Goal: Task Accomplishment & Management: Manage account settings

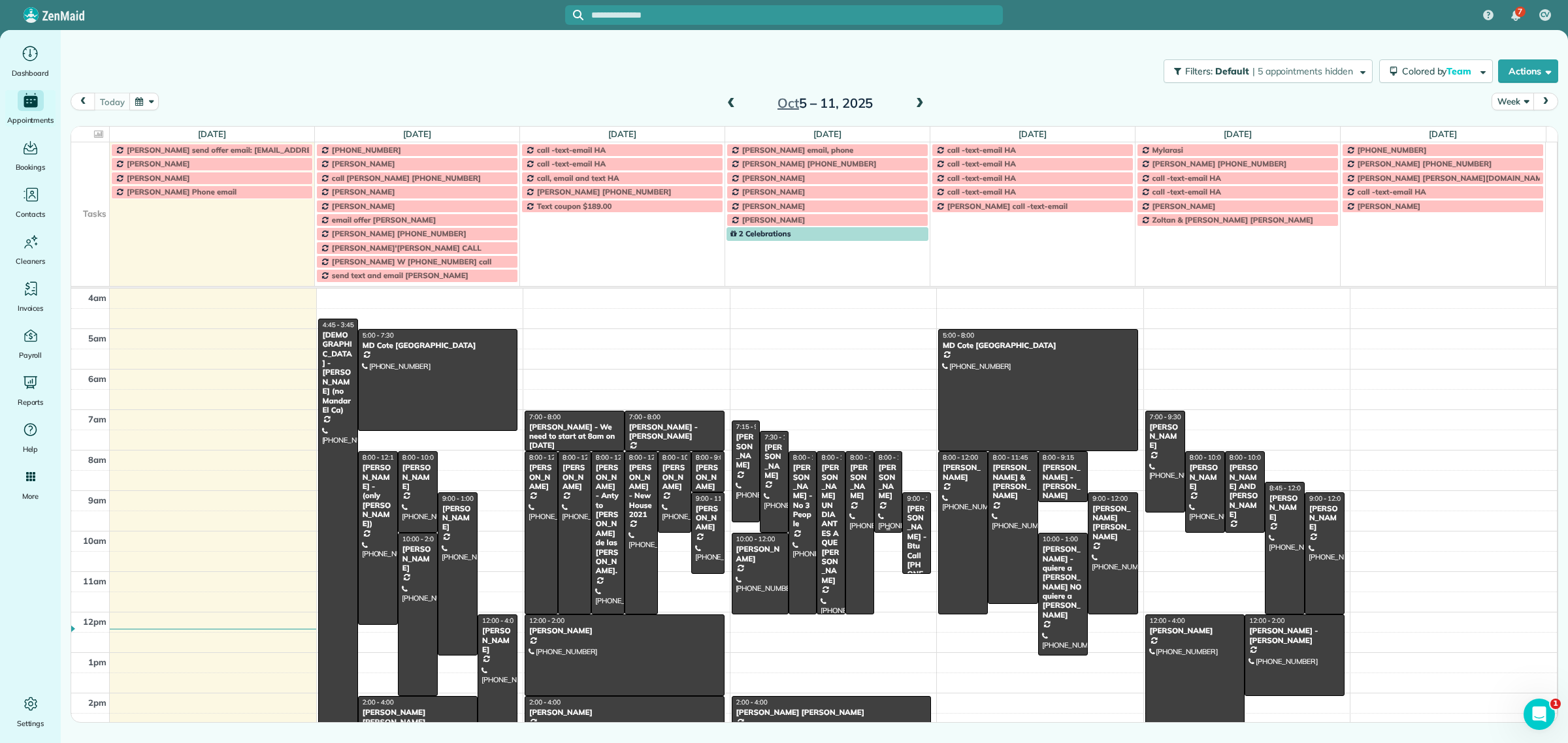
scroll to position [93, 0]
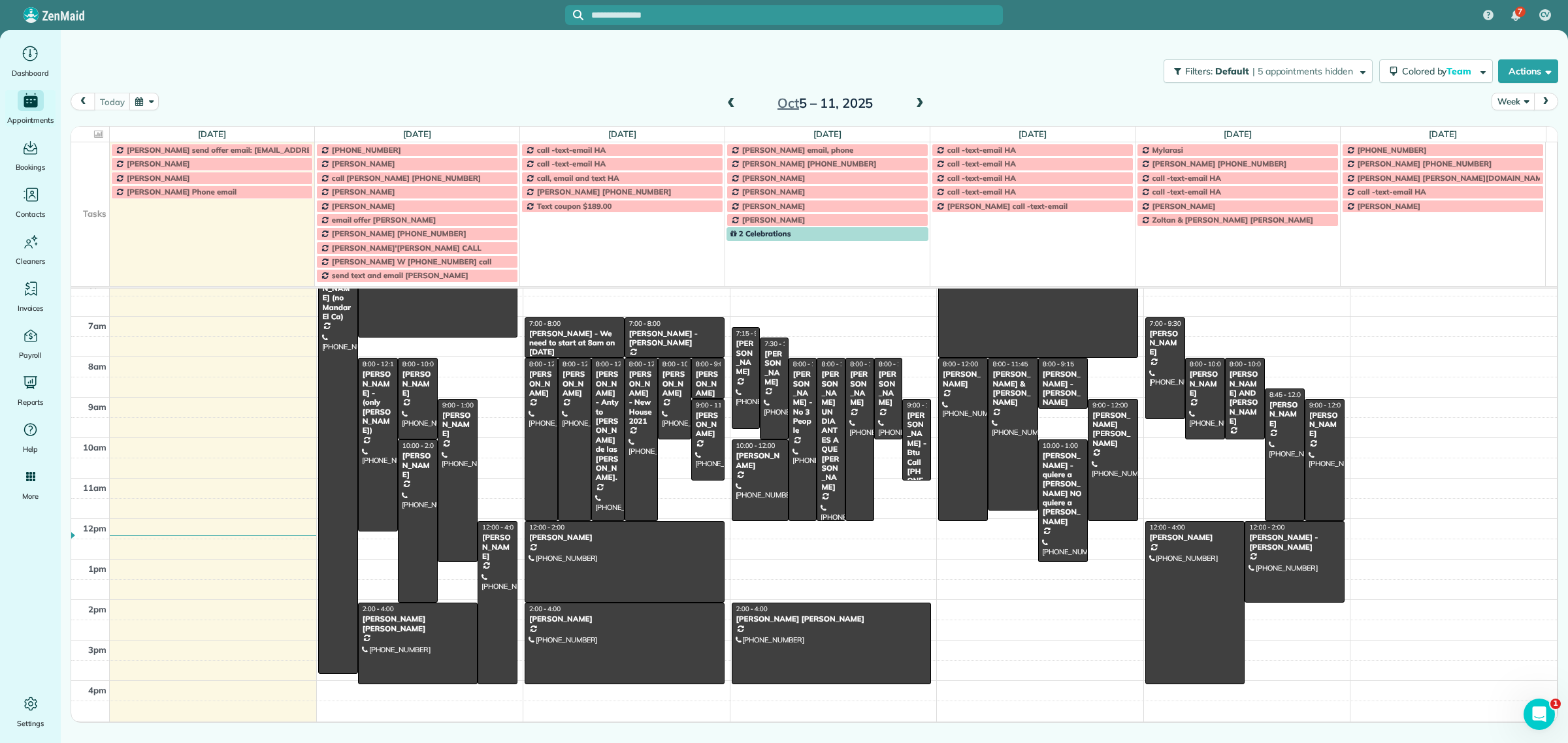
click at [1517, 103] on button "Week" at bounding box center [1511, 101] width 42 height 18
click at [1526, 136] on link "Day" at bounding box center [1544, 132] width 104 height 26
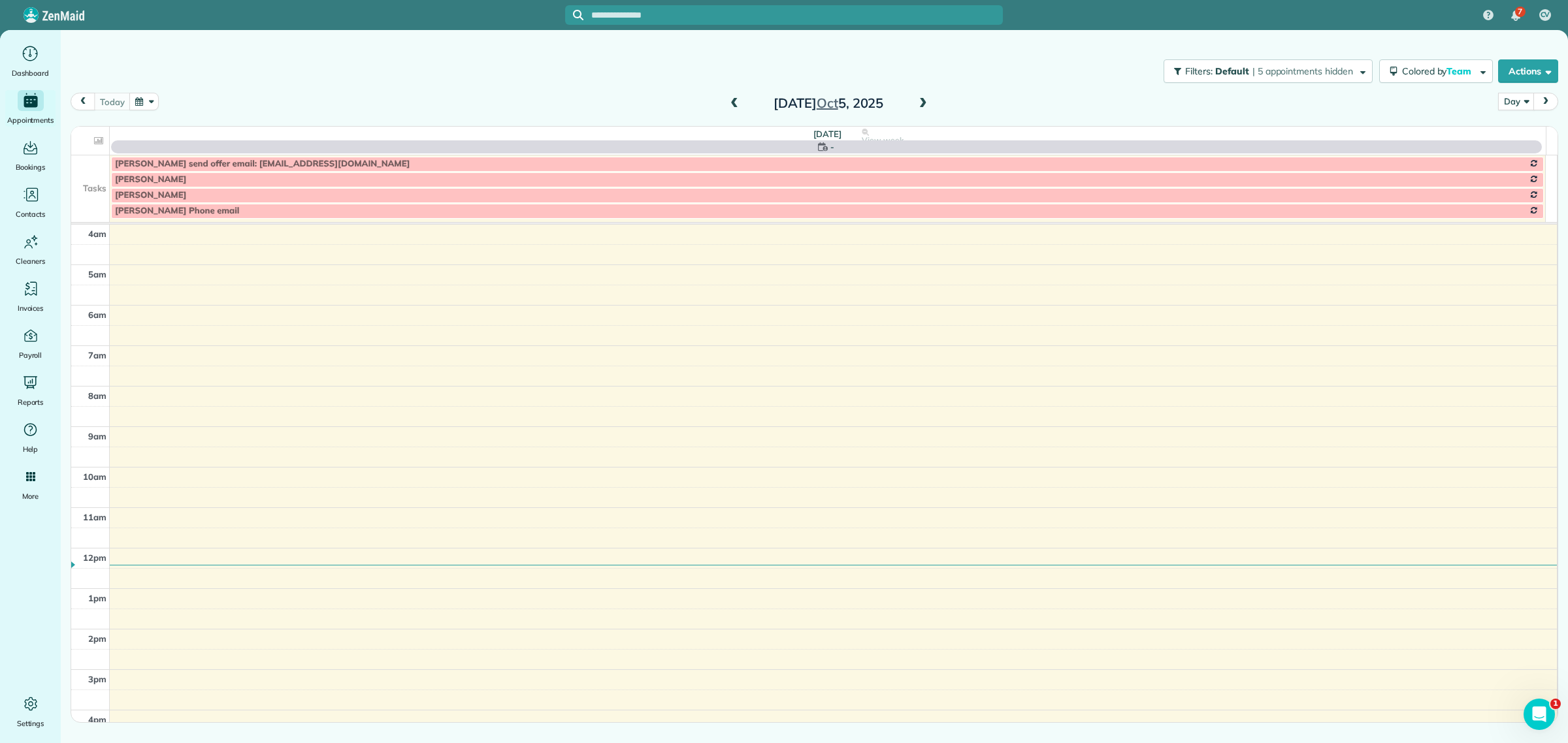
scroll to position [122, 0]
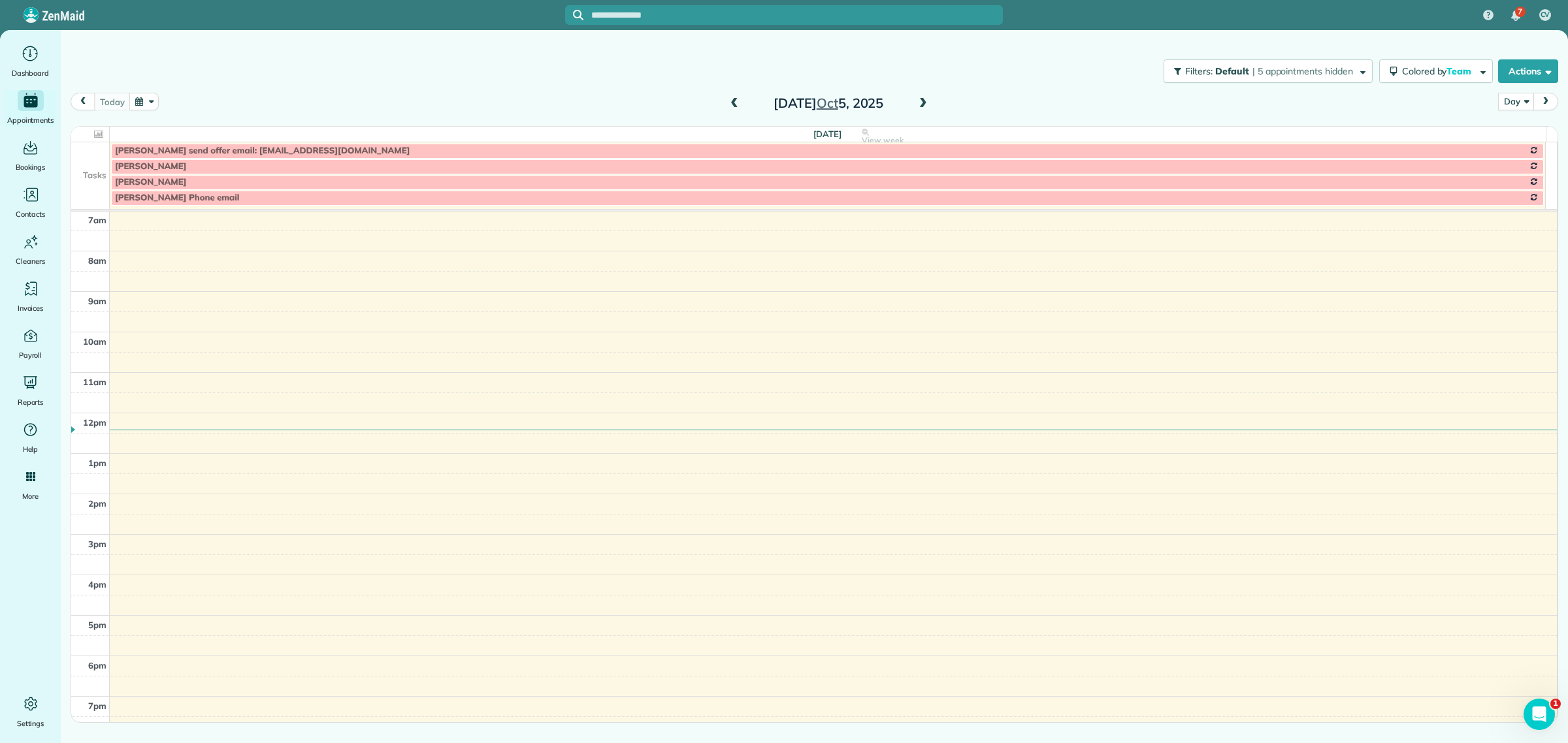
click at [925, 99] on span at bounding box center [922, 104] width 14 height 11
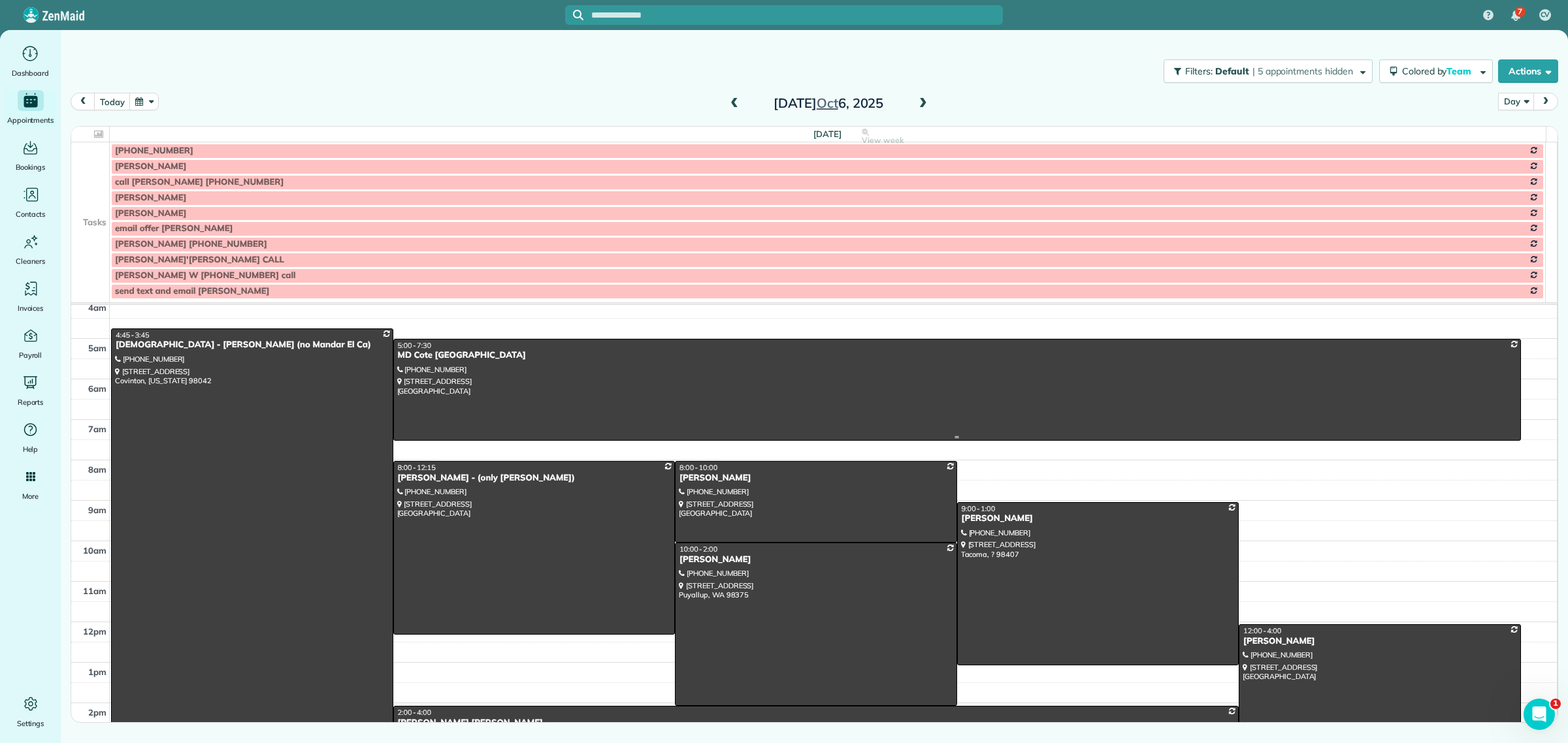
scroll to position [0, 0]
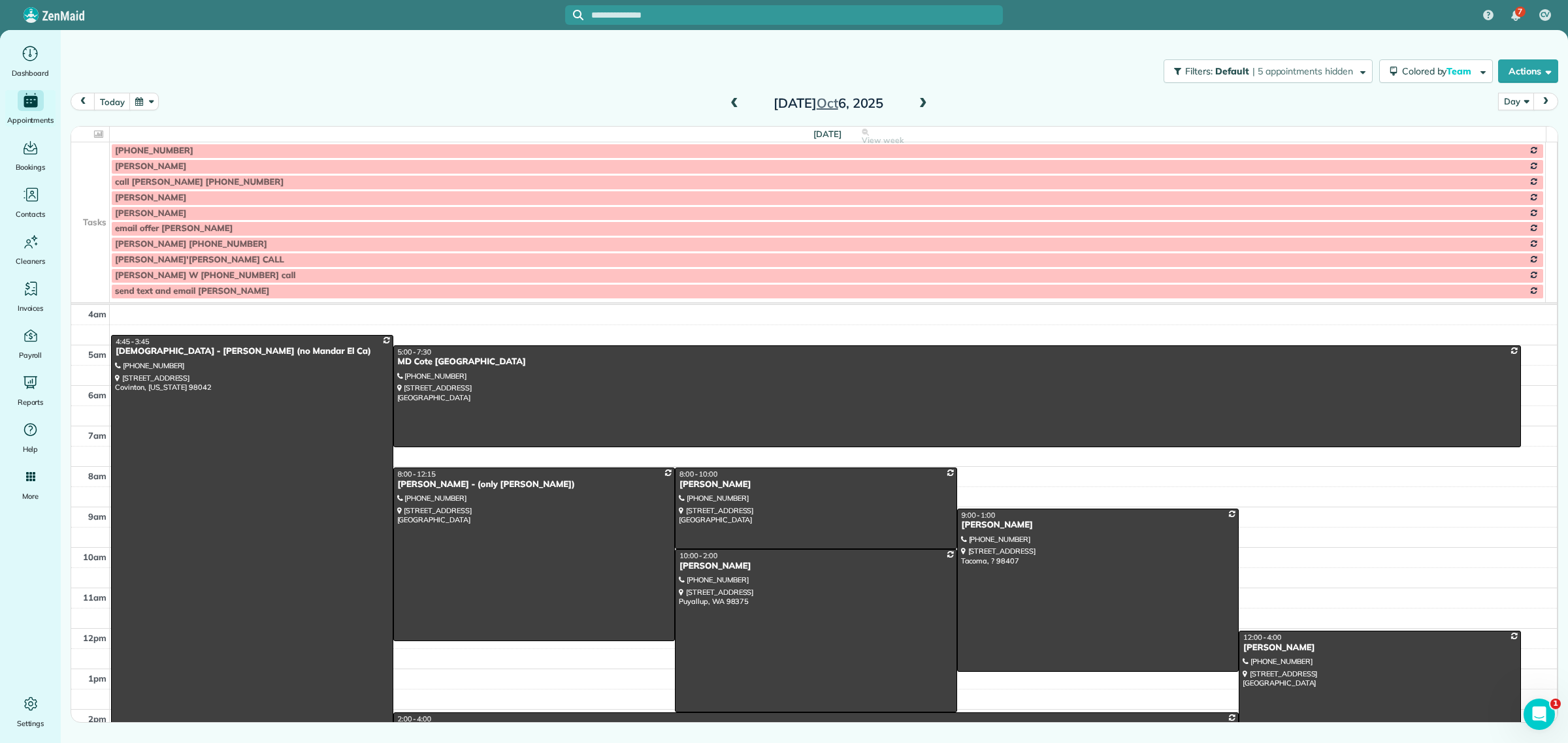
click at [95, 212] on td at bounding box center [90, 213] width 39 height 16
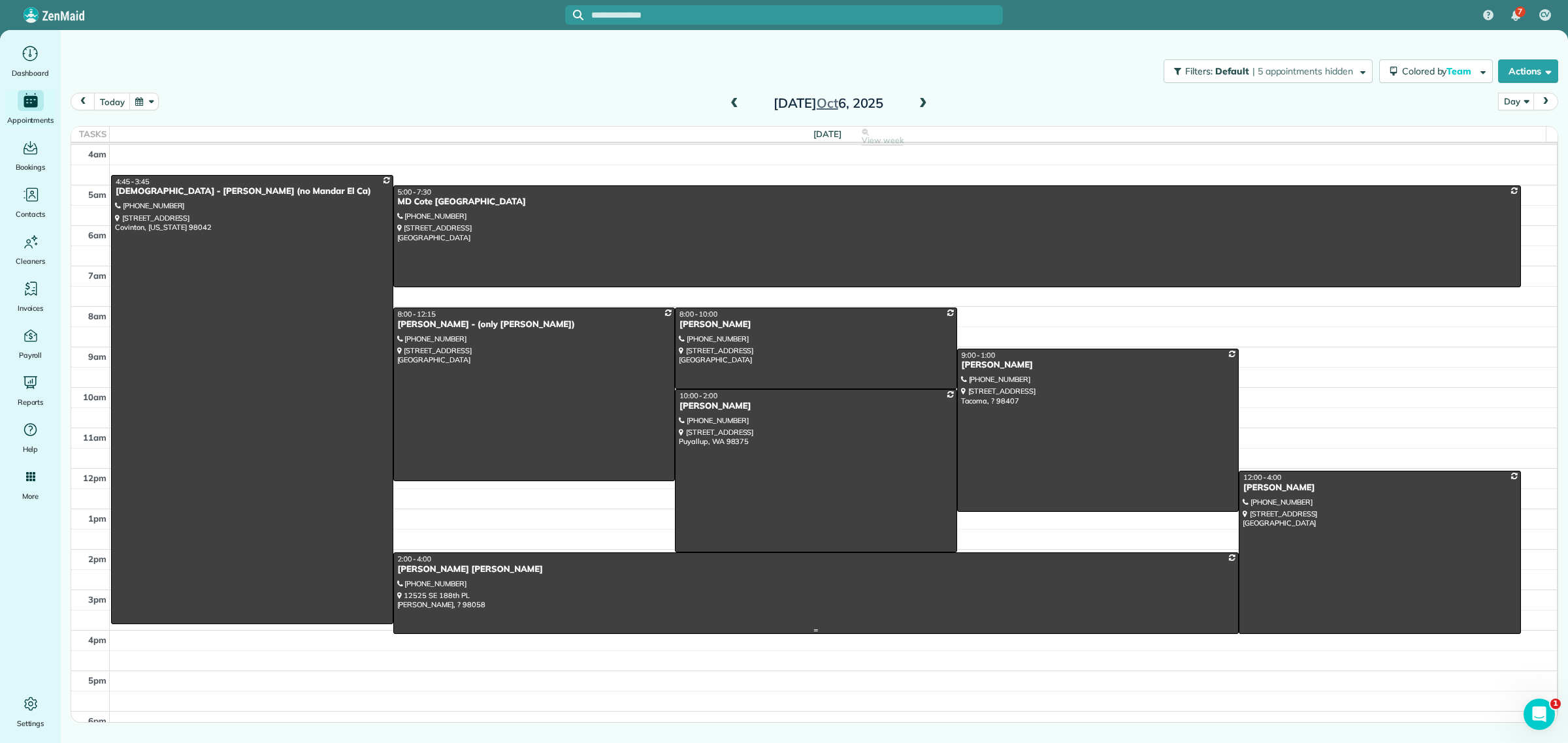
click at [564, 615] on div at bounding box center [816, 592] width 845 height 80
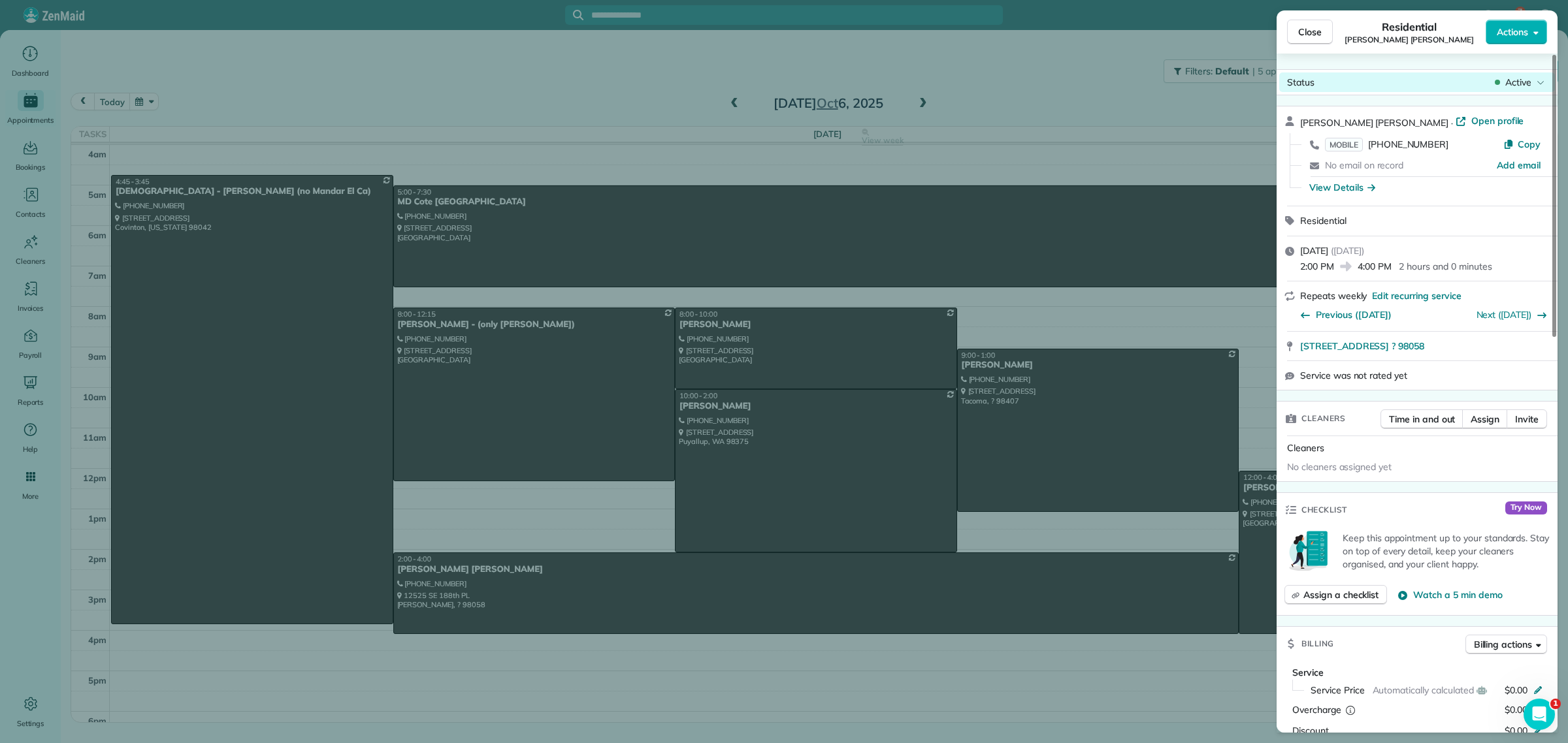
click at [1512, 82] on span "Active" at bounding box center [1518, 82] width 26 height 13
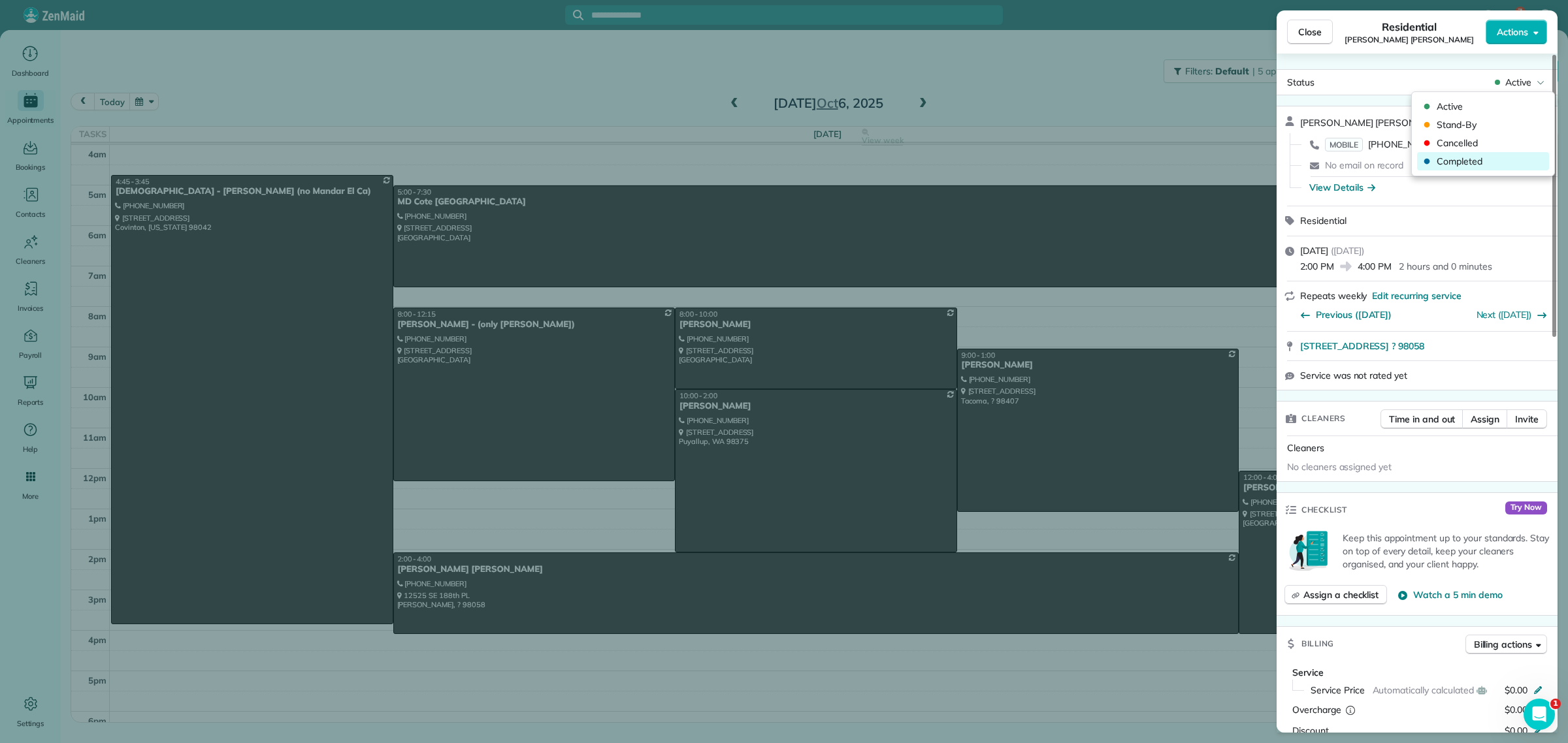
click at [1470, 165] on span "Completed" at bounding box center [1491, 161] width 110 height 13
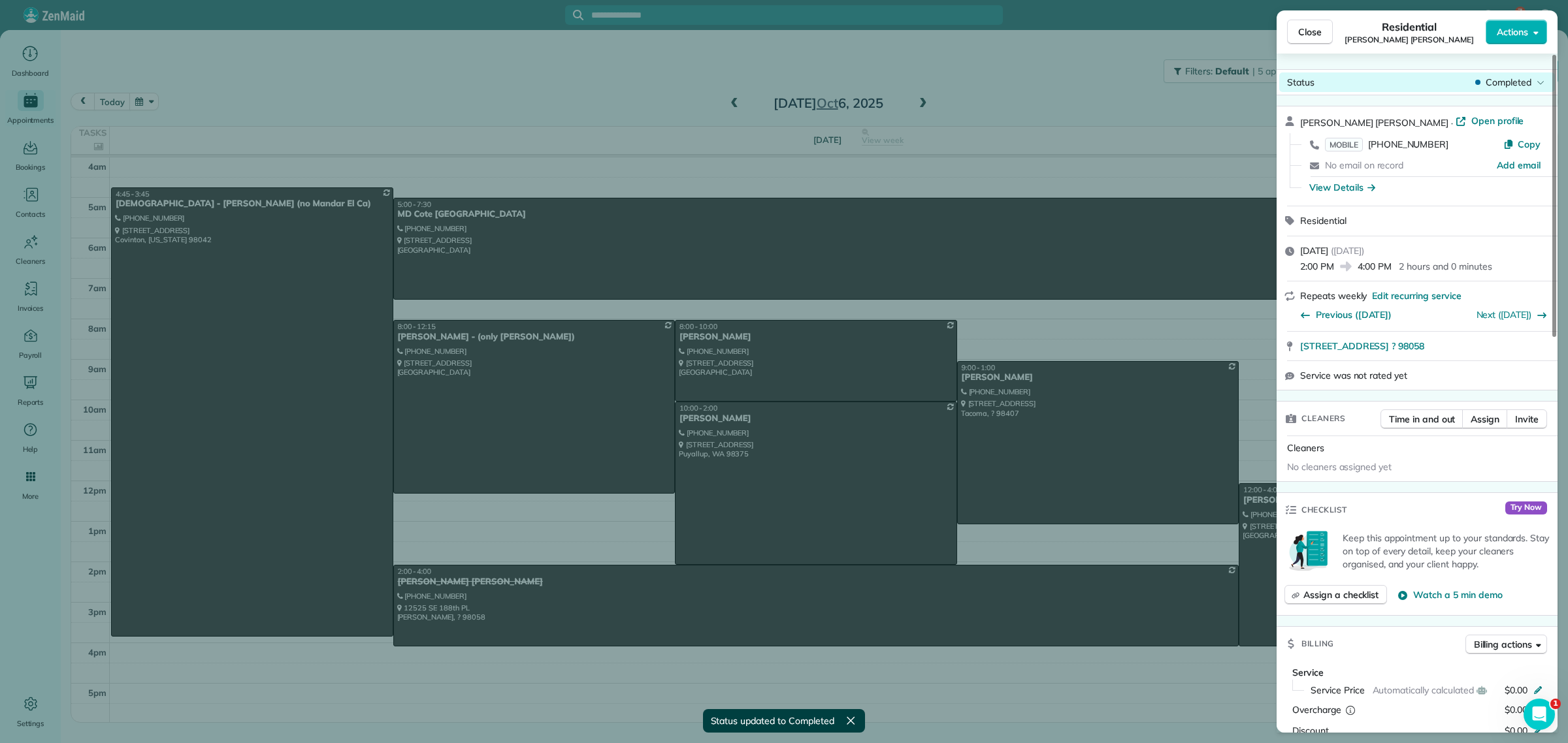
click at [1509, 76] on span "Completed" at bounding box center [1508, 82] width 46 height 13
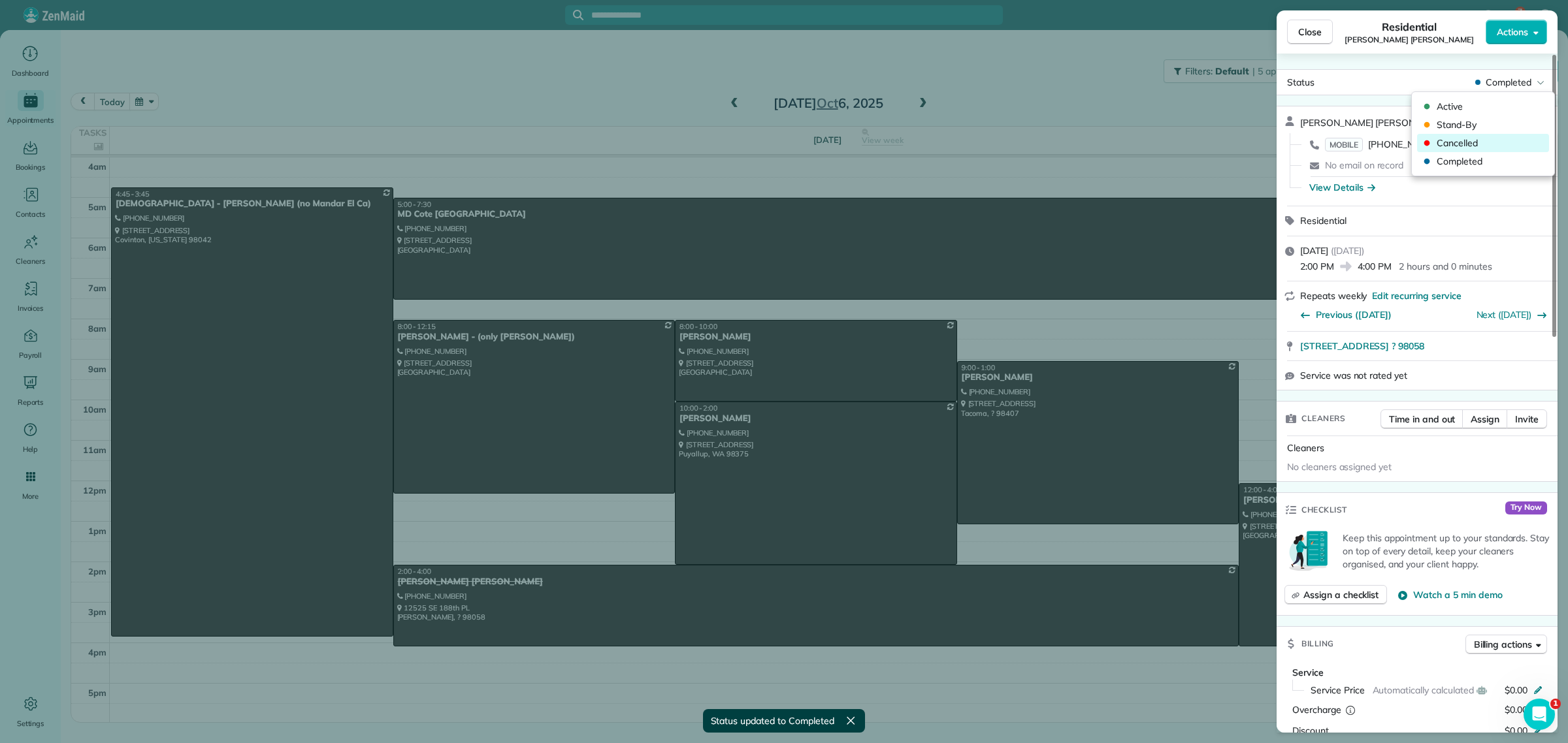
click at [1466, 144] on span "Cancelled" at bounding box center [1491, 143] width 110 height 13
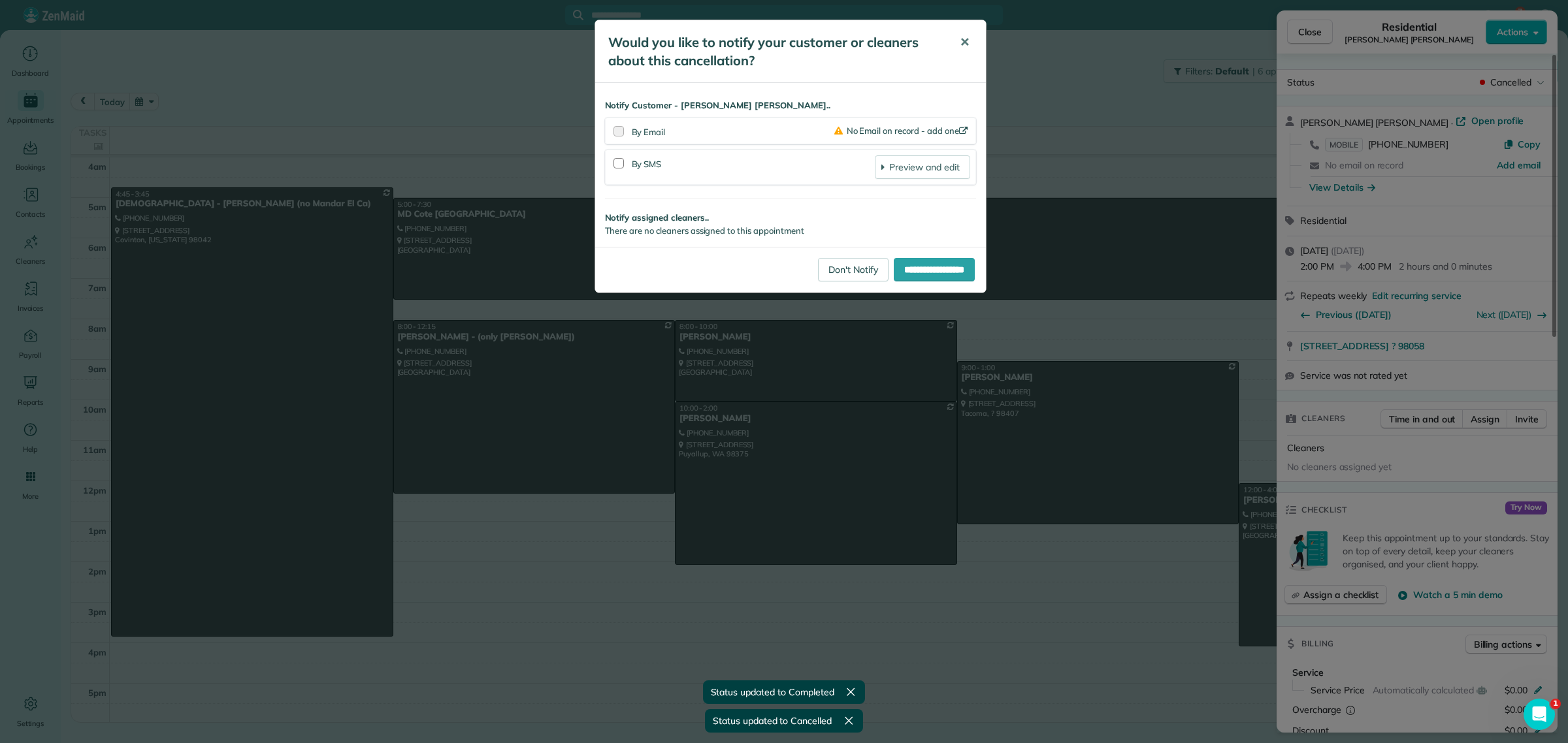
click at [965, 47] on span "✕" at bounding box center [964, 42] width 9 height 15
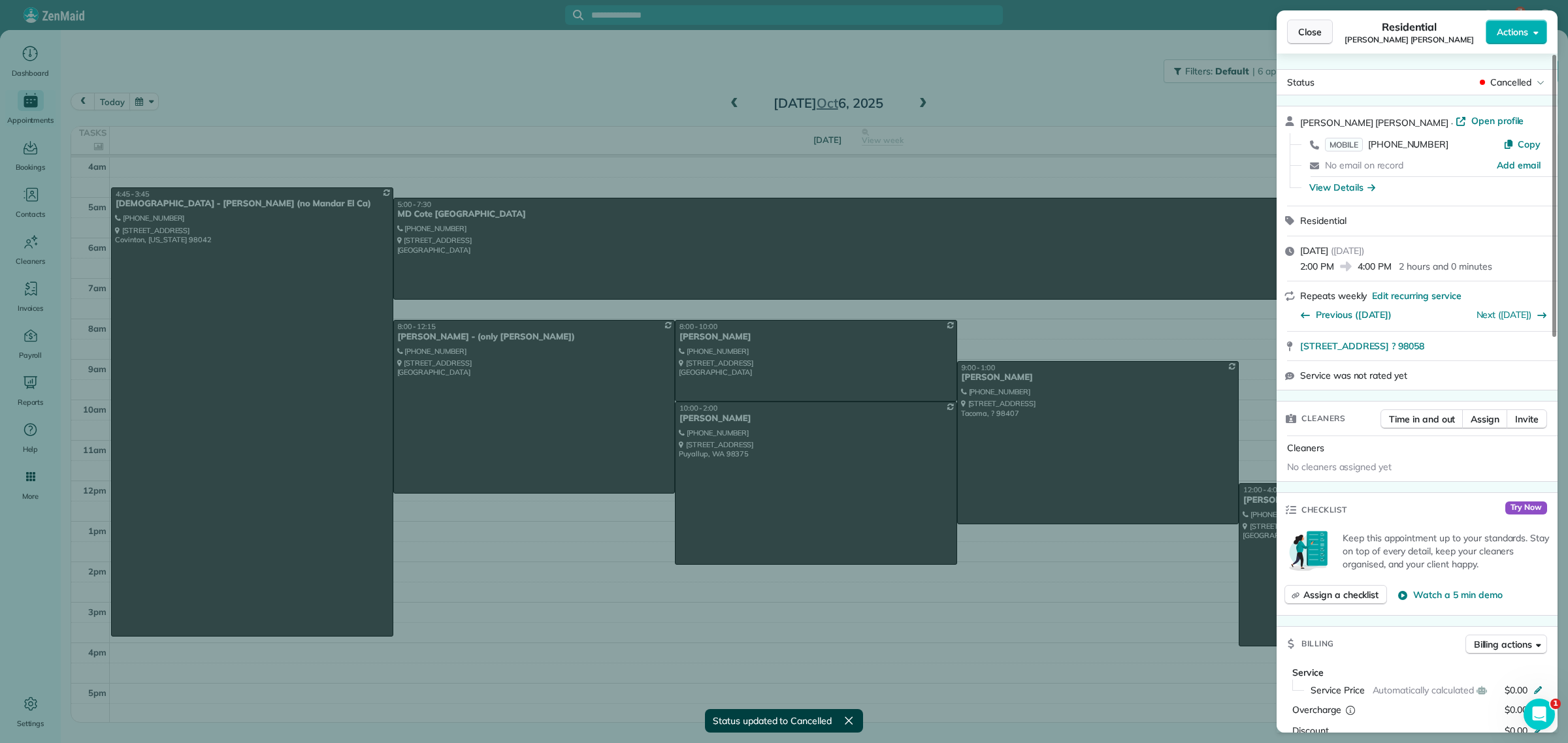
click at [1293, 29] on button "Close" at bounding box center [1309, 32] width 46 height 24
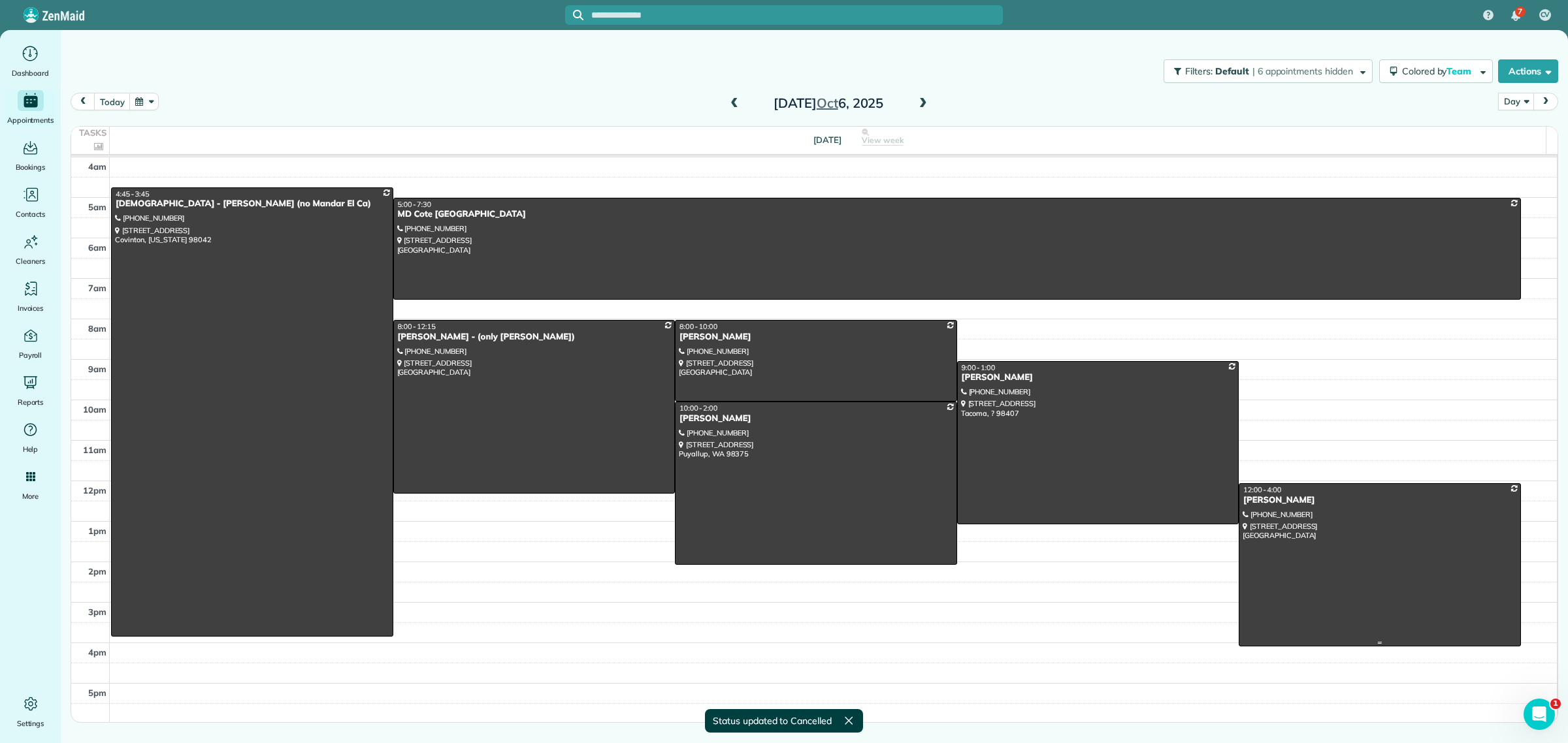
click at [1339, 564] on div at bounding box center [1380, 565] width 281 height 162
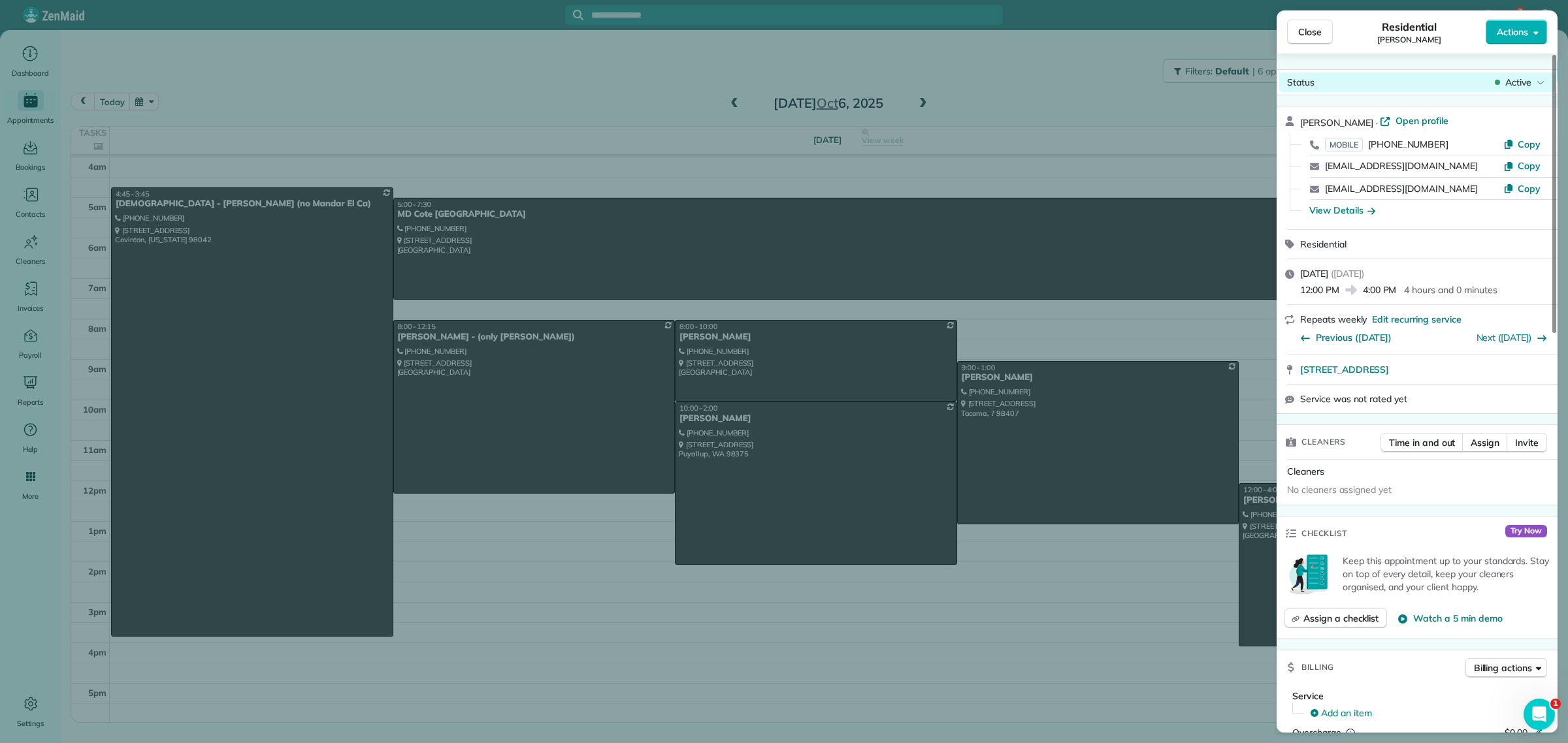
click at [1522, 80] on span "Active" at bounding box center [1518, 82] width 26 height 13
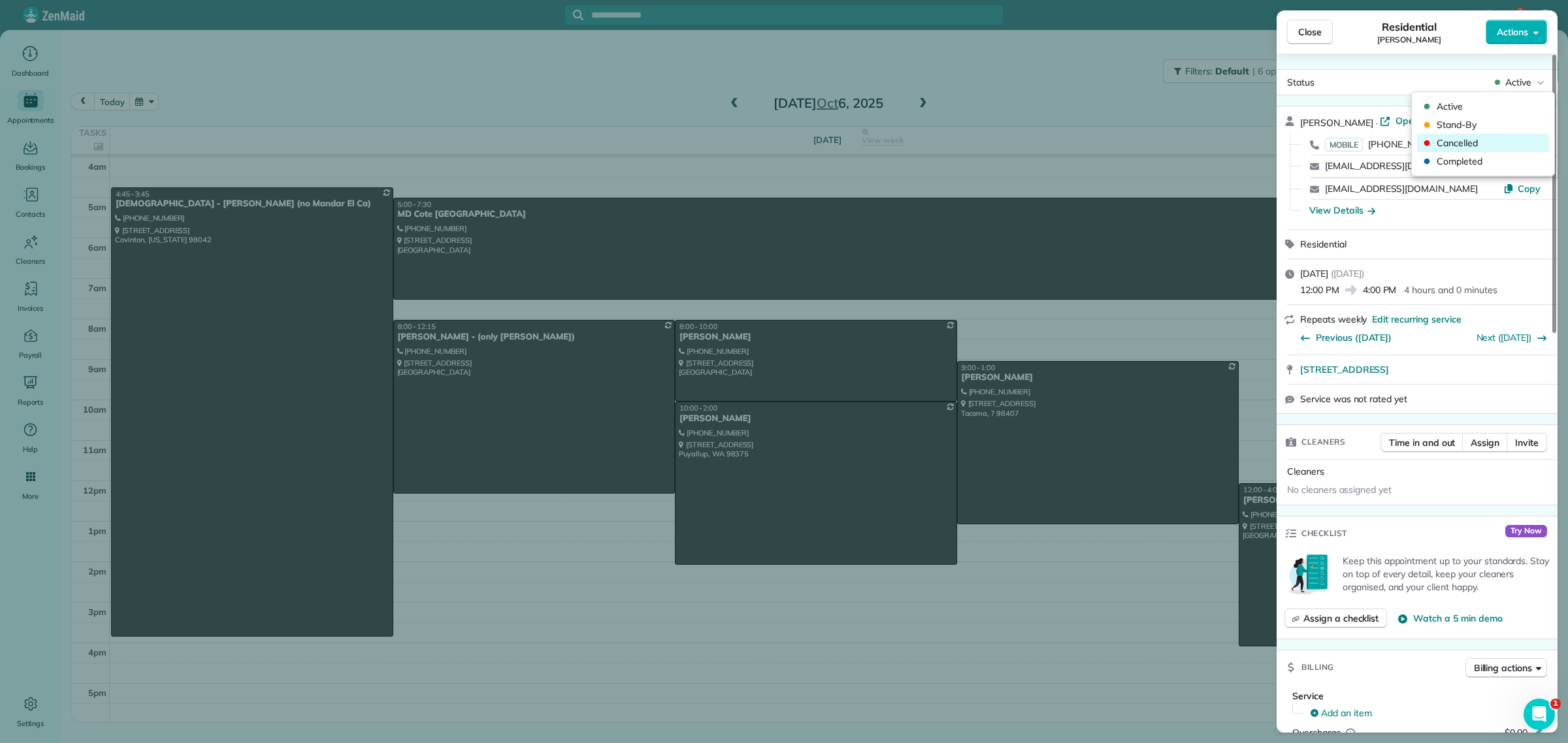
click at [1480, 139] on span "Cancelled" at bounding box center [1491, 143] width 110 height 13
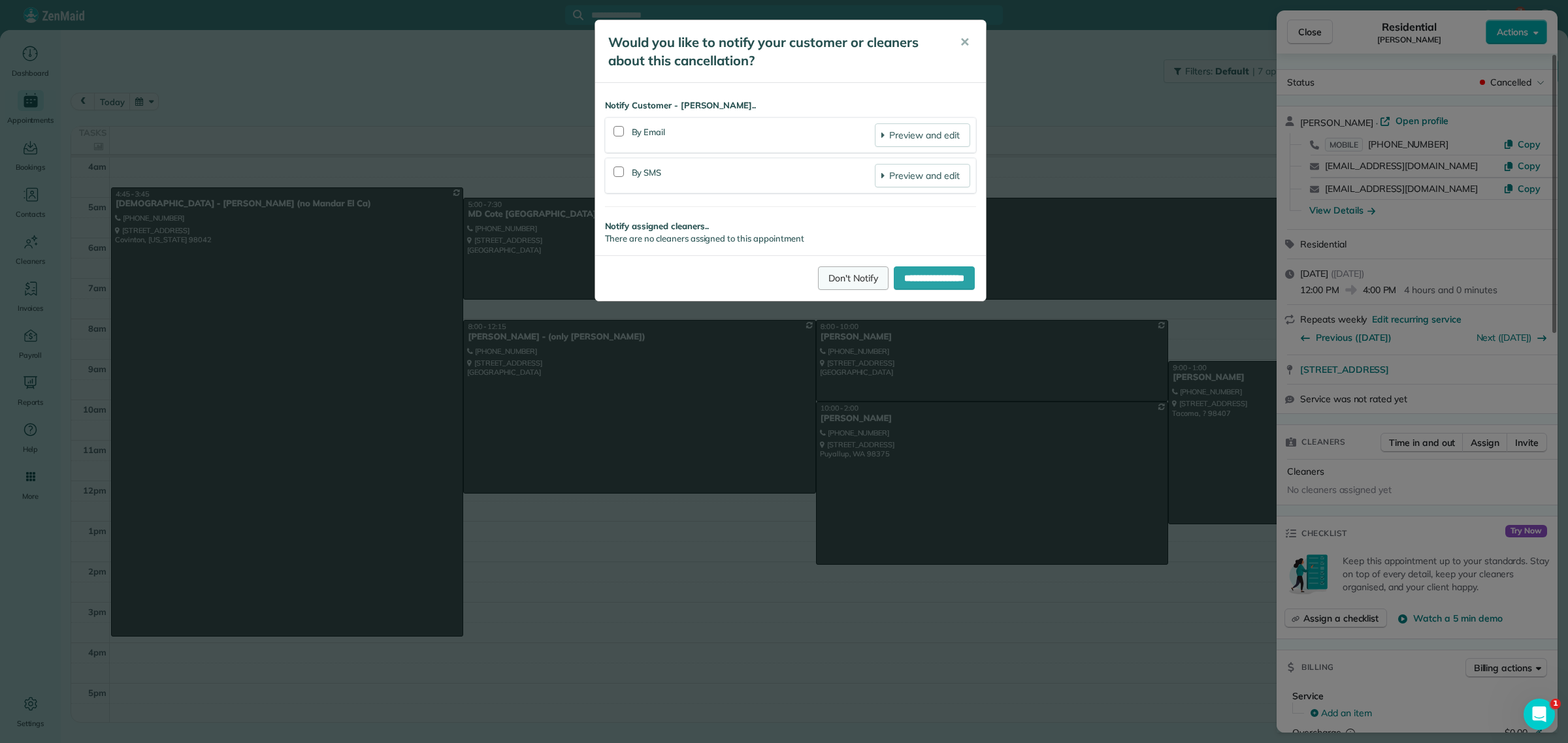
click at [826, 276] on link "Don't Notify" at bounding box center [852, 278] width 71 height 24
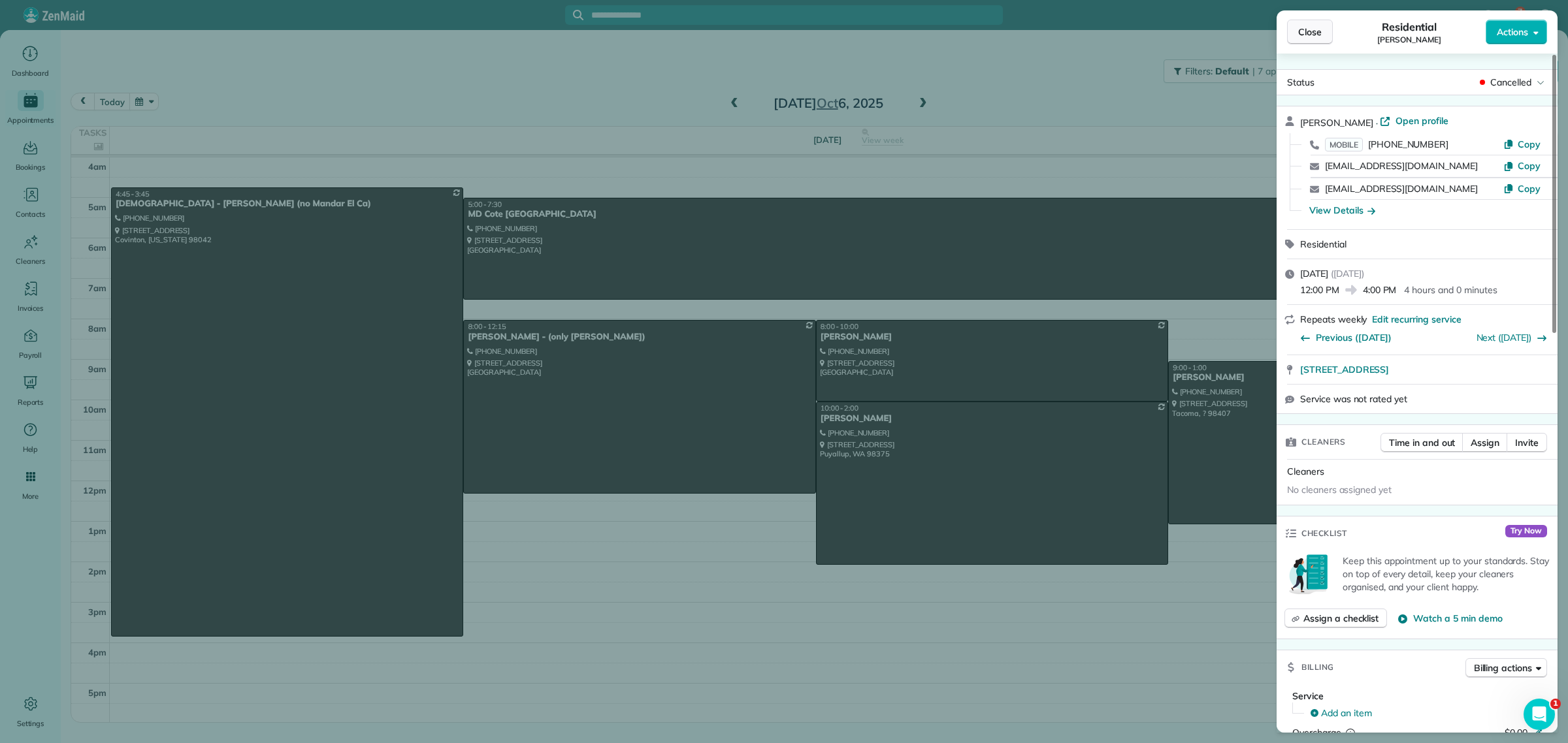
click at [1315, 28] on span "Close" at bounding box center [1309, 32] width 24 height 13
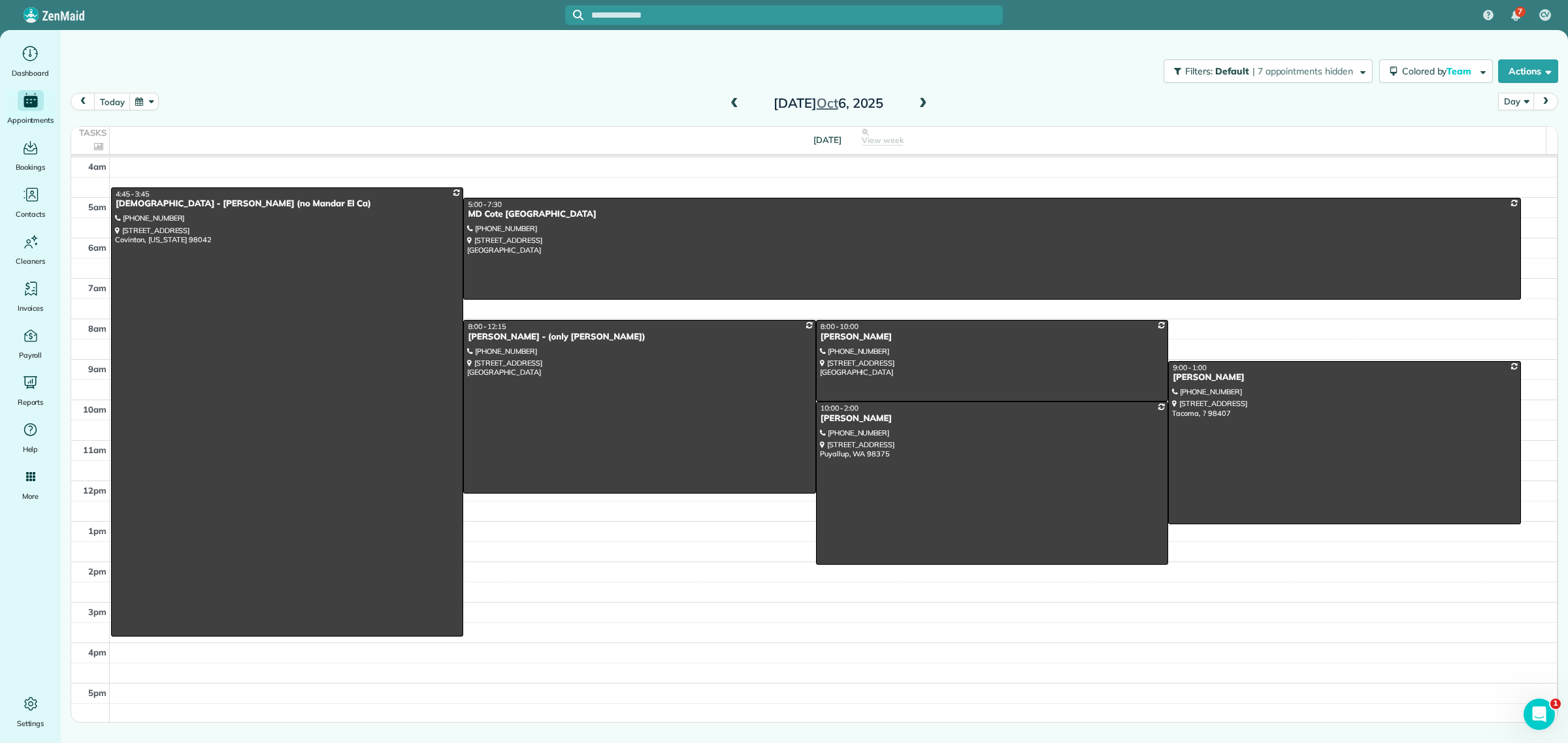
click at [921, 105] on span at bounding box center [922, 104] width 14 height 11
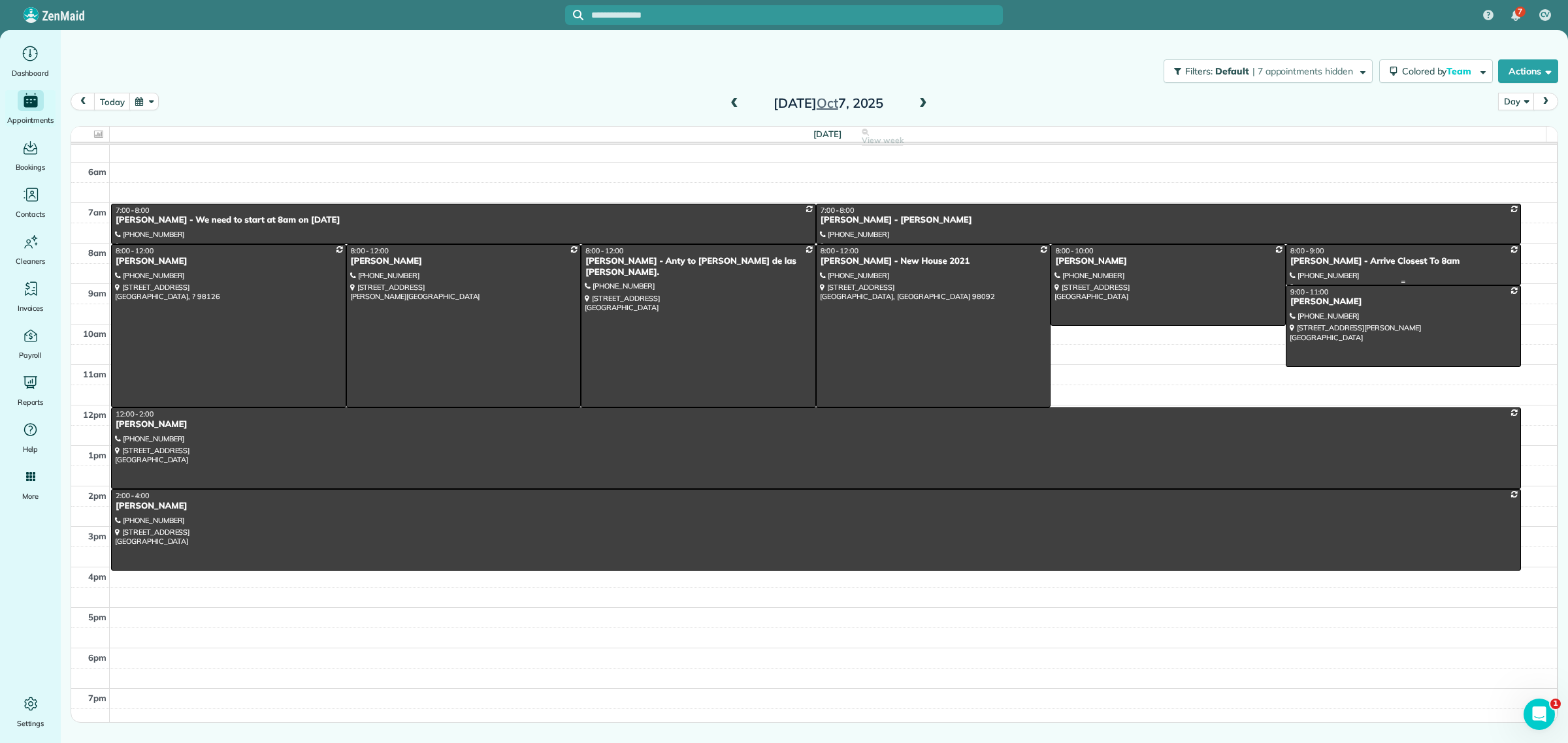
click at [1389, 259] on div "Mike Klinke - Arrive Closest To 8am" at bounding box center [1402, 262] width 227 height 11
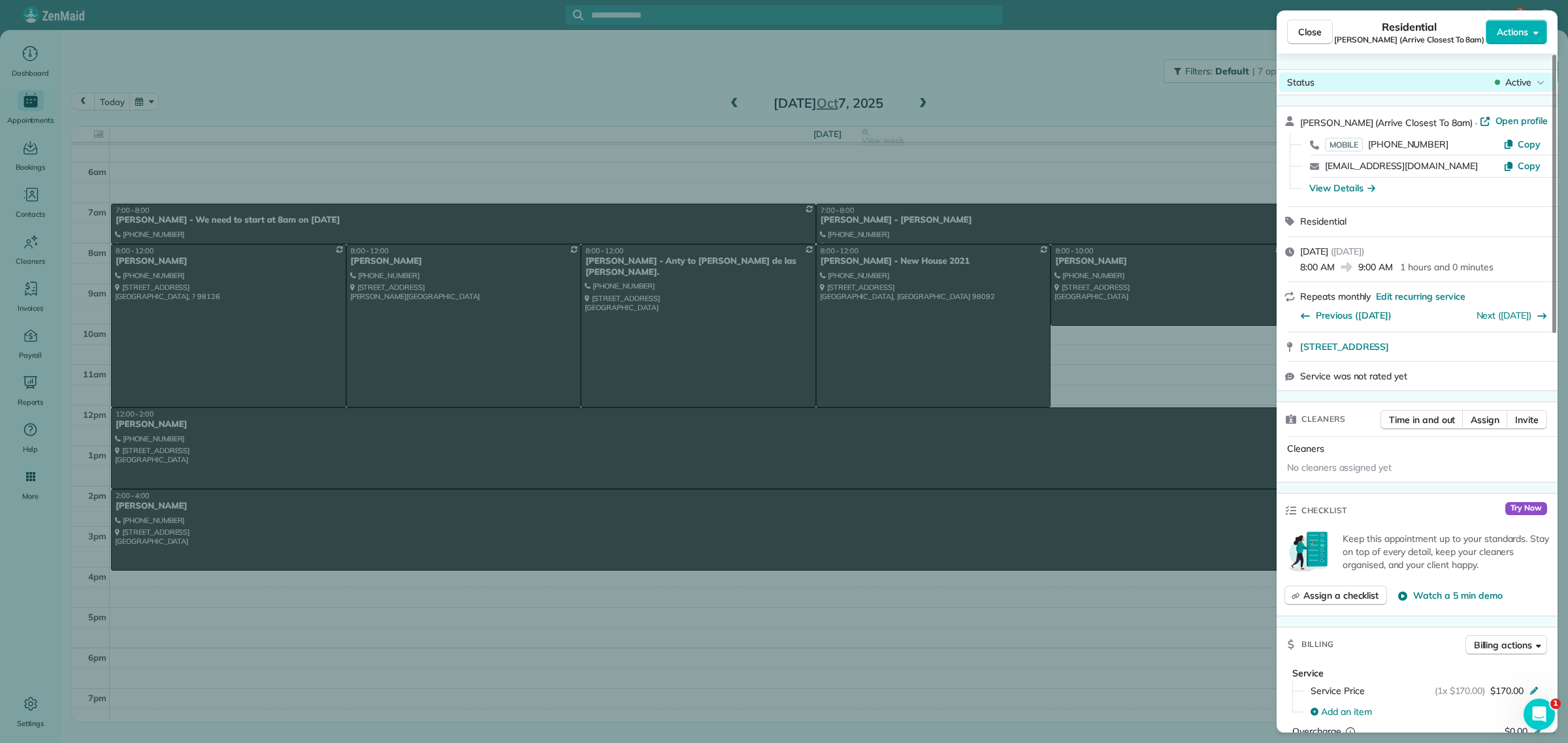
click at [1521, 85] on span "Active" at bounding box center [1518, 82] width 26 height 13
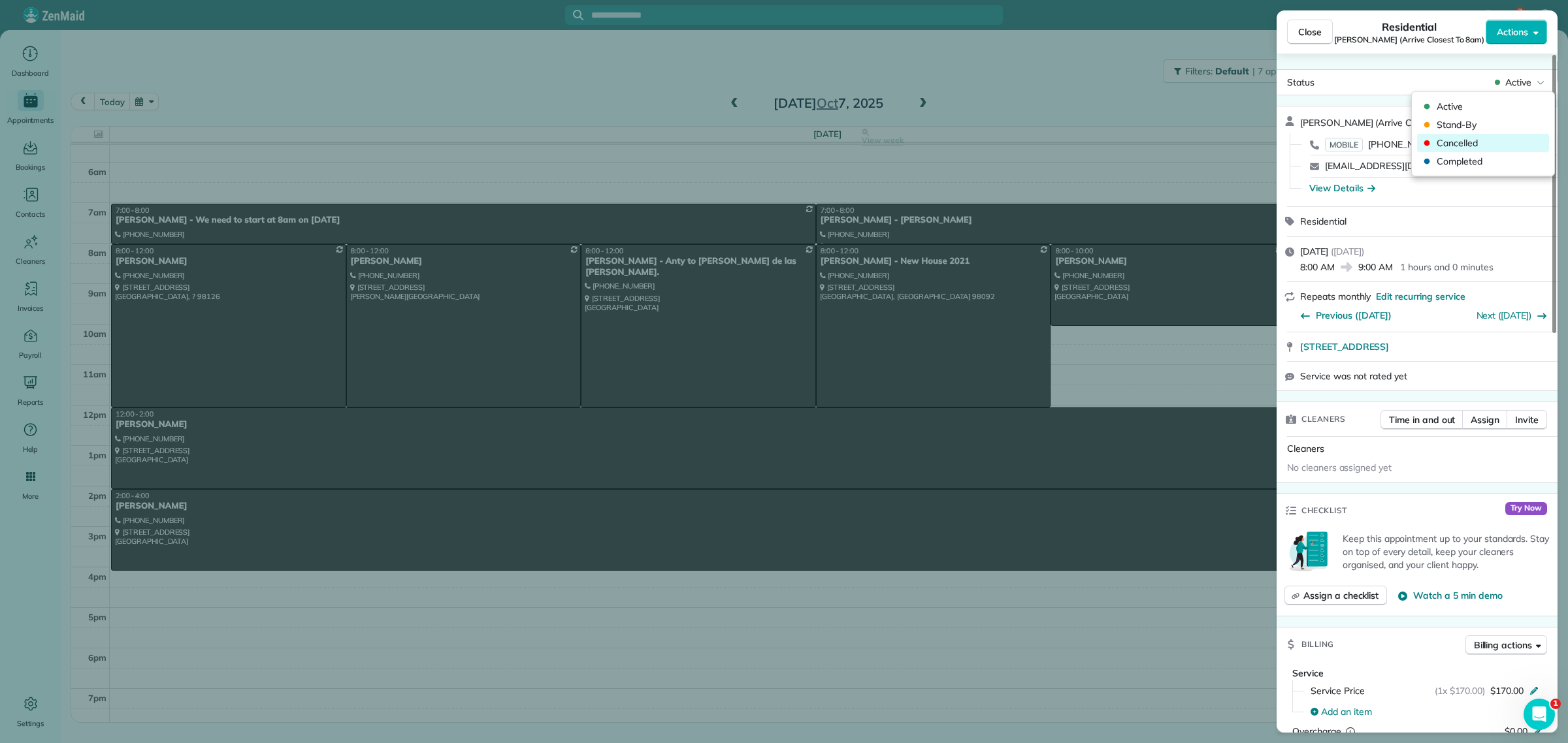
click at [1468, 148] on span "Cancelled" at bounding box center [1491, 143] width 110 height 13
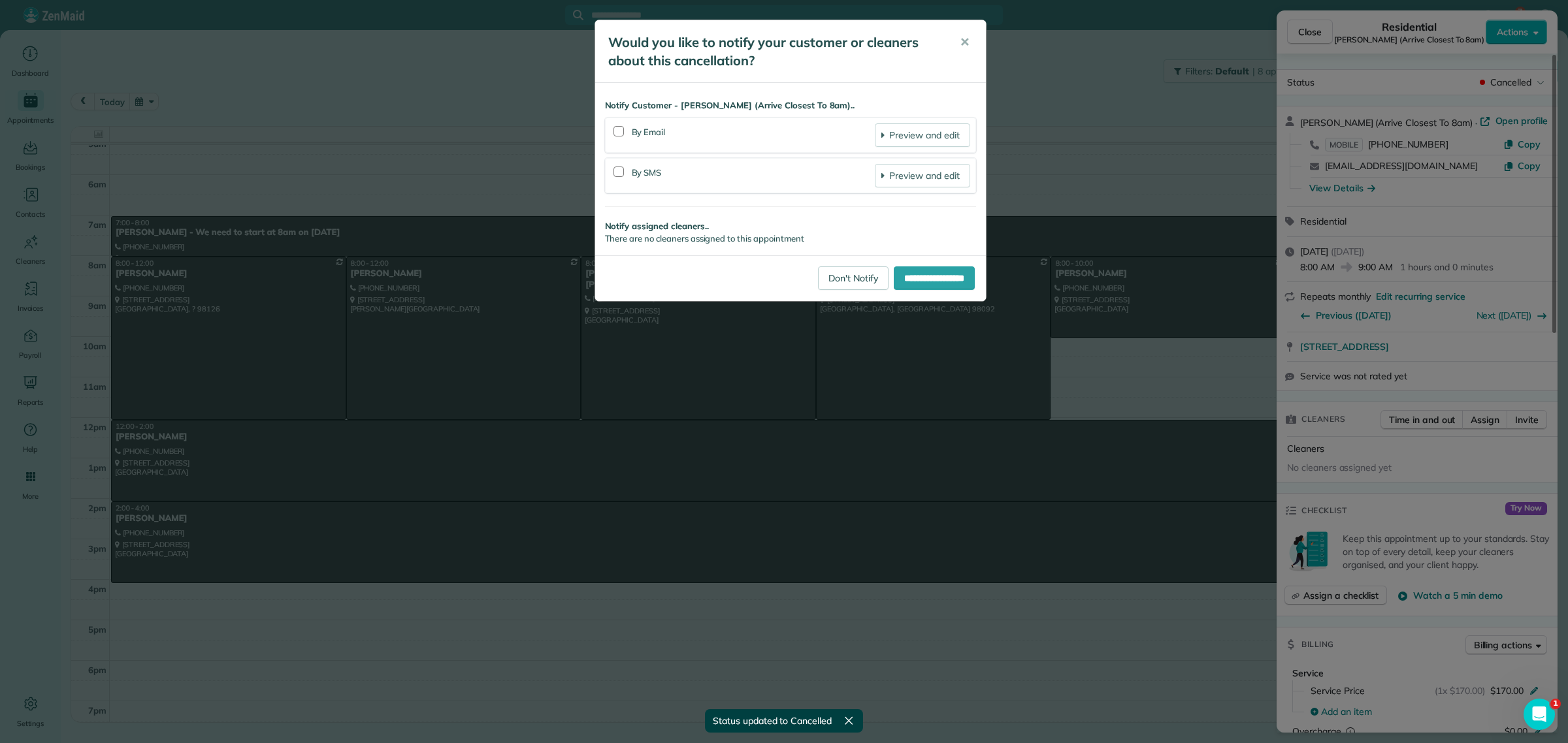
scroll to position [56, 0]
click at [962, 35] on span "✕" at bounding box center [964, 42] width 9 height 15
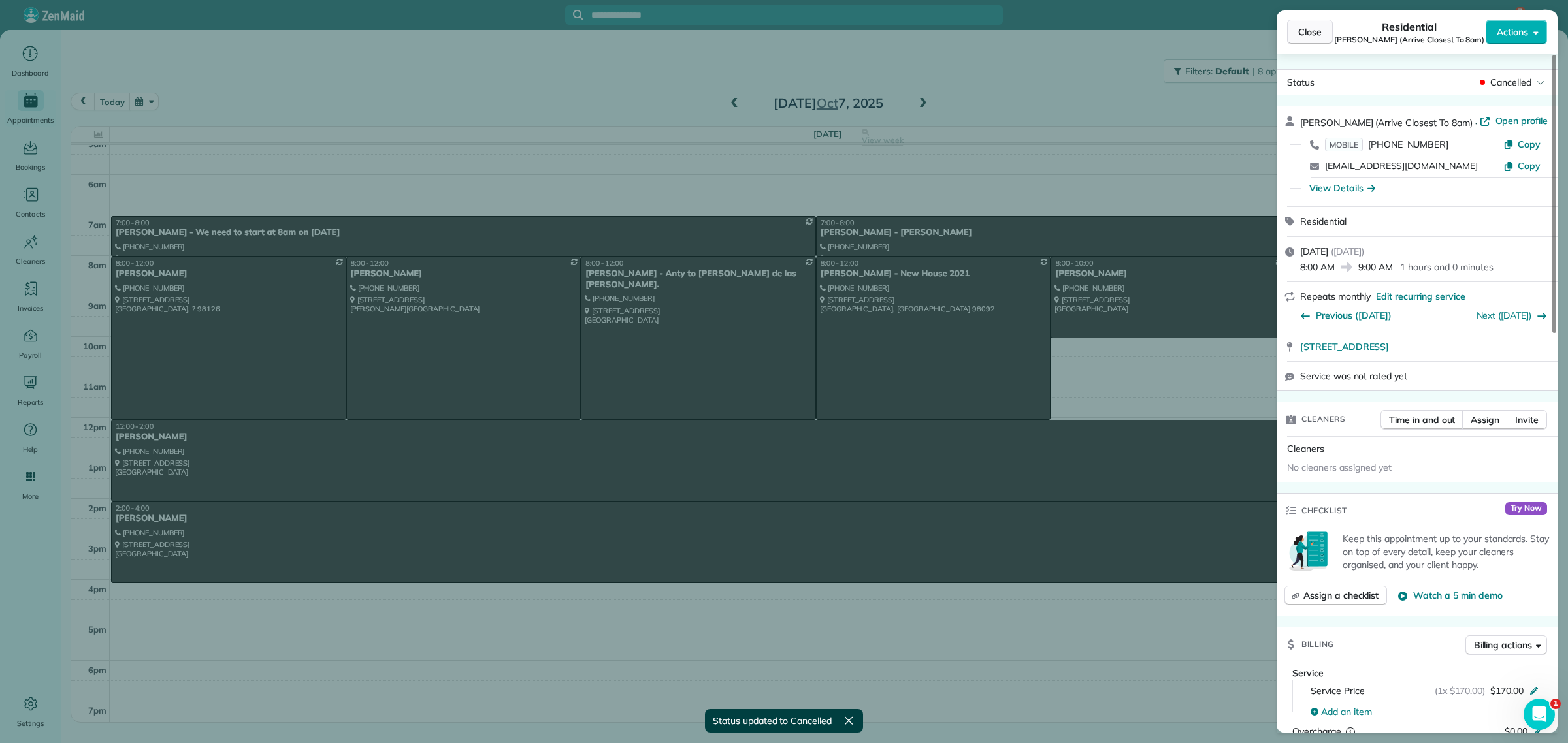
click at [1307, 31] on span "Close" at bounding box center [1309, 32] width 24 height 13
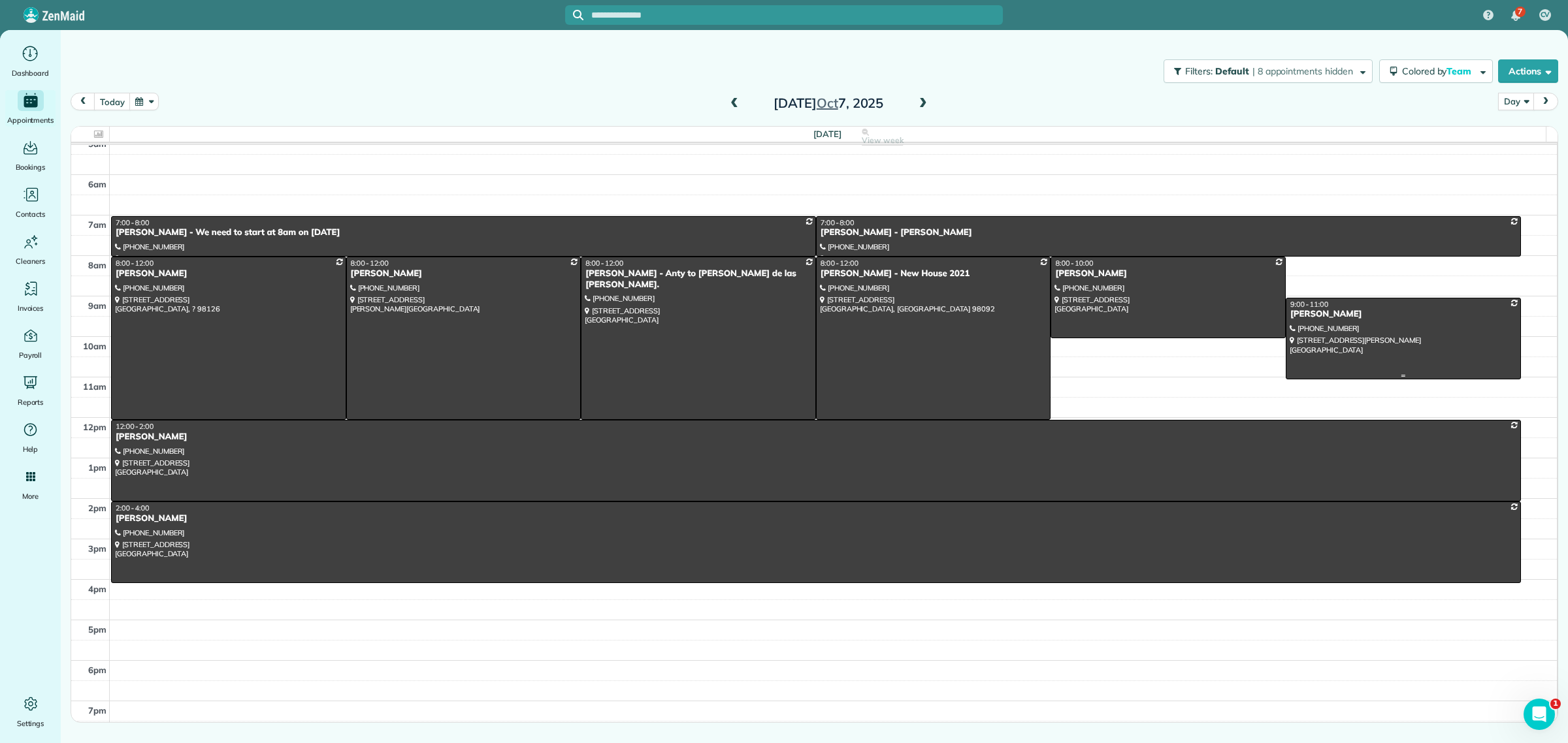
click at [1323, 313] on div "Jamal Robertson" at bounding box center [1402, 315] width 227 height 11
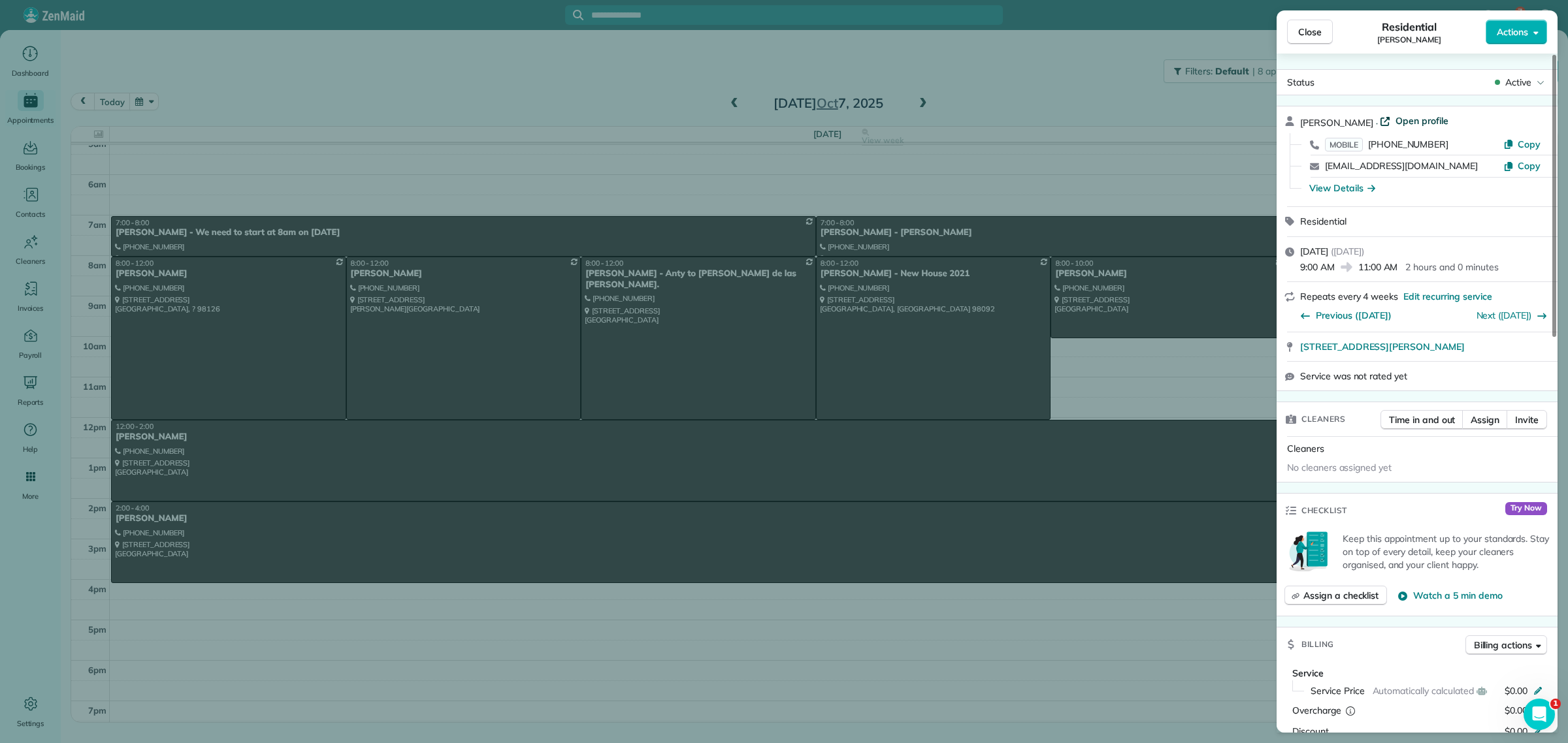
click at [1404, 121] on span "Open profile" at bounding box center [1422, 121] width 53 height 13
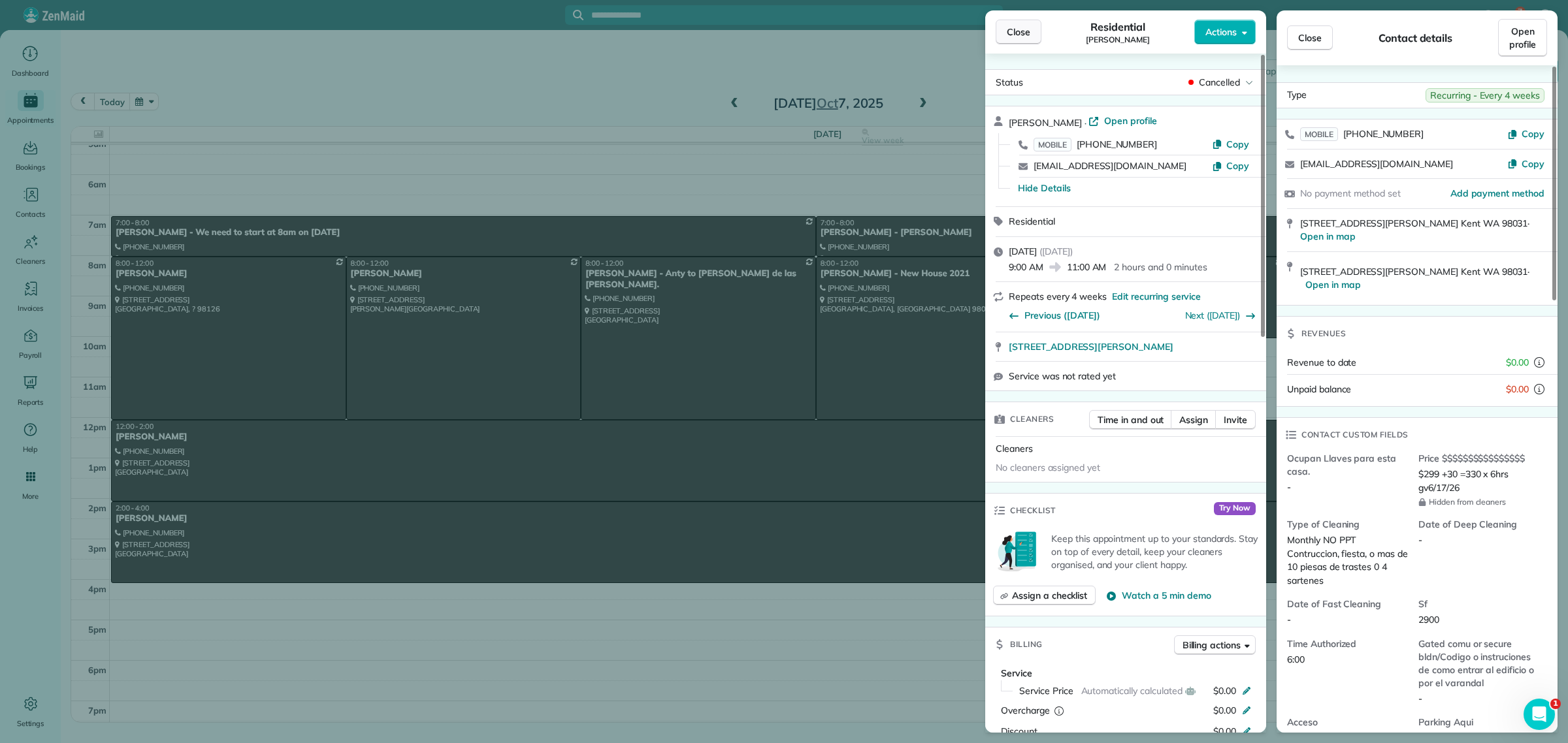
click at [1019, 30] on span "Close" at bounding box center [1018, 32] width 24 height 13
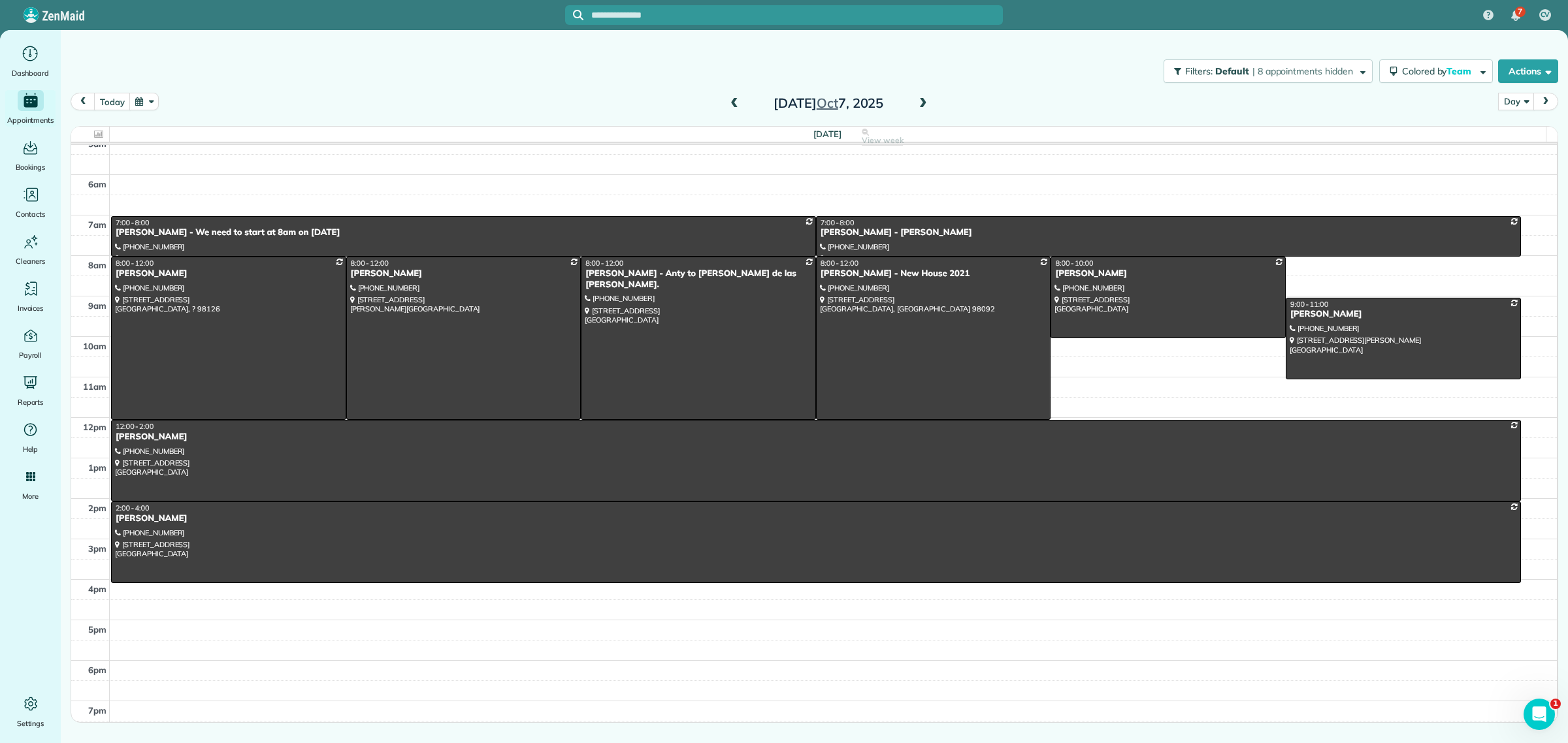
click at [640, 18] on input "text" at bounding box center [797, 15] width 412 height 9
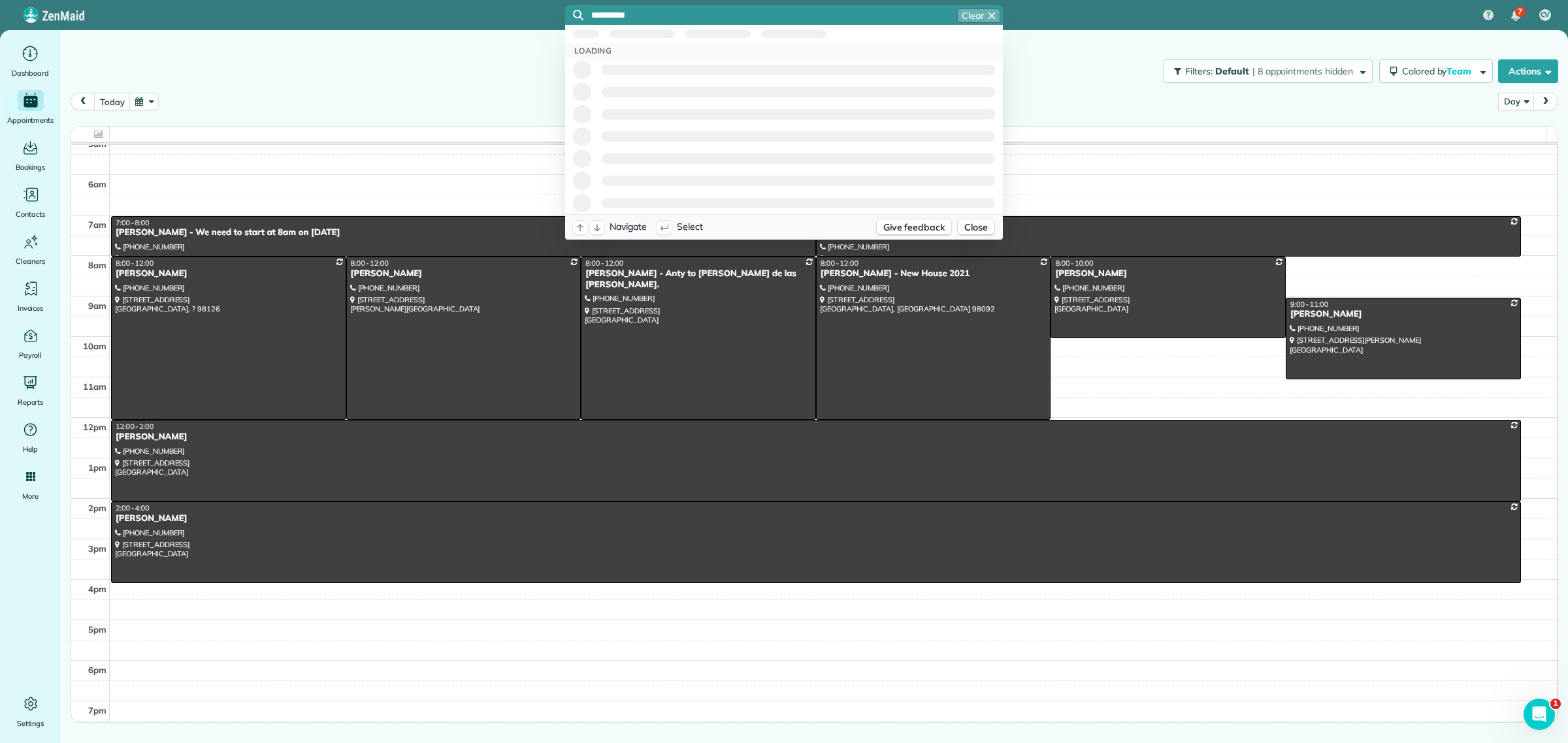
type input "**********"
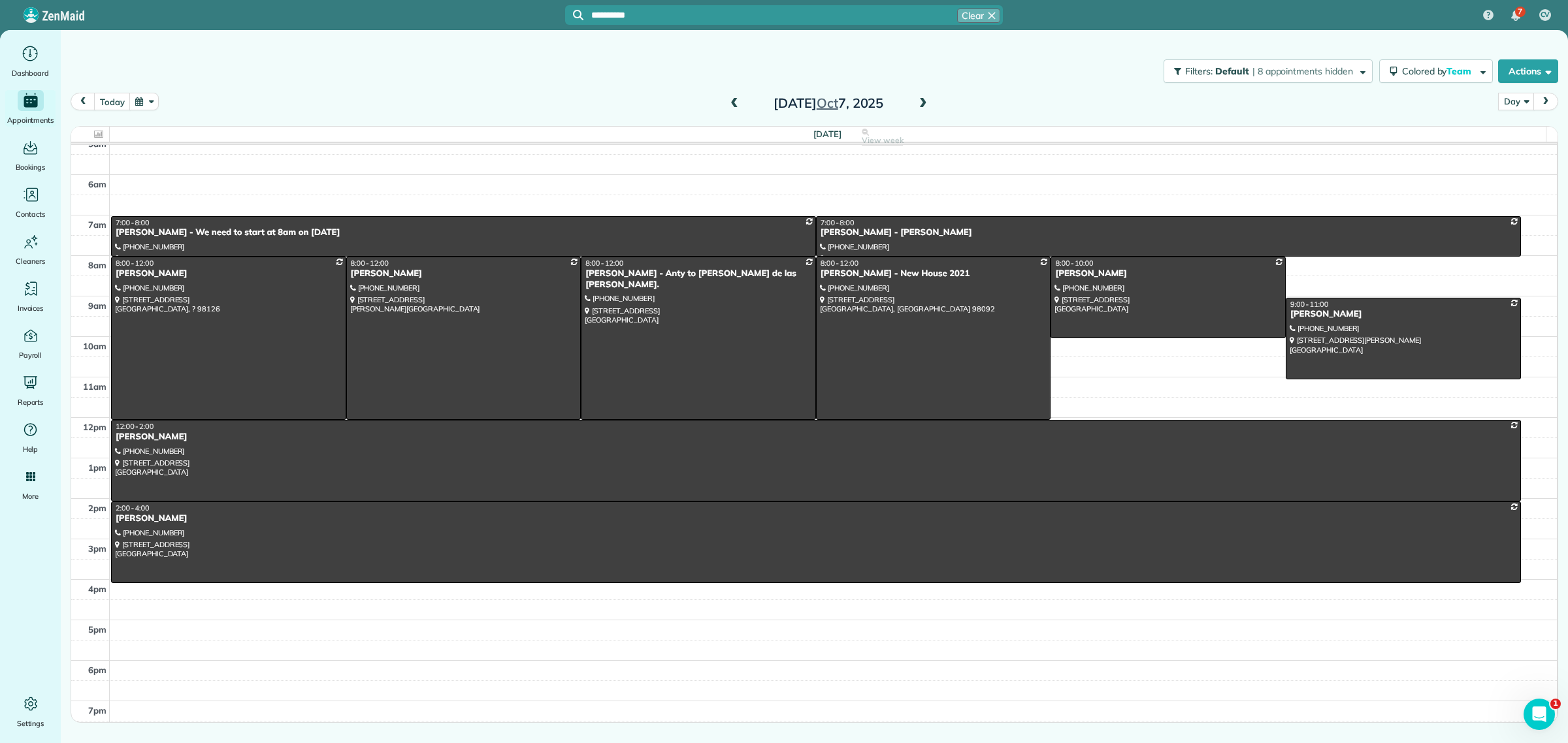
click at [426, 96] on div "today Day Day Week Month Tuesday Oct 7, 2025" at bounding box center [814, 105] width 1487 height 24
click at [929, 103] on span at bounding box center [922, 104] width 14 height 11
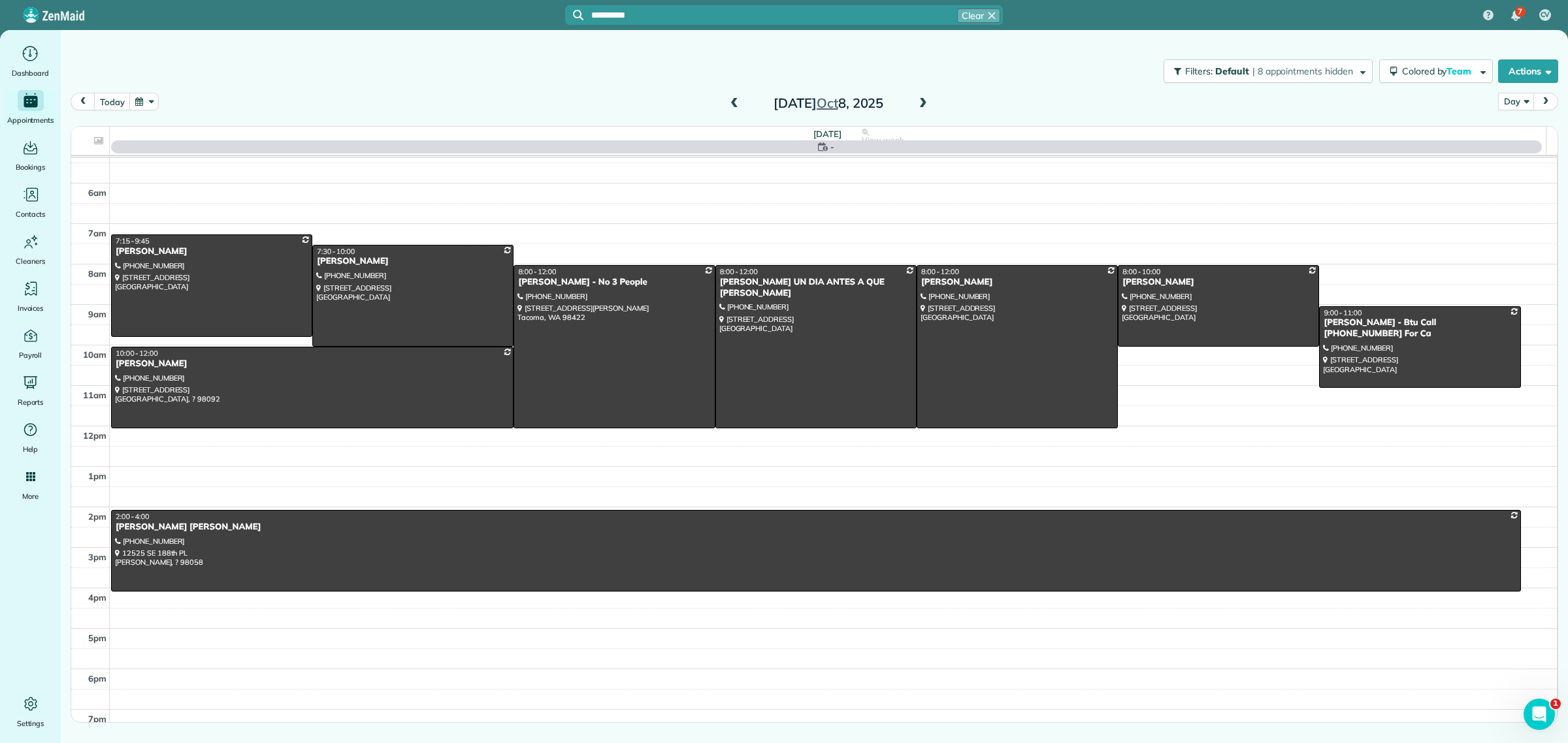
scroll to position [69, 0]
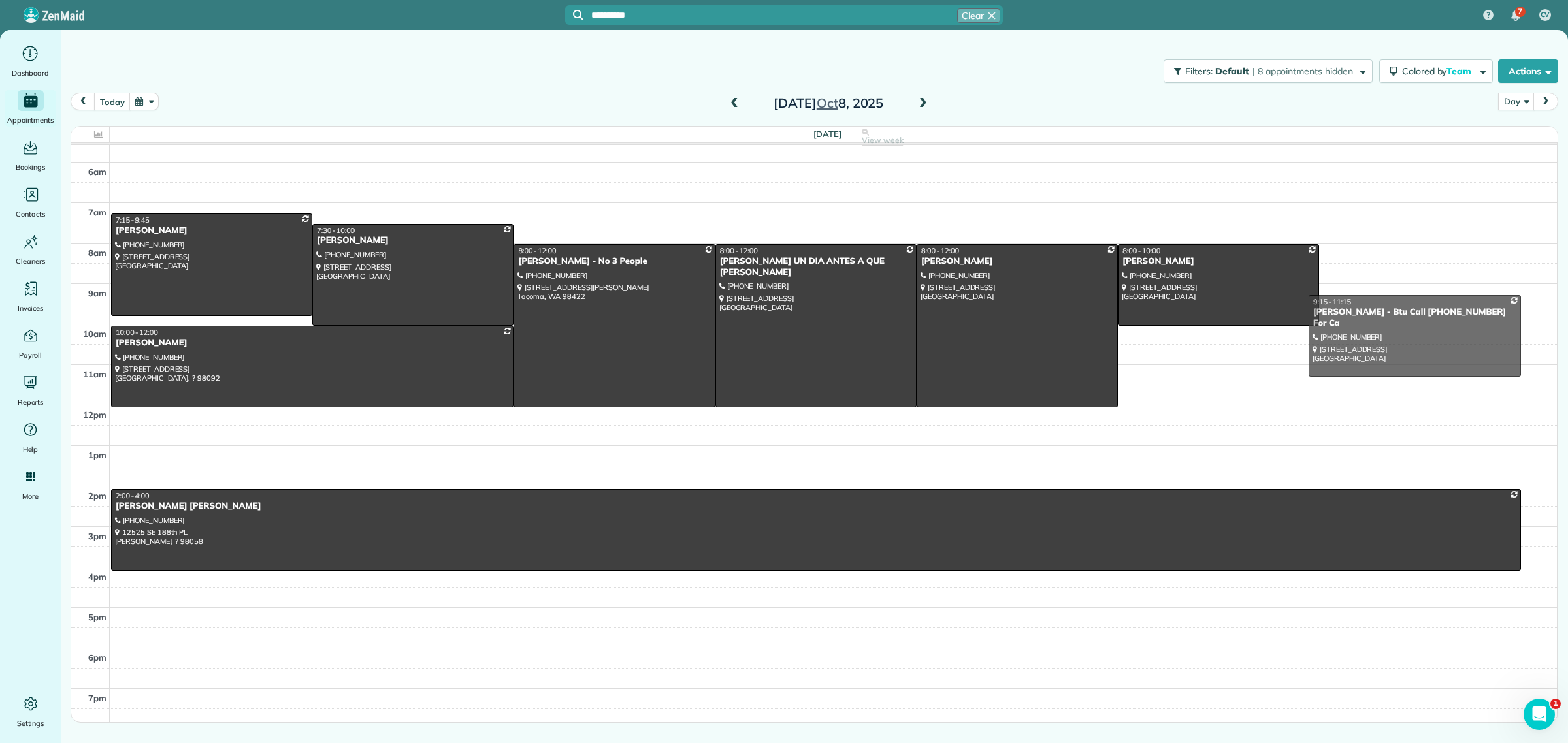
drag, startPoint x: 1431, startPoint y: 333, endPoint x: 1430, endPoint y: 347, distance: 14.0
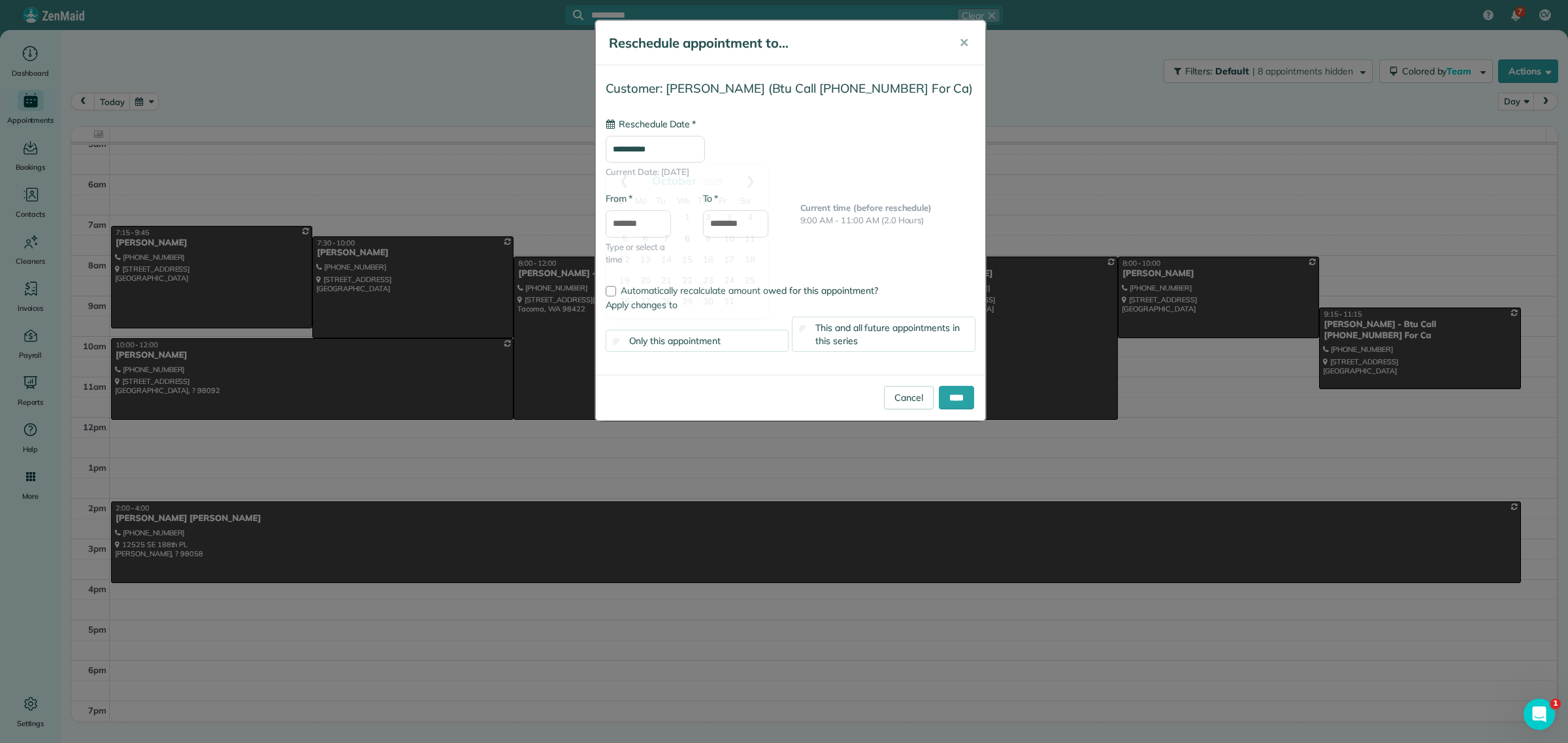
click at [621, 144] on input "**********" at bounding box center [655, 149] width 99 height 27
click at [689, 259] on link "15" at bounding box center [687, 261] width 21 height 21
type input "**********"
click at [630, 229] on input "*******" at bounding box center [638, 223] width 65 height 27
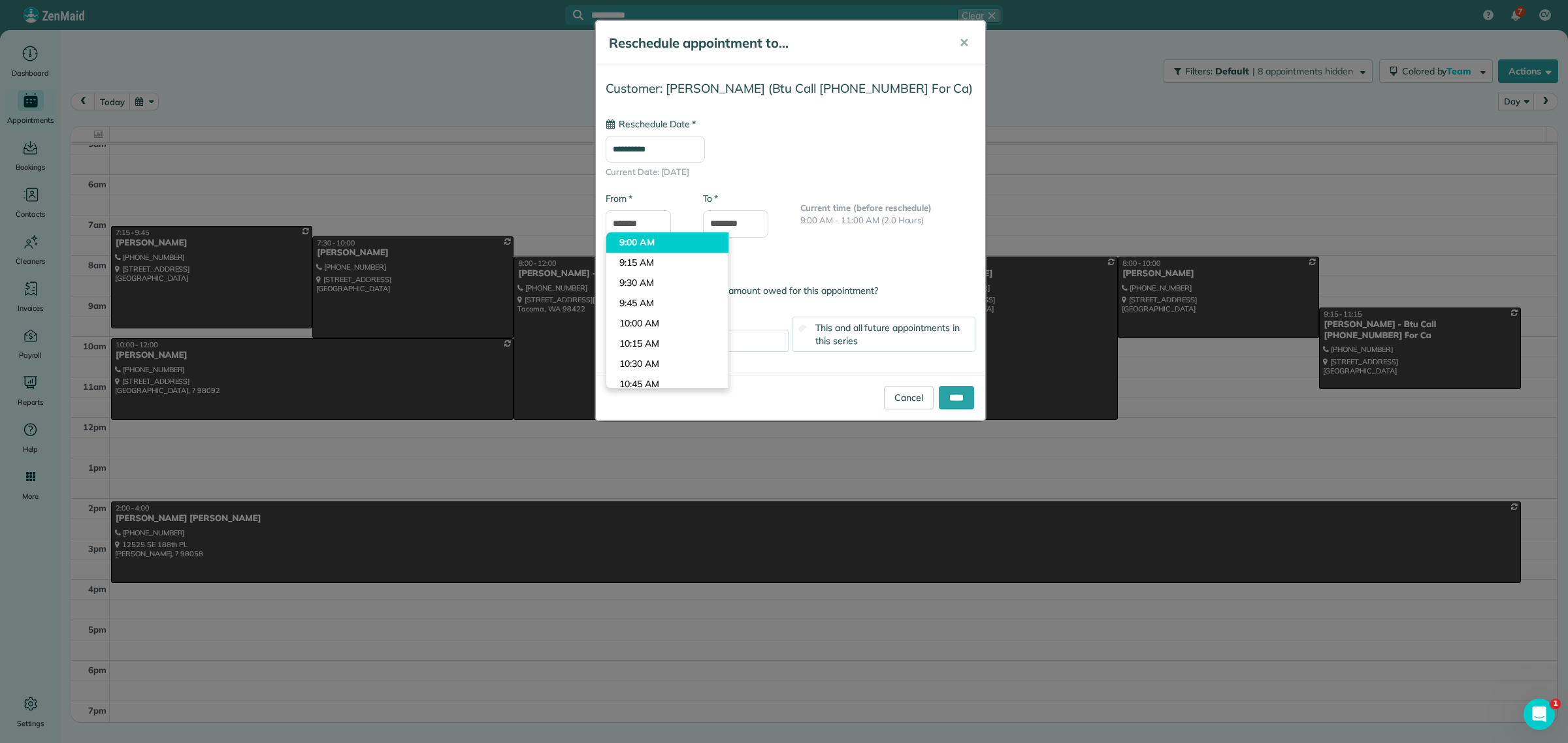
type input "*******"
click at [654, 244] on body "**********" at bounding box center [784, 371] width 1568 height 743
click at [950, 396] on input "****" at bounding box center [956, 397] width 35 height 24
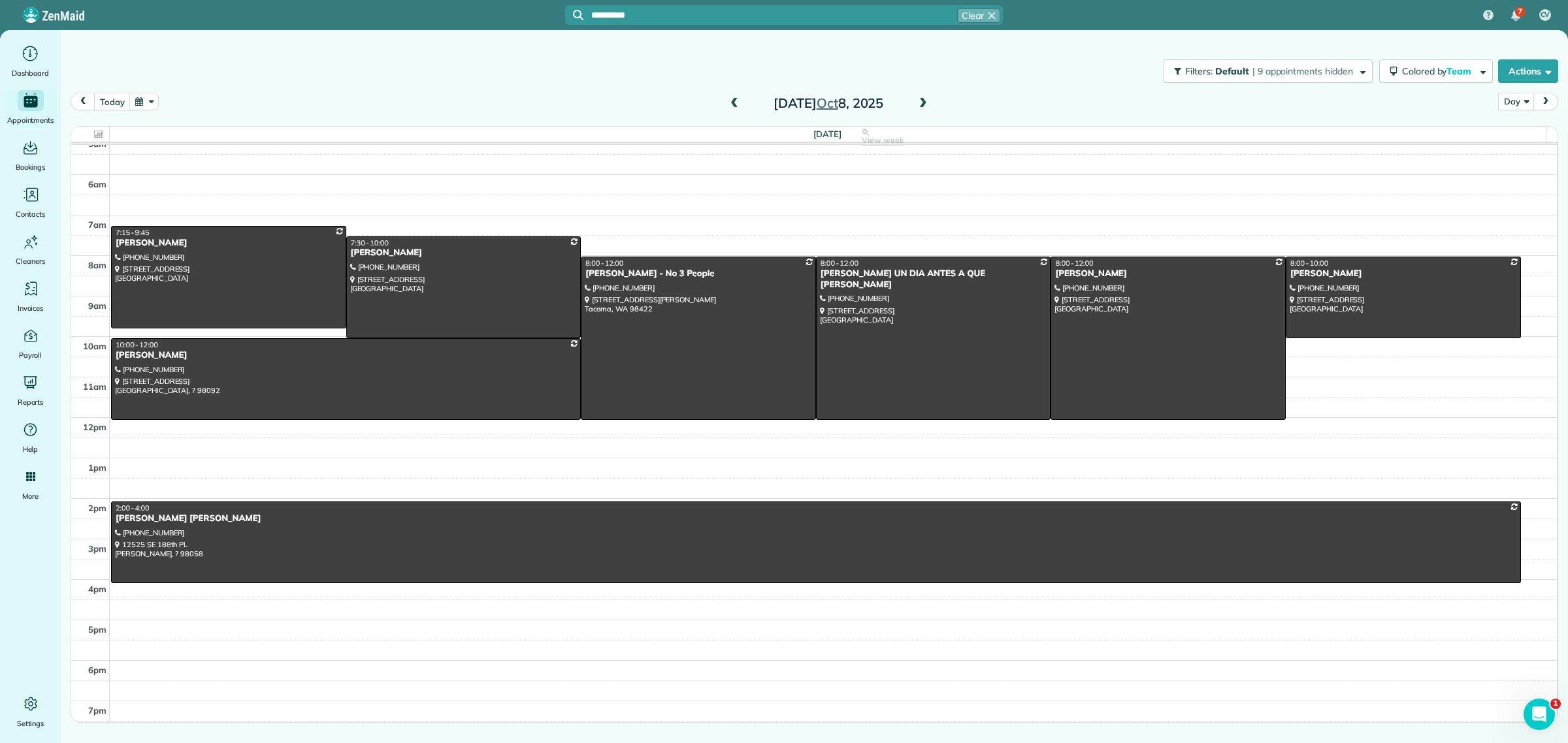
click at [923, 99] on span at bounding box center [922, 104] width 14 height 11
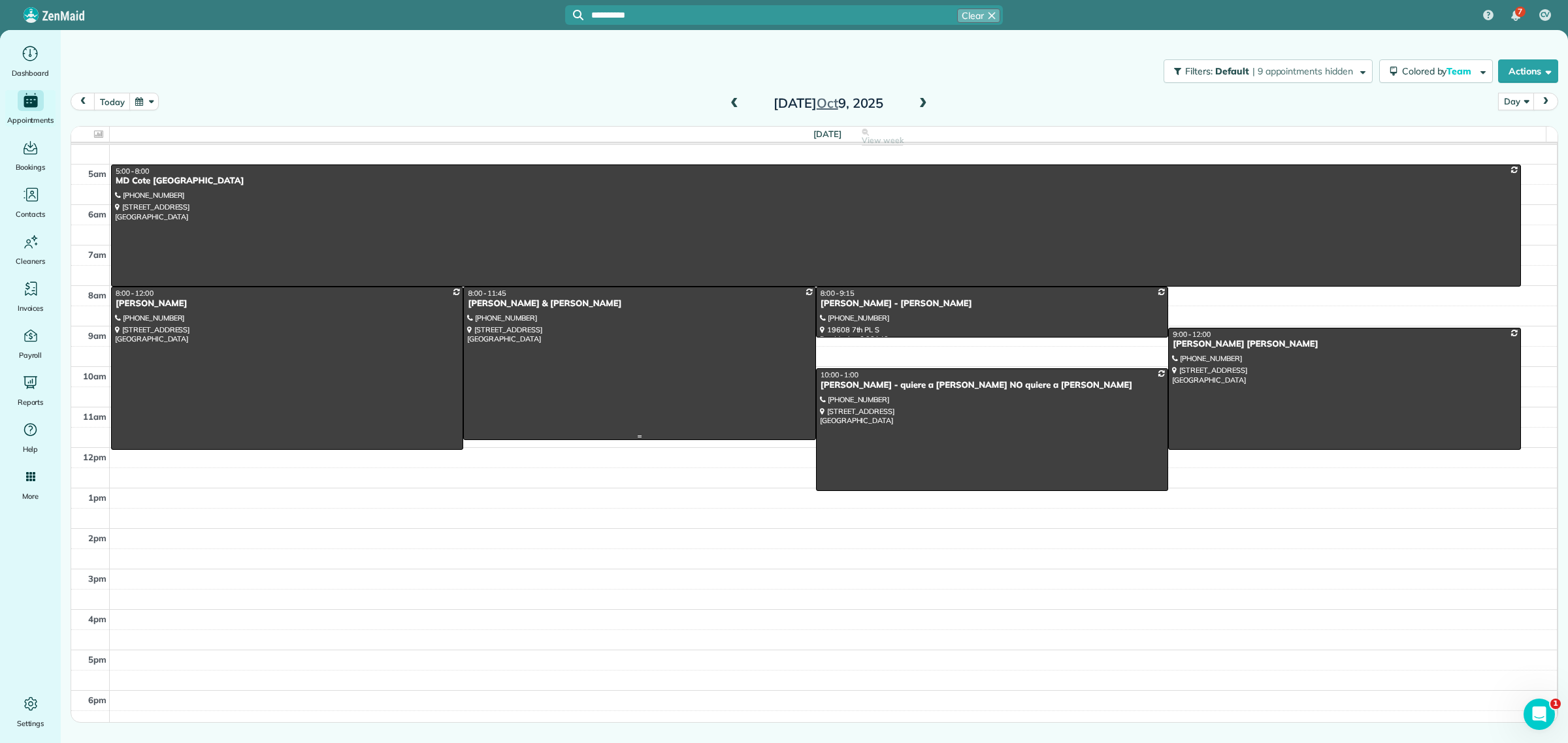
scroll to position [0, 0]
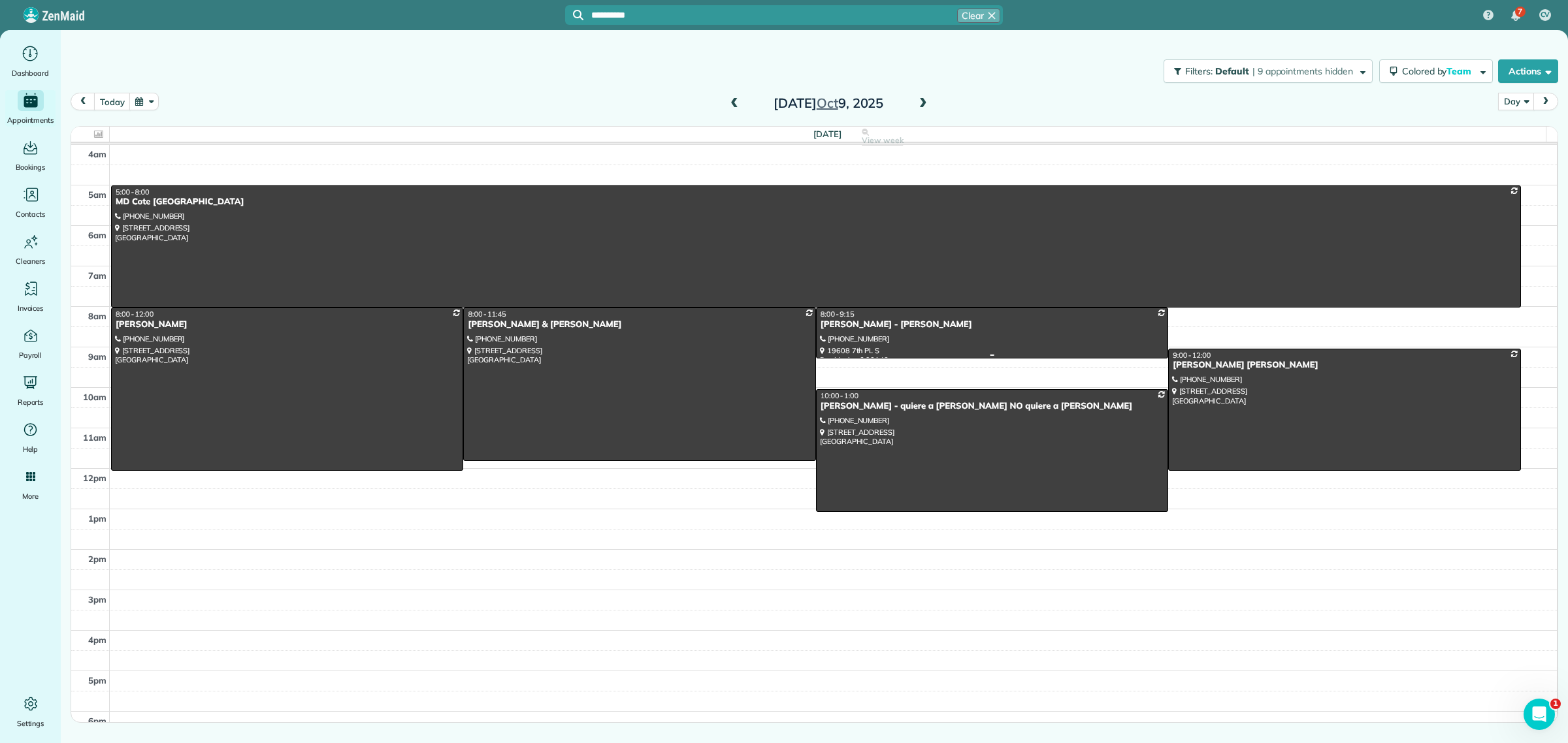
click at [868, 333] on div at bounding box center [992, 332] width 350 height 50
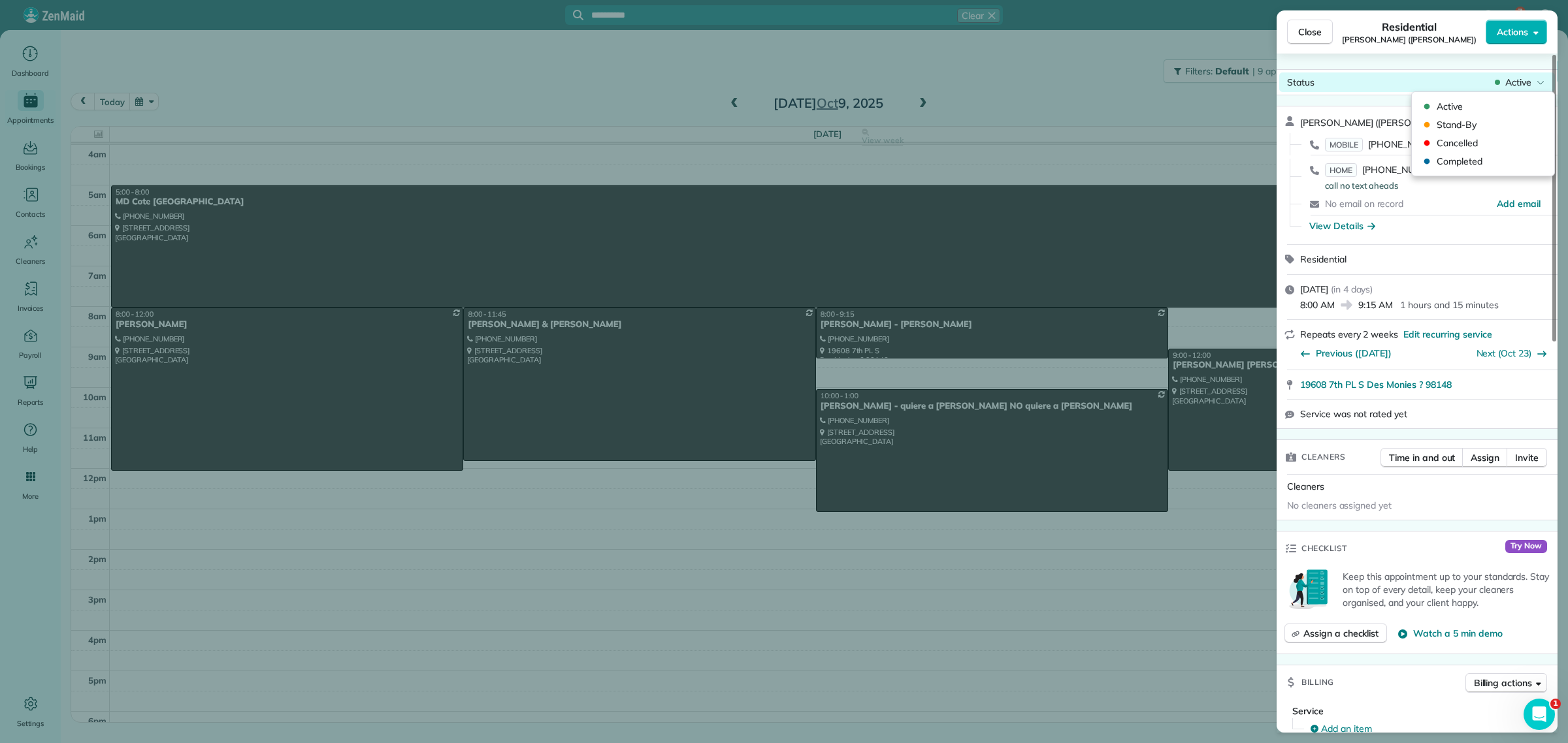
click at [1524, 84] on span "Active" at bounding box center [1518, 82] width 26 height 13
click at [1464, 148] on span "Cancelled" at bounding box center [1491, 143] width 110 height 13
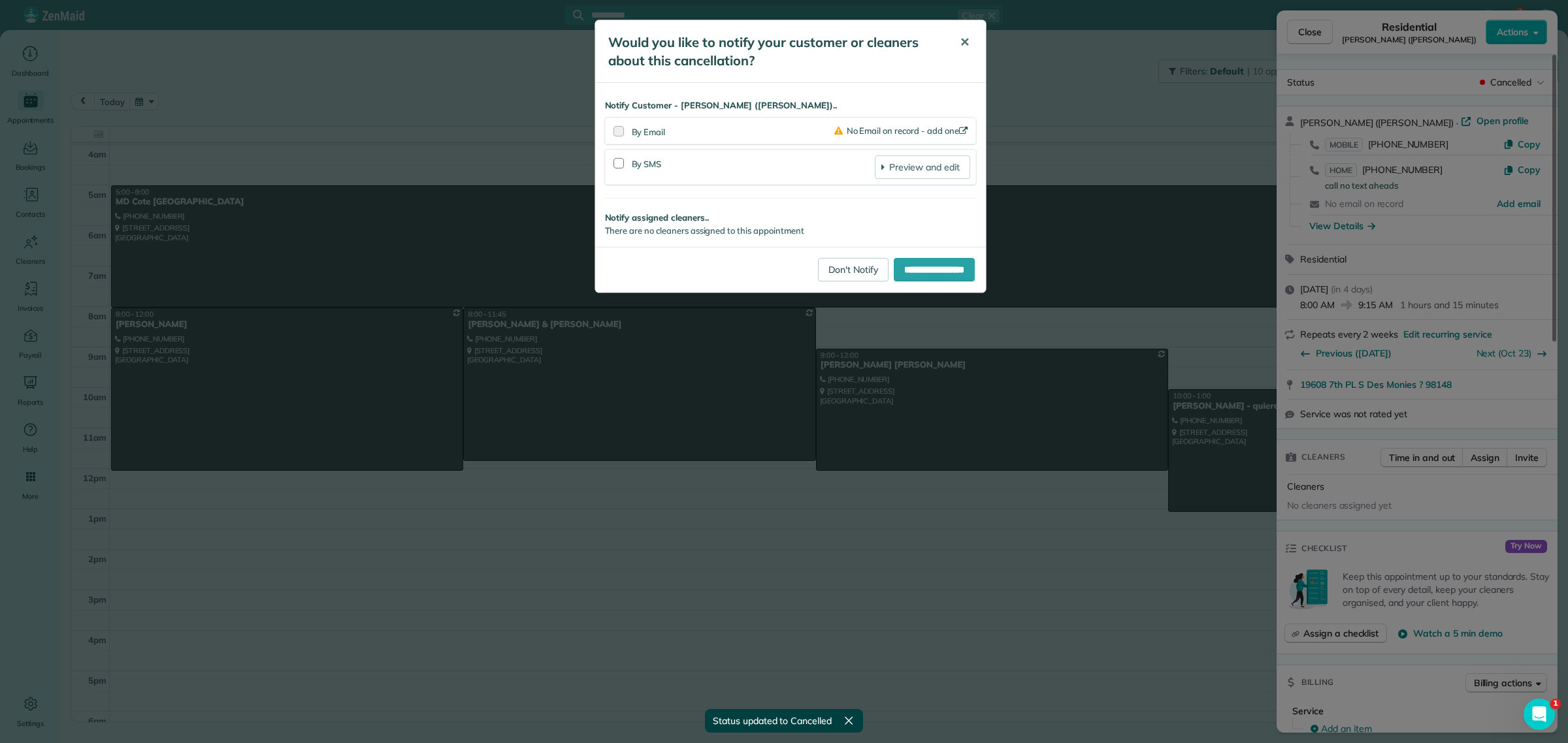
click at [964, 40] on span "✕" at bounding box center [964, 42] width 9 height 15
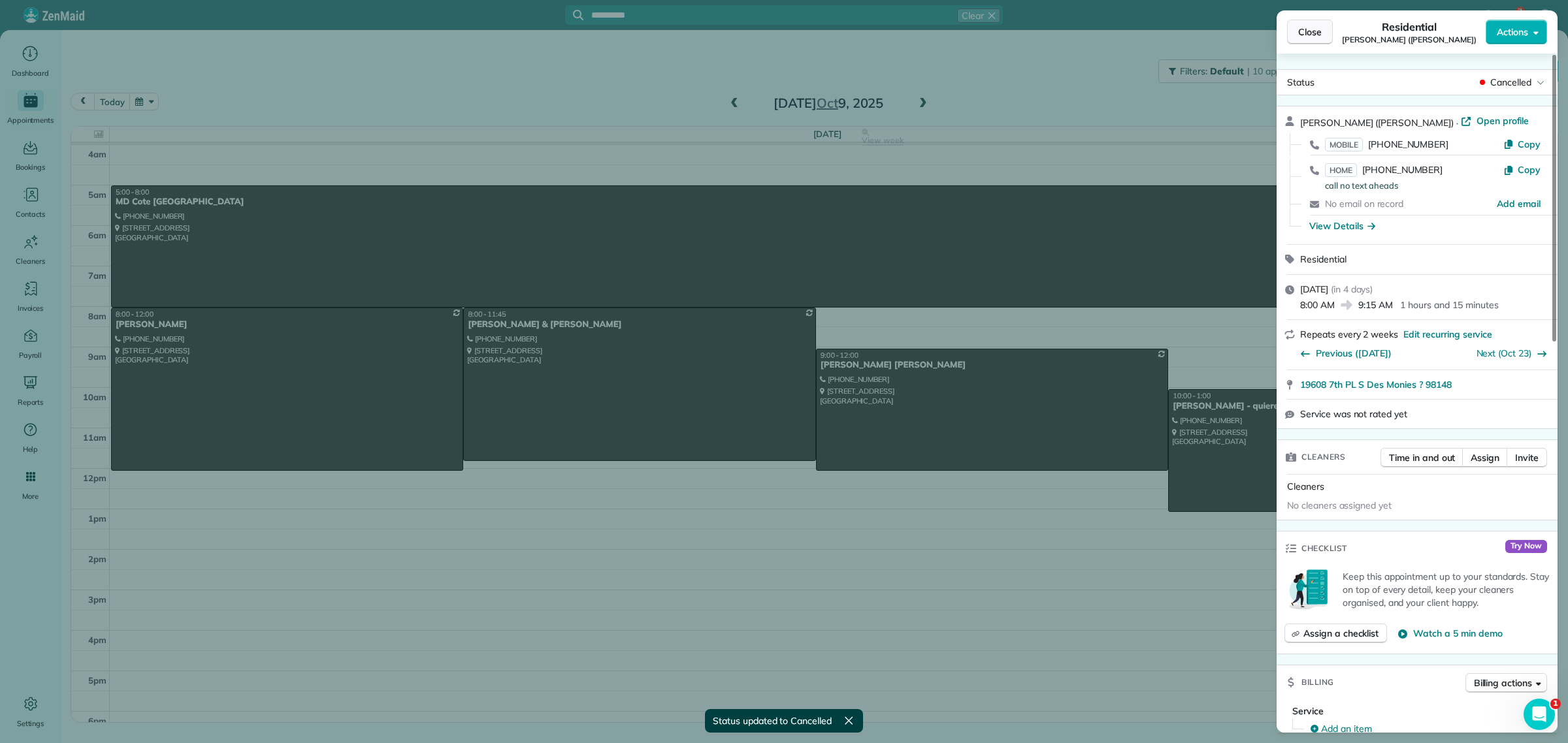
click at [1315, 31] on span "Close" at bounding box center [1309, 32] width 24 height 13
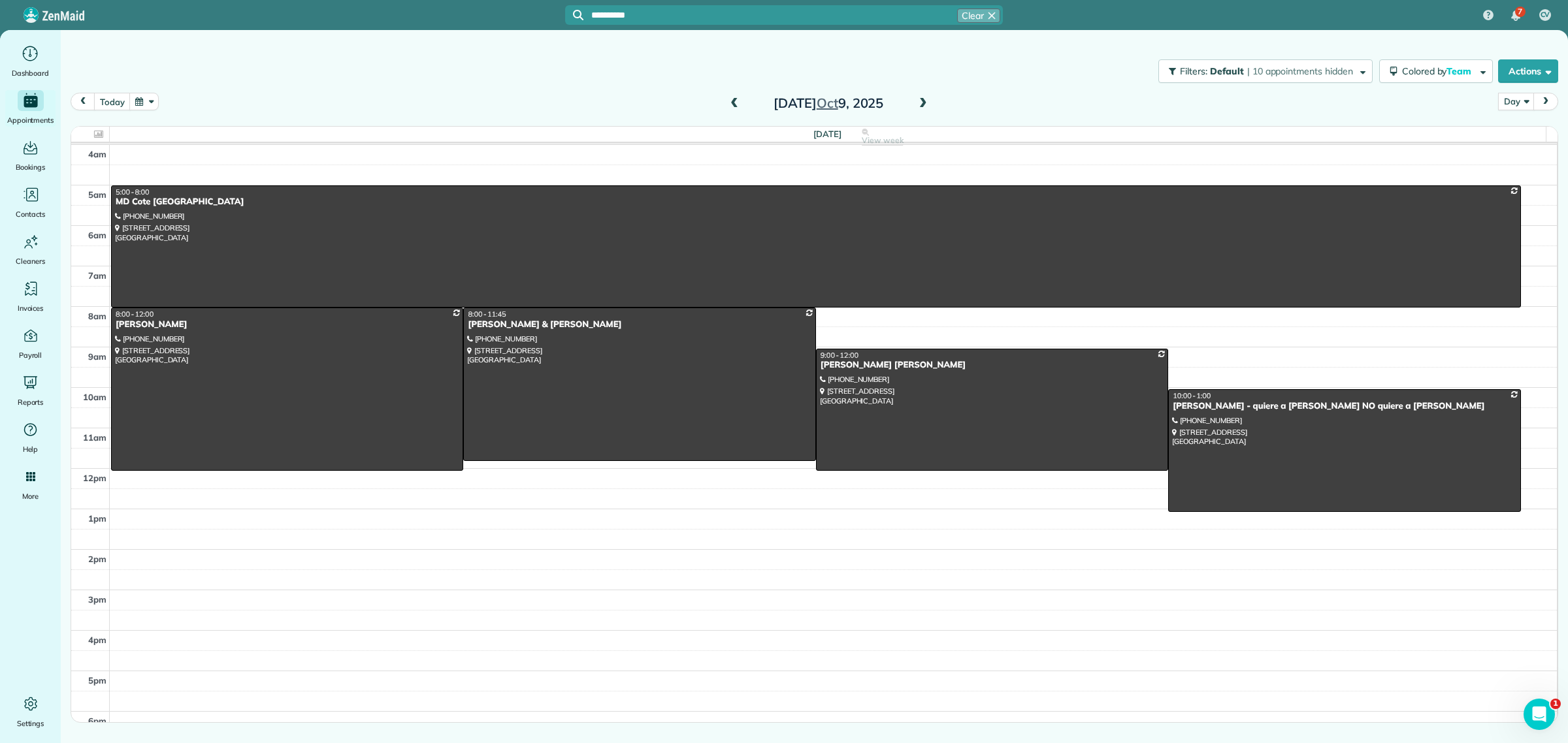
click at [922, 105] on span at bounding box center [922, 104] width 14 height 11
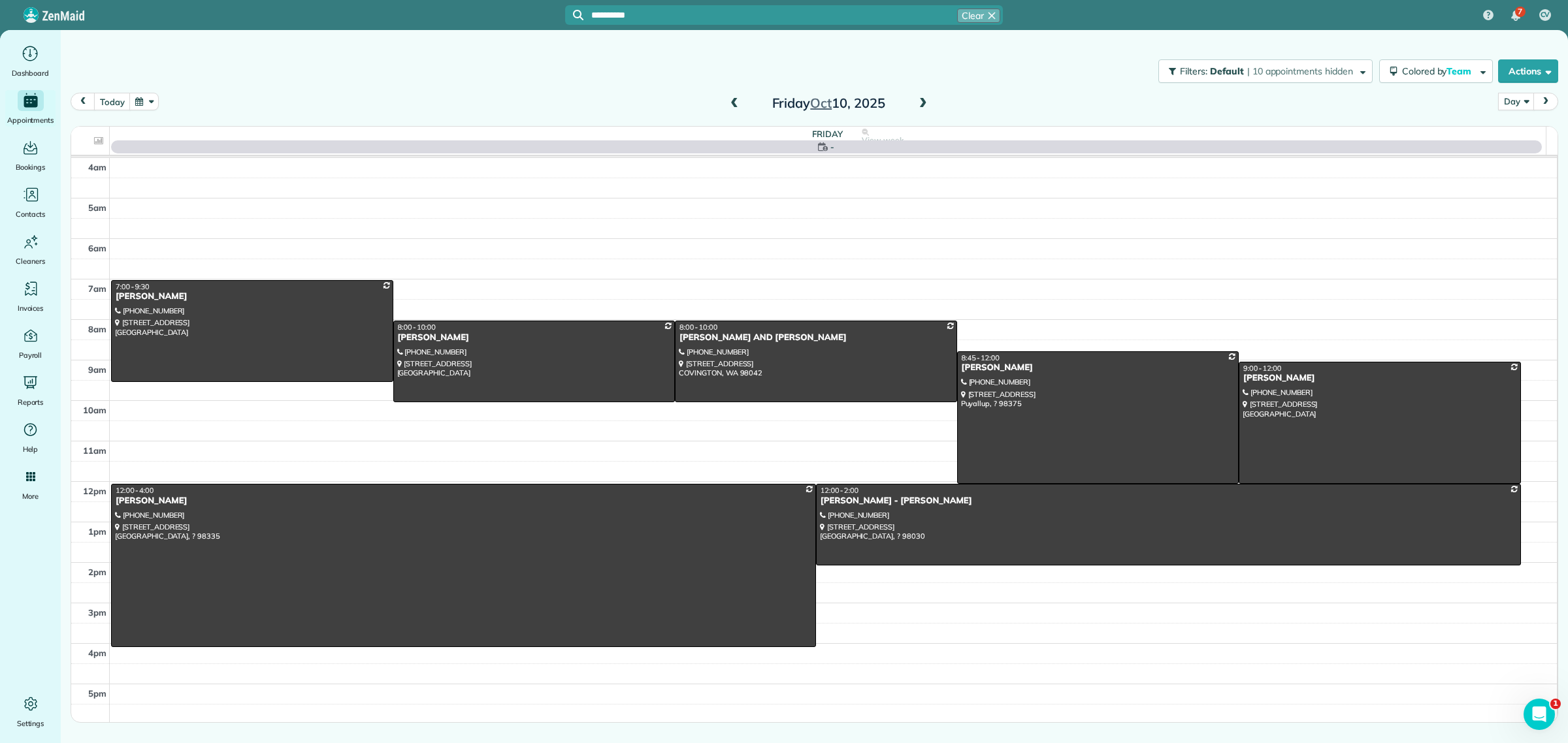
scroll to position [69, 0]
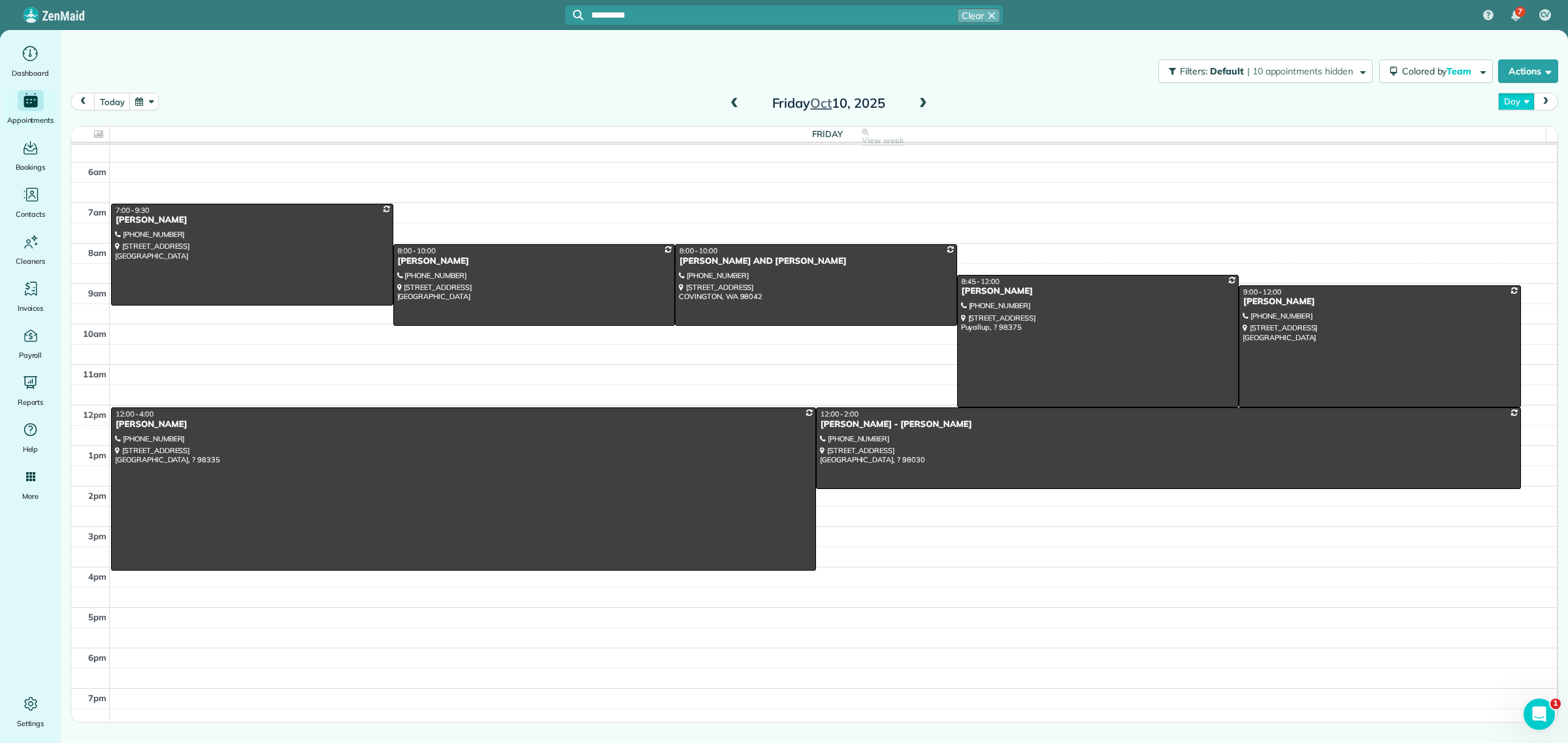
click at [1517, 99] on button "Day" at bounding box center [1515, 101] width 36 height 18
click at [1533, 155] on link "Week" at bounding box center [1550, 158] width 104 height 26
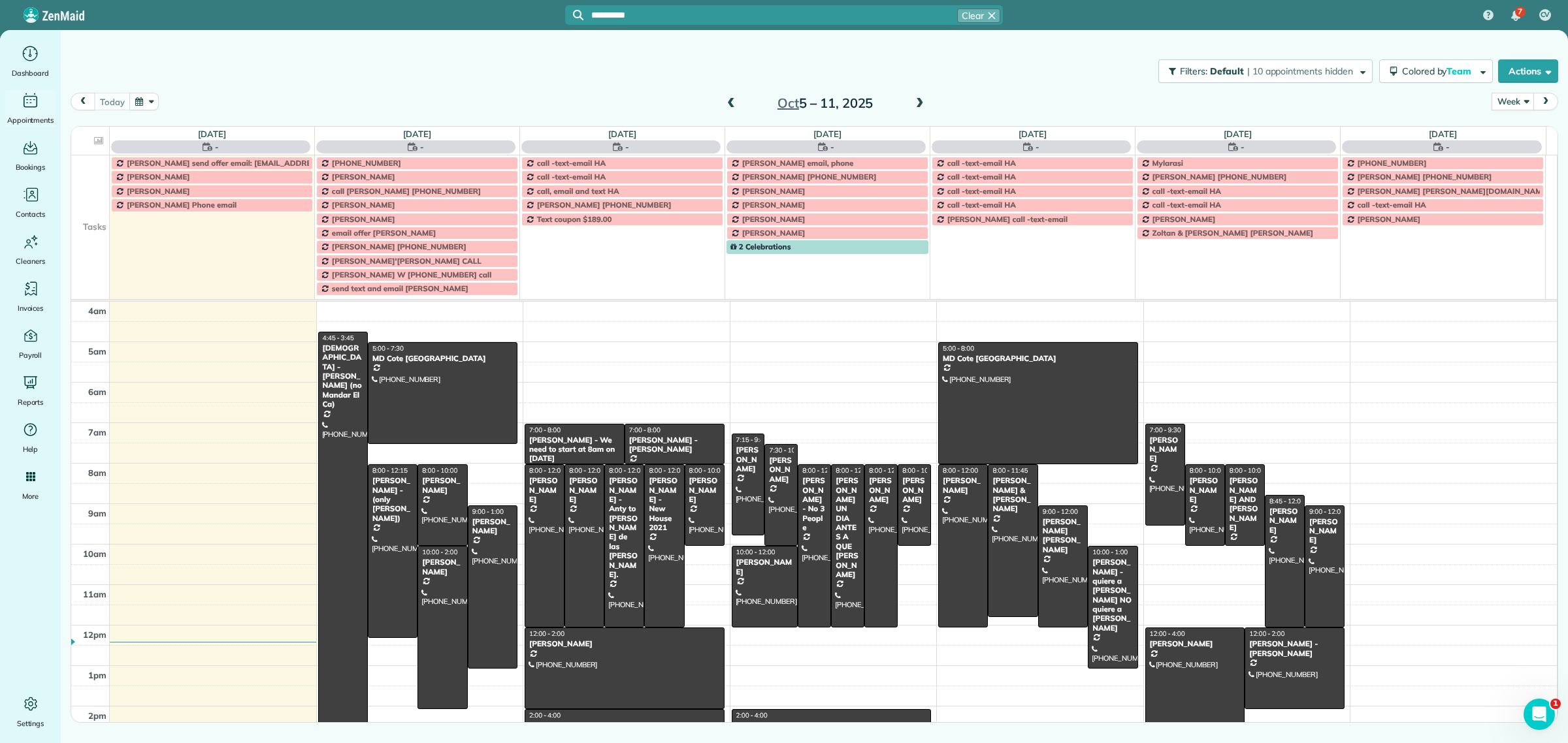
scroll to position [122, 0]
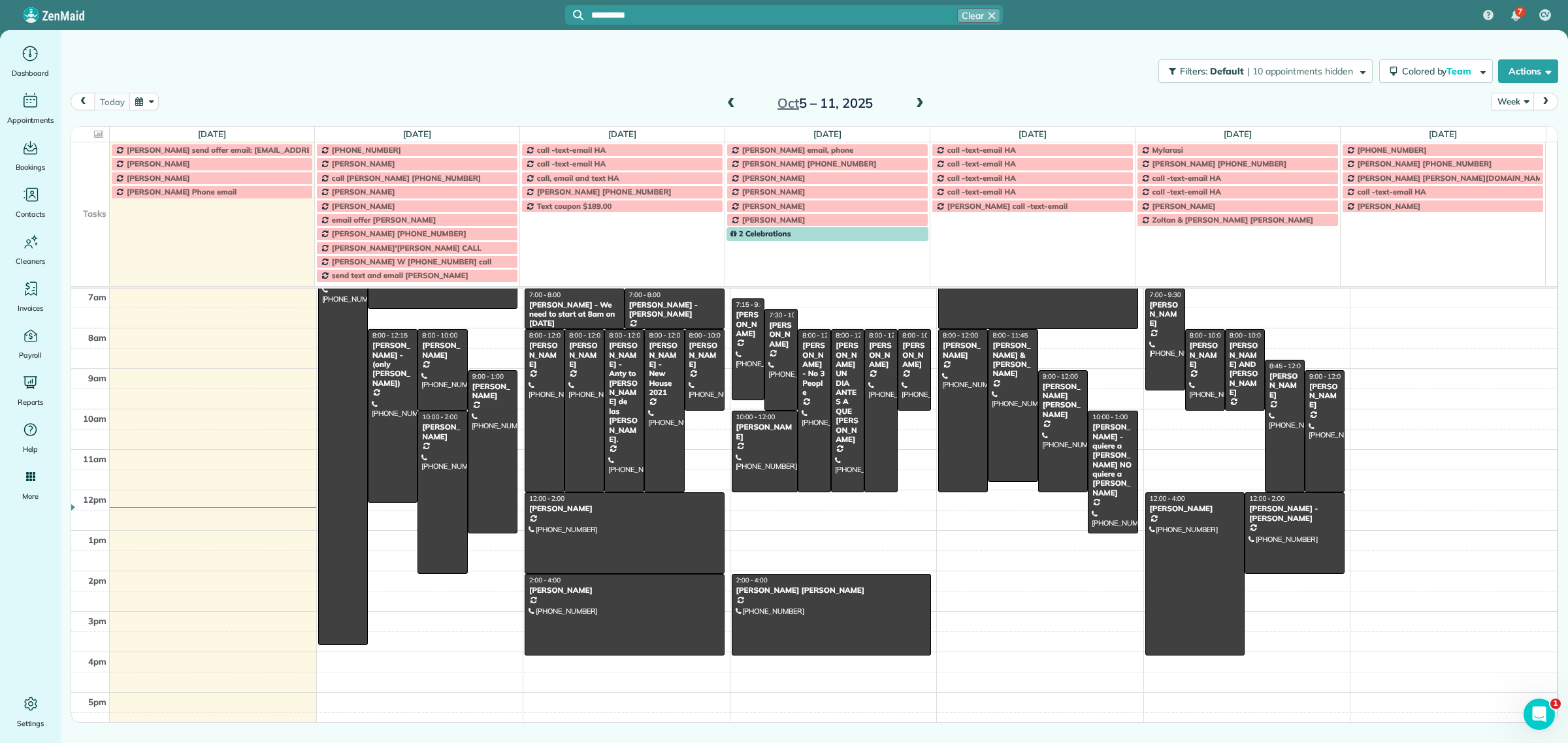
click at [90, 202] on td at bounding box center [90, 206] width 39 height 14
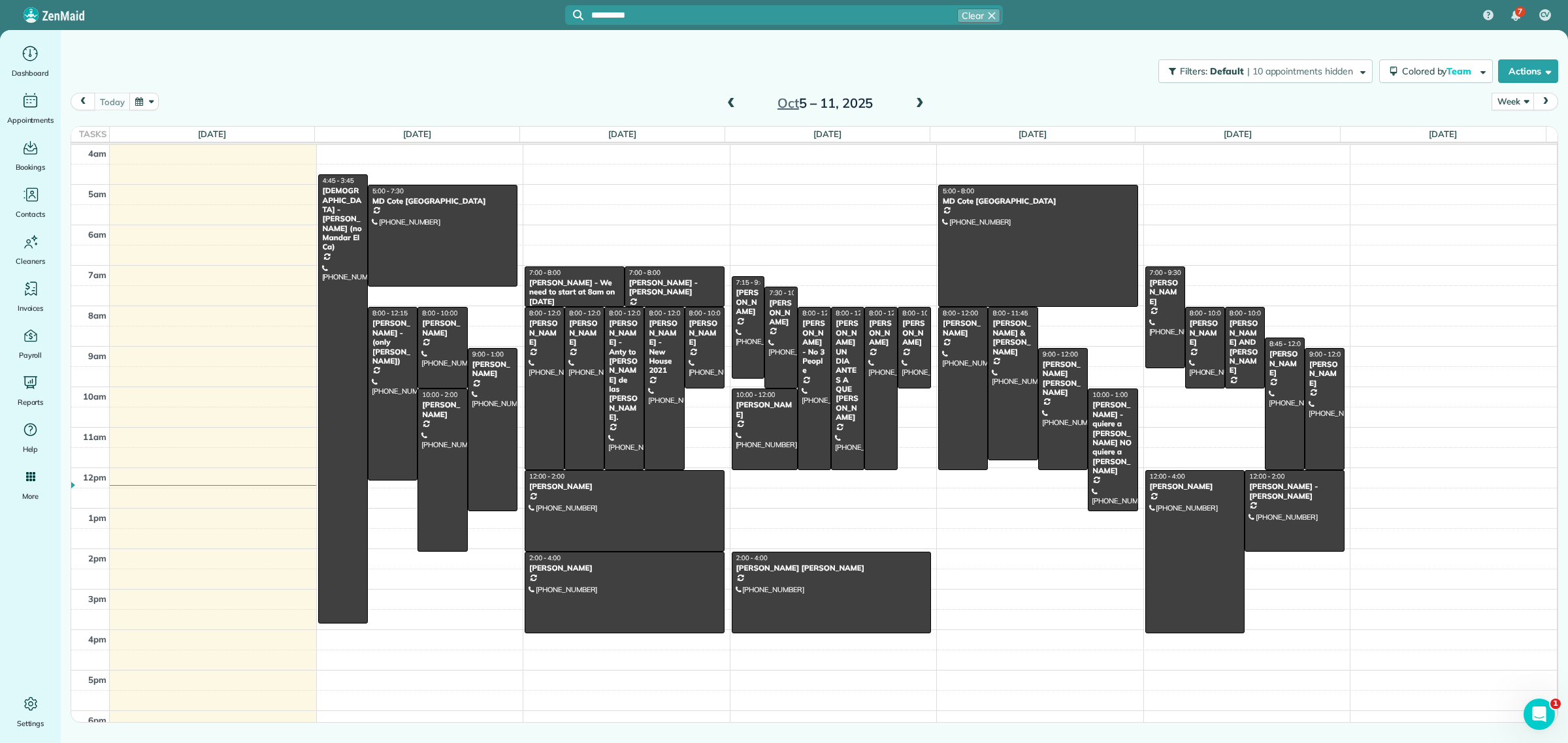
scroll to position [0, 0]
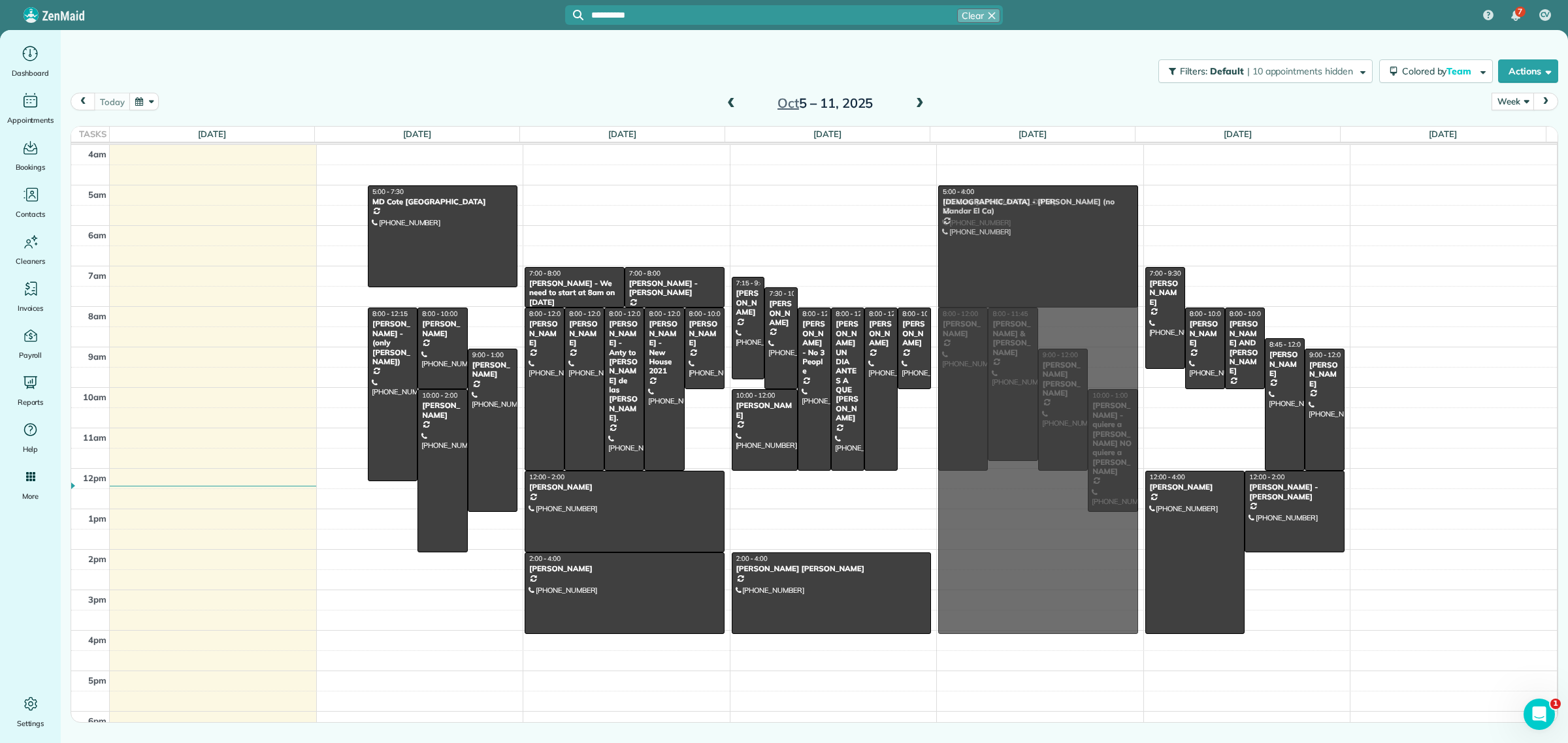
drag, startPoint x: 340, startPoint y: 281, endPoint x: 963, endPoint y: 292, distance: 623.1
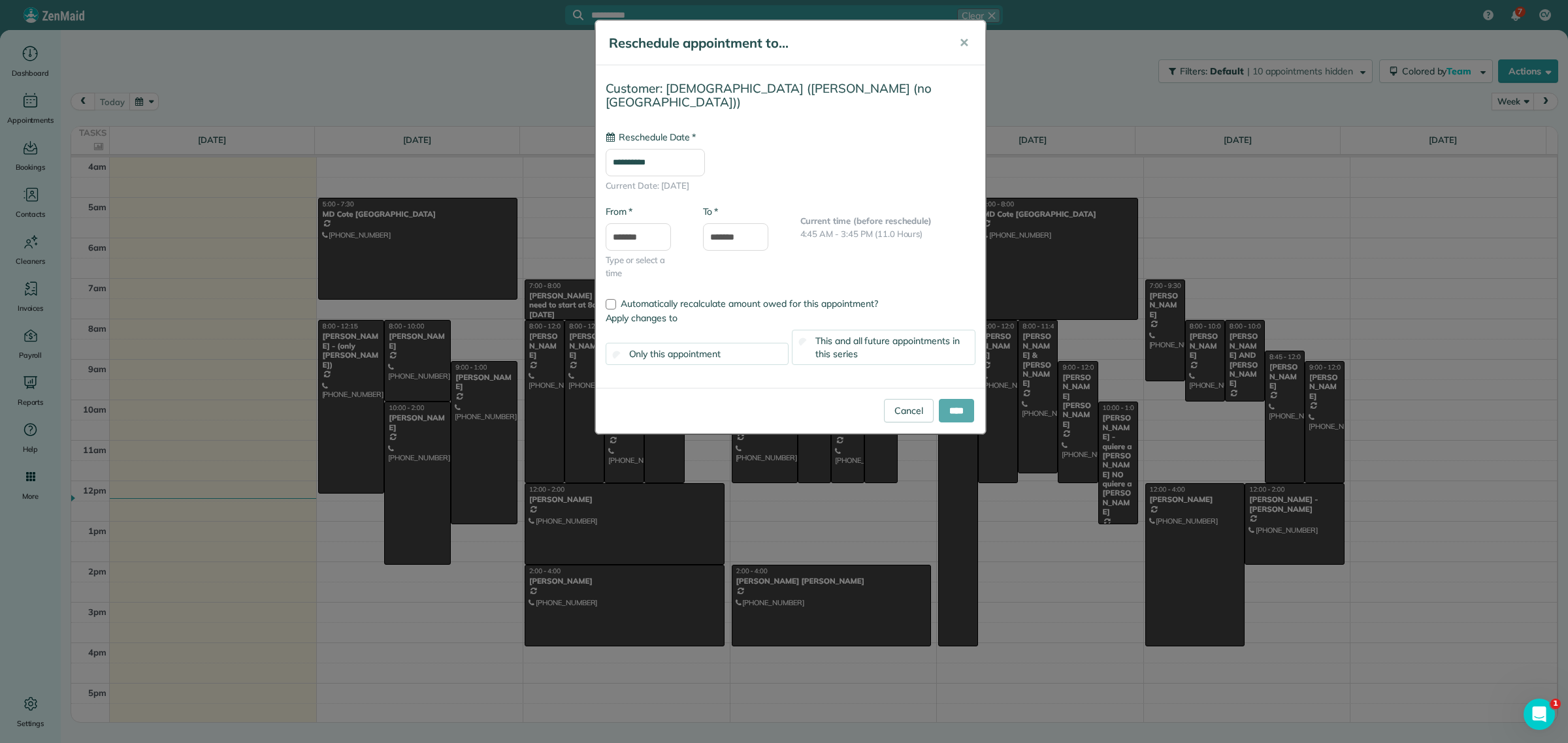
type input "**********"
click at [946, 416] on input "****" at bounding box center [956, 411] width 35 height 24
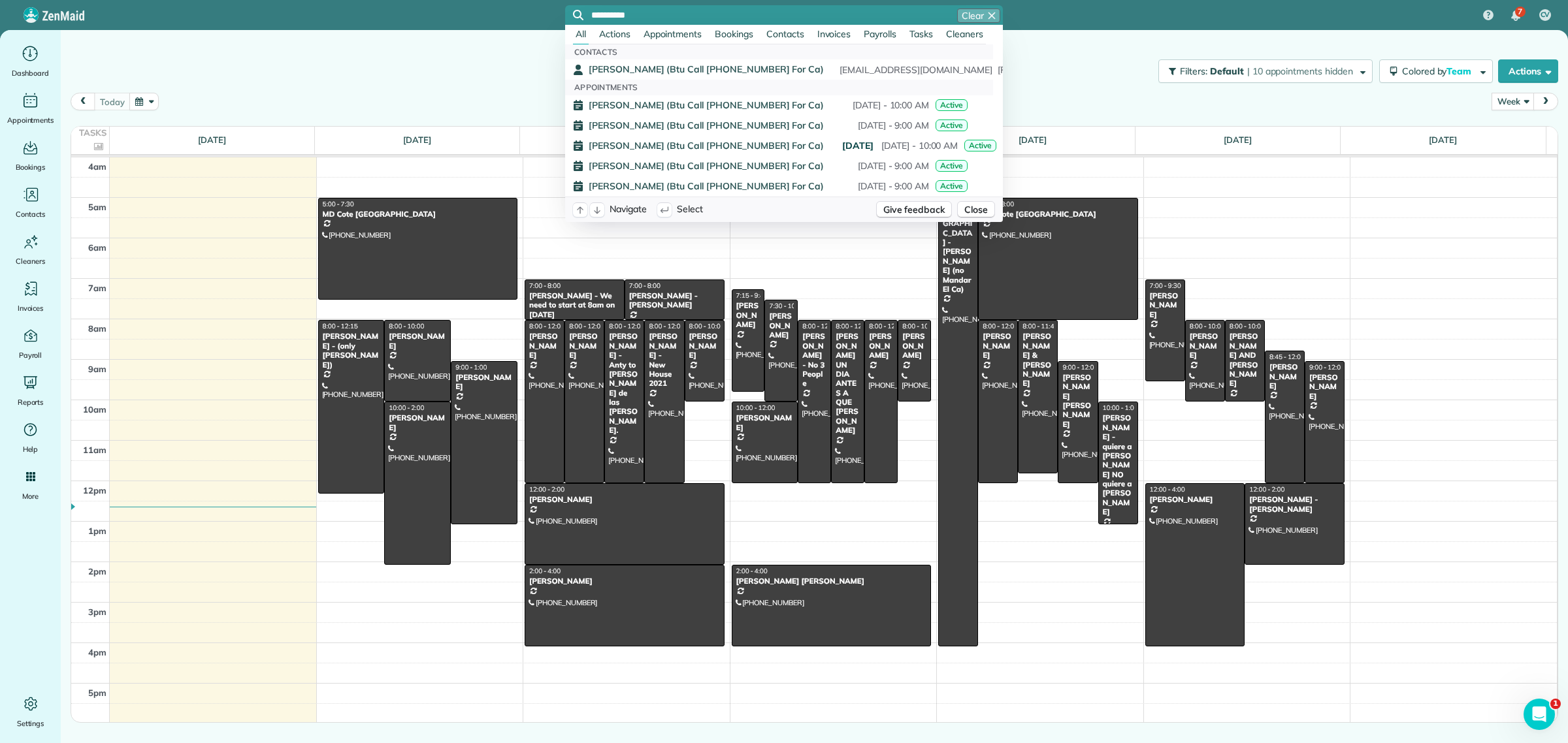
drag, startPoint x: 666, startPoint y: 18, endPoint x: 560, endPoint y: 14, distance: 106.1
click at [560, 14] on div "**********" at bounding box center [784, 15] width 1568 height 30
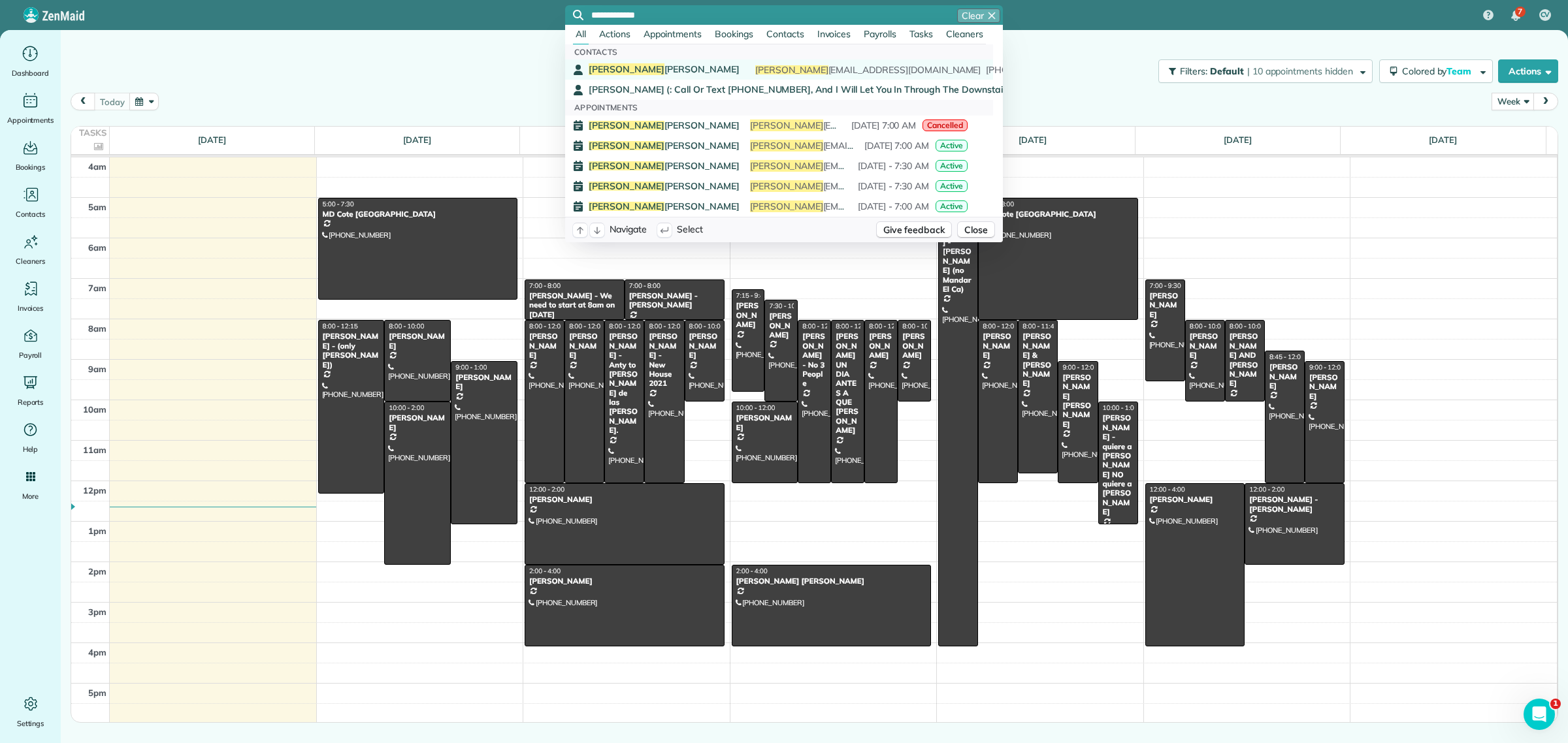
type input "**********"
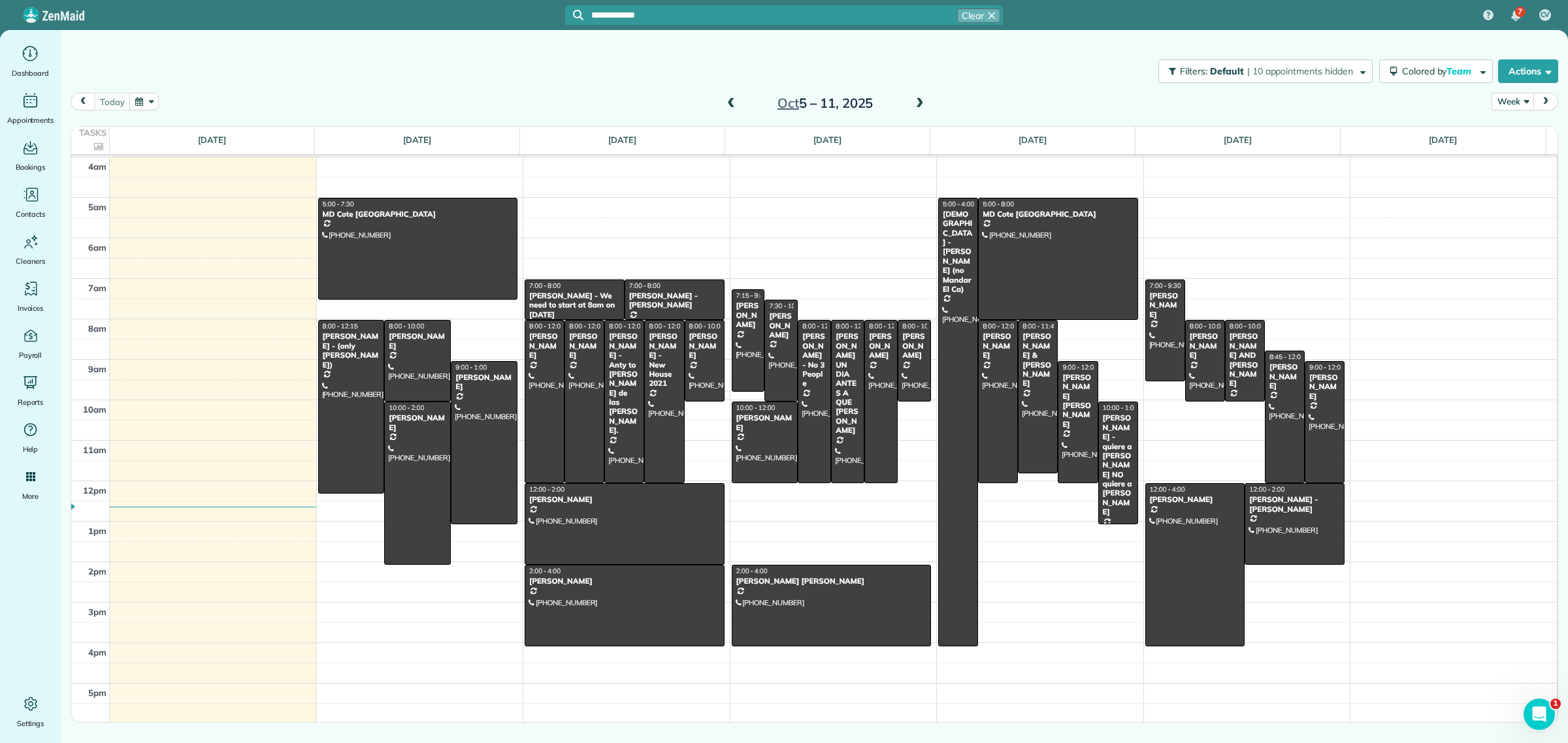
click at [624, 67] on span "Myra Martino" at bounding box center [664, 69] width 151 height 11
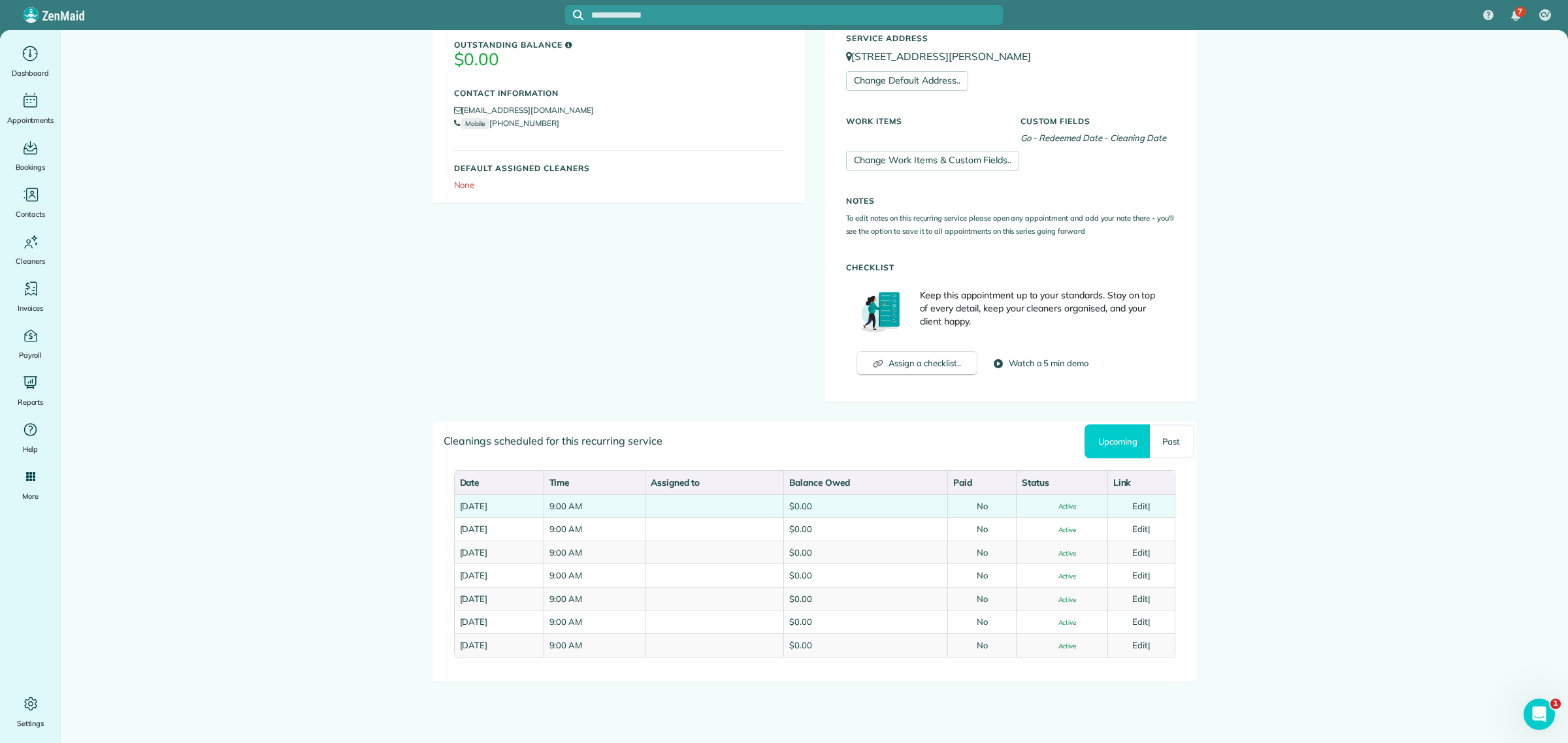
click at [1138, 507] on link "Edit" at bounding box center [1140, 506] width 16 height 10
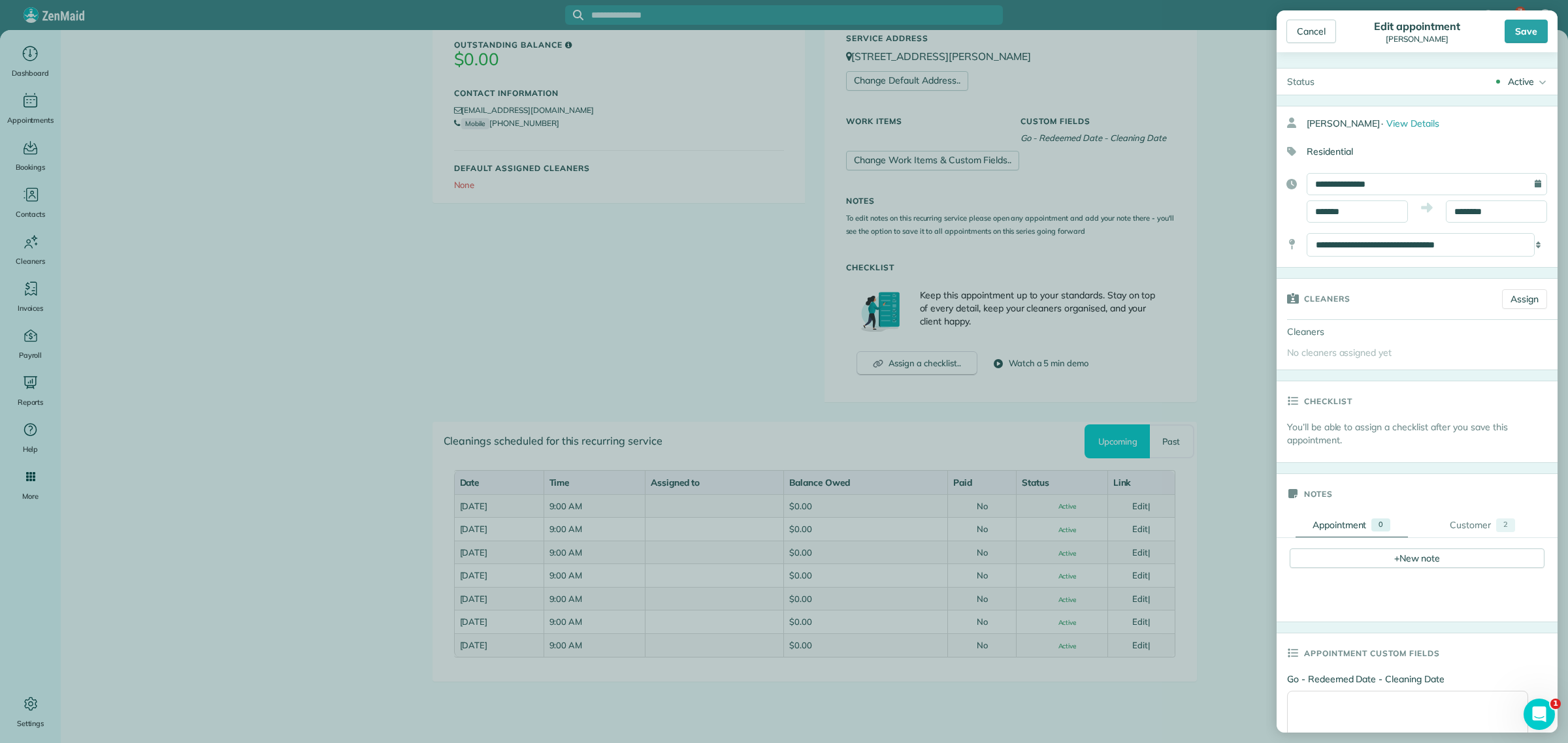
click at [1534, 87] on icon at bounding box center [1541, 82] width 13 height 26
click at [1523, 142] on div "Cancelled" at bounding box center [1523, 147] width 41 height 9
click at [1535, 40] on div "Save" at bounding box center [1526, 31] width 43 height 24
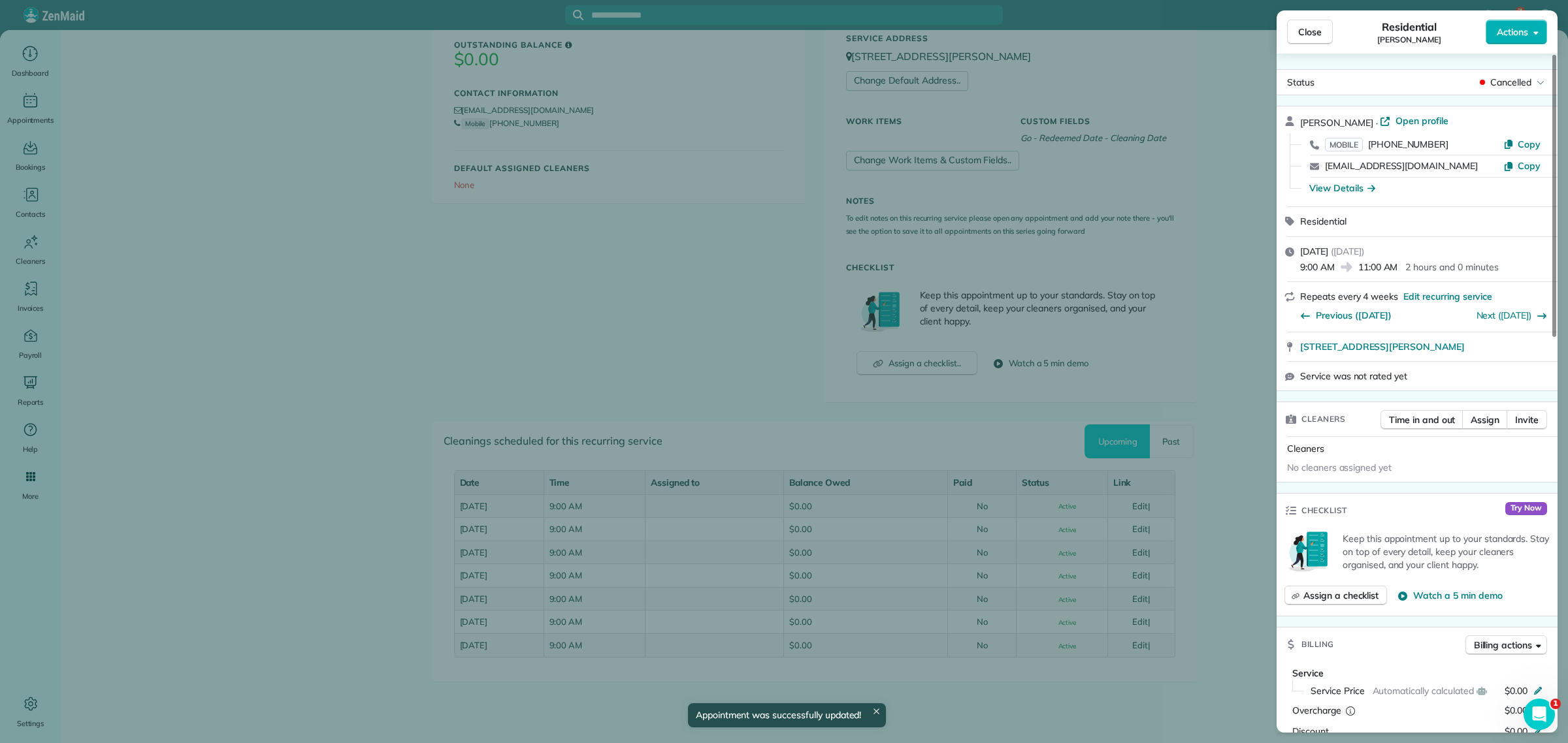
click at [1306, 34] on span "Close" at bounding box center [1309, 32] width 24 height 13
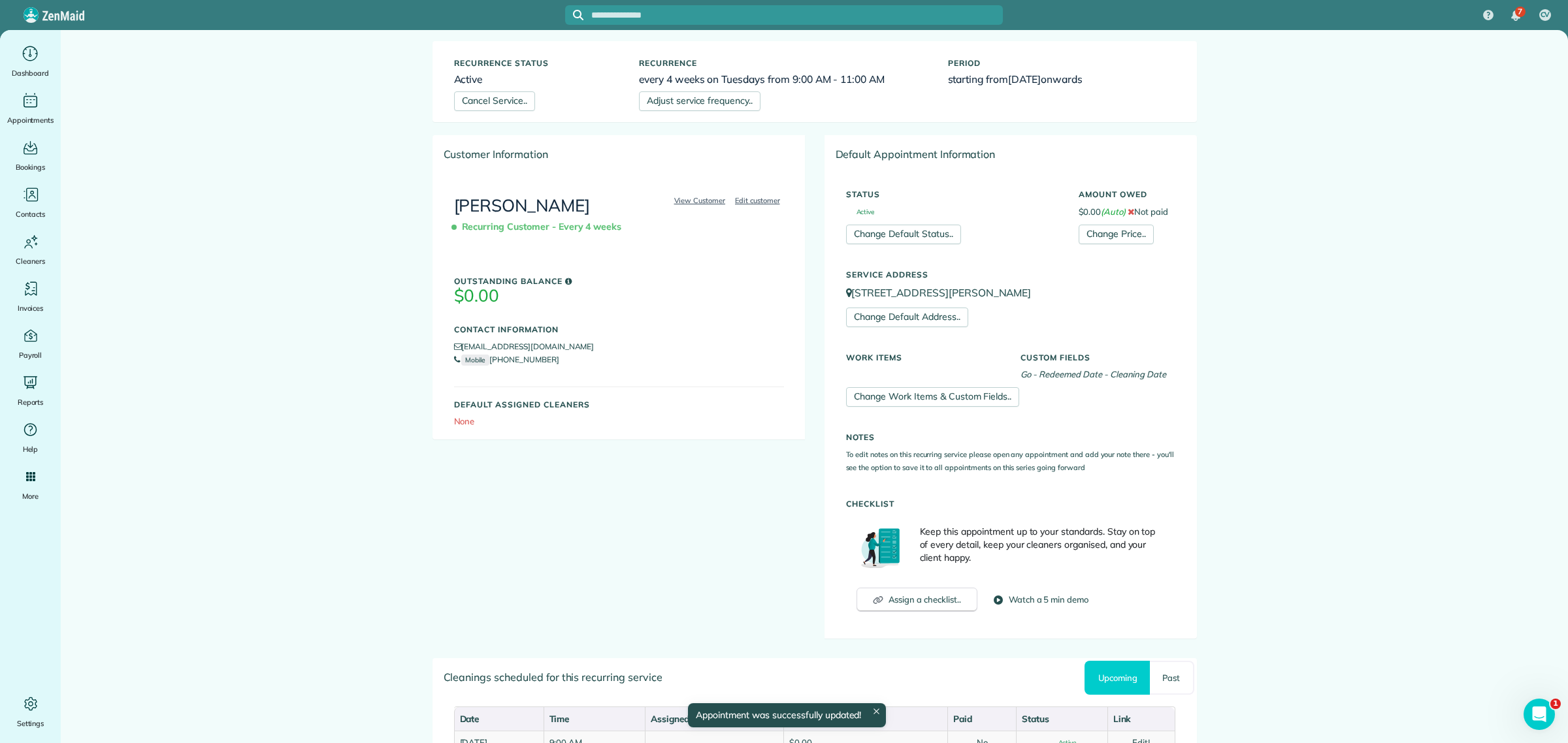
scroll to position [50, 0]
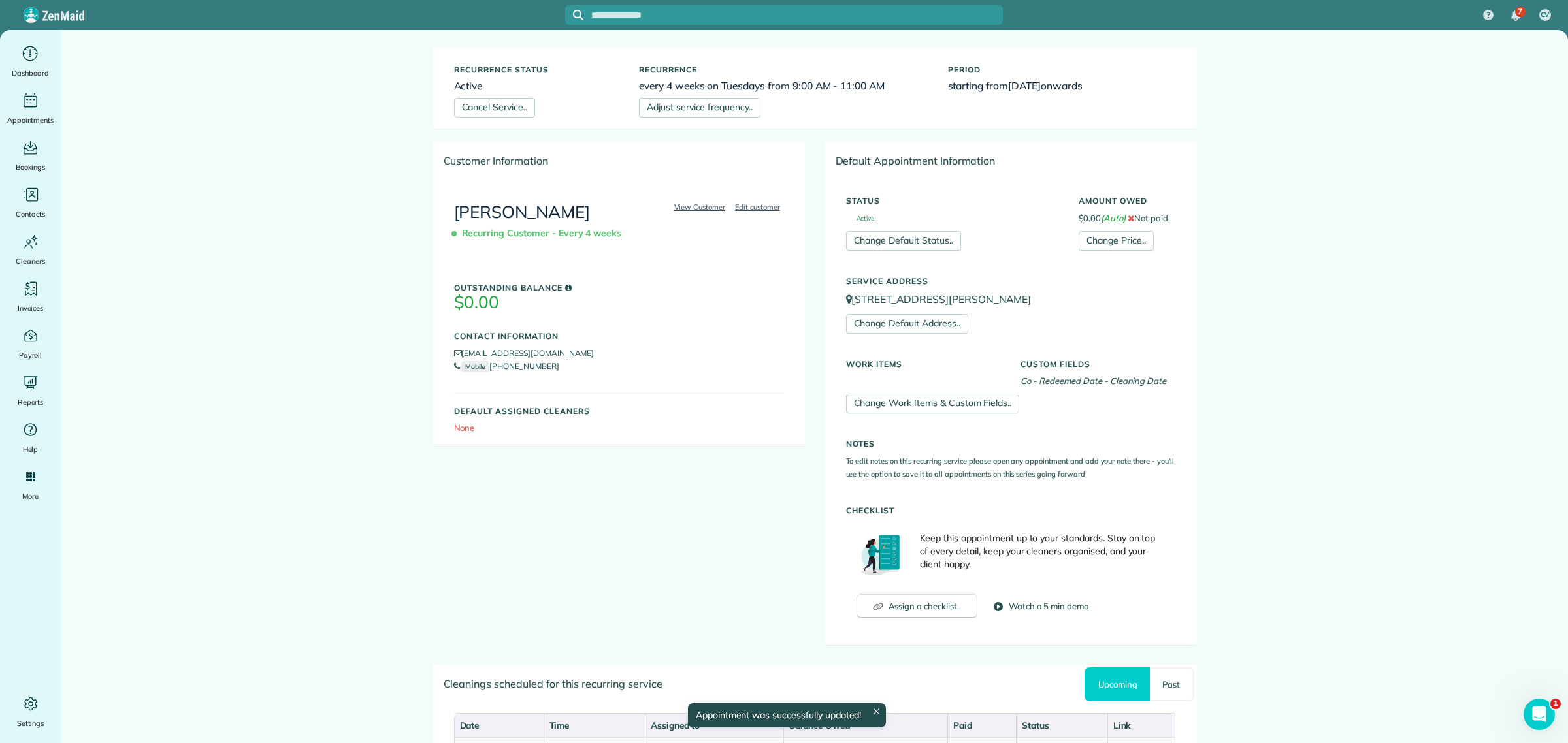
click at [517, 211] on link "Jamal Robertson" at bounding box center [522, 212] width 137 height 22
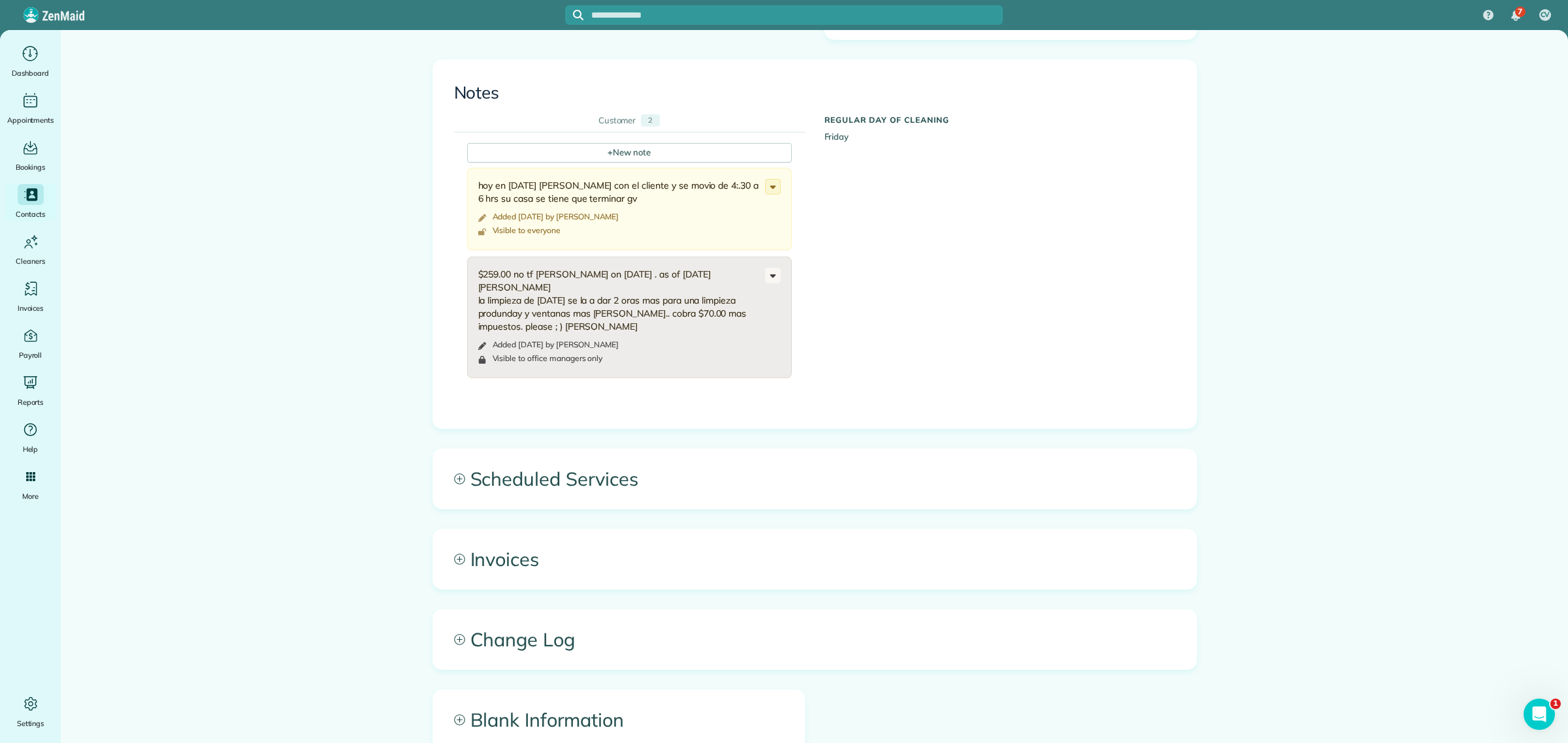
scroll to position [1447, 0]
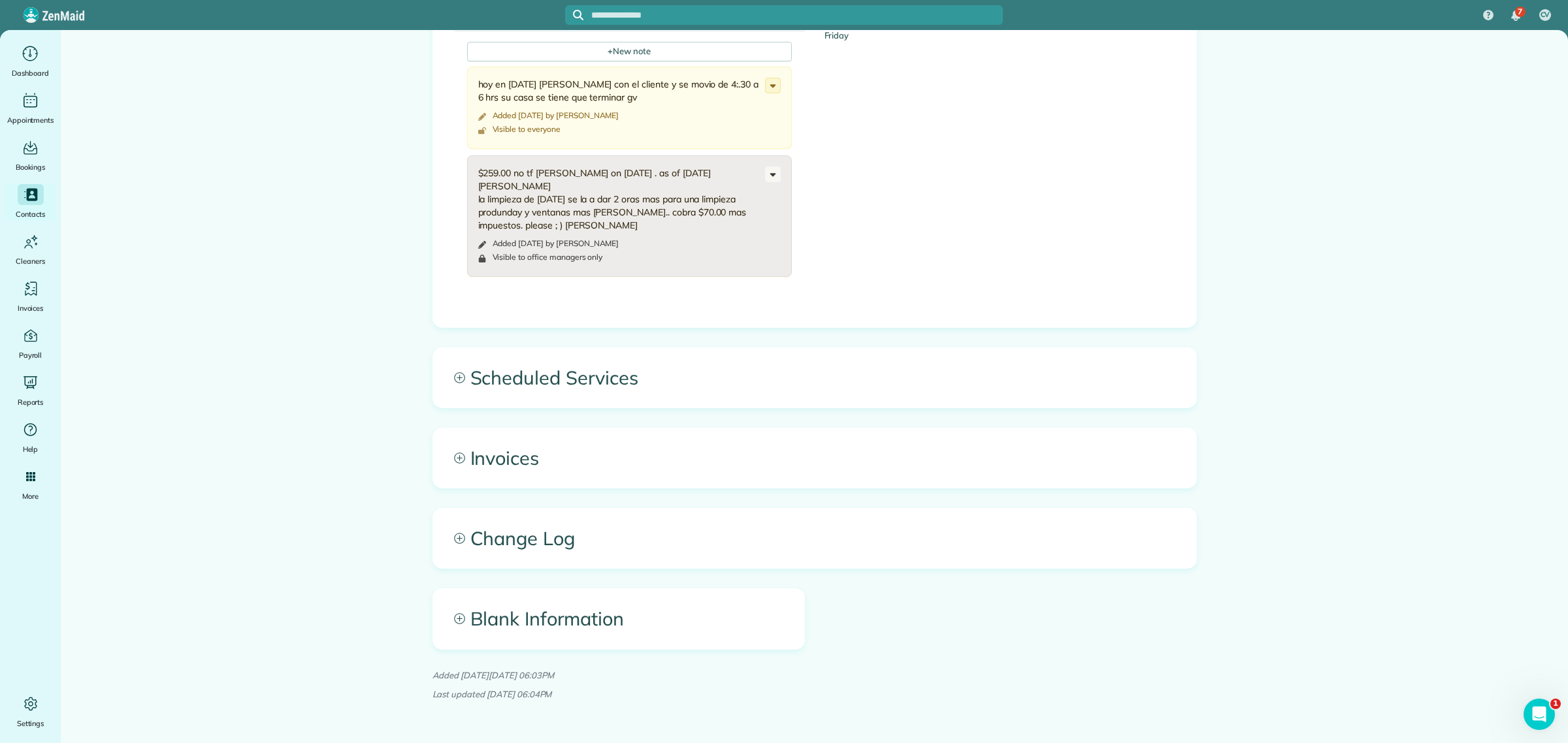
click at [525, 370] on span "Scheduled Services" at bounding box center [815, 378] width 763 height 59
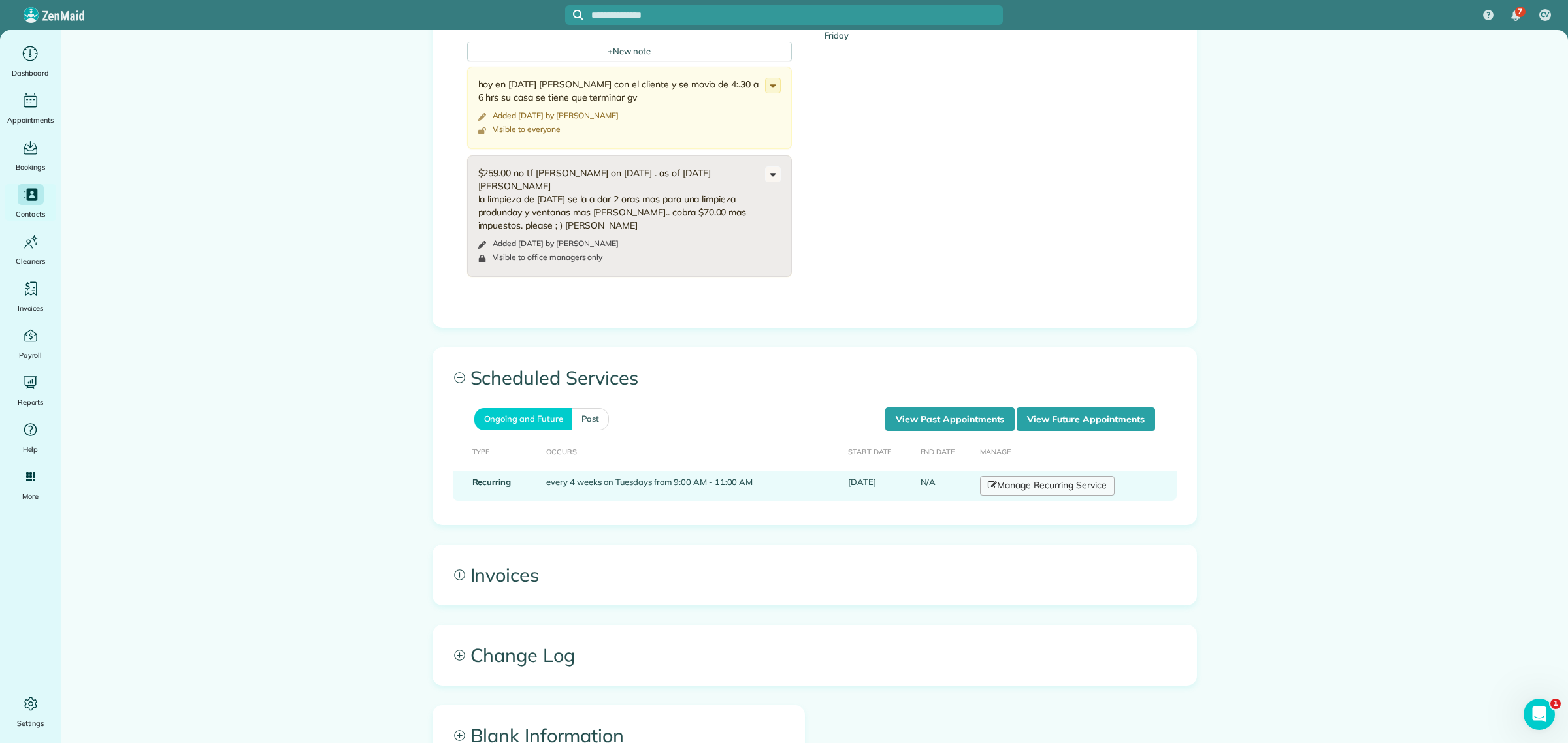
click at [1006, 476] on link "Manage Recurring Service" at bounding box center [1046, 486] width 135 height 20
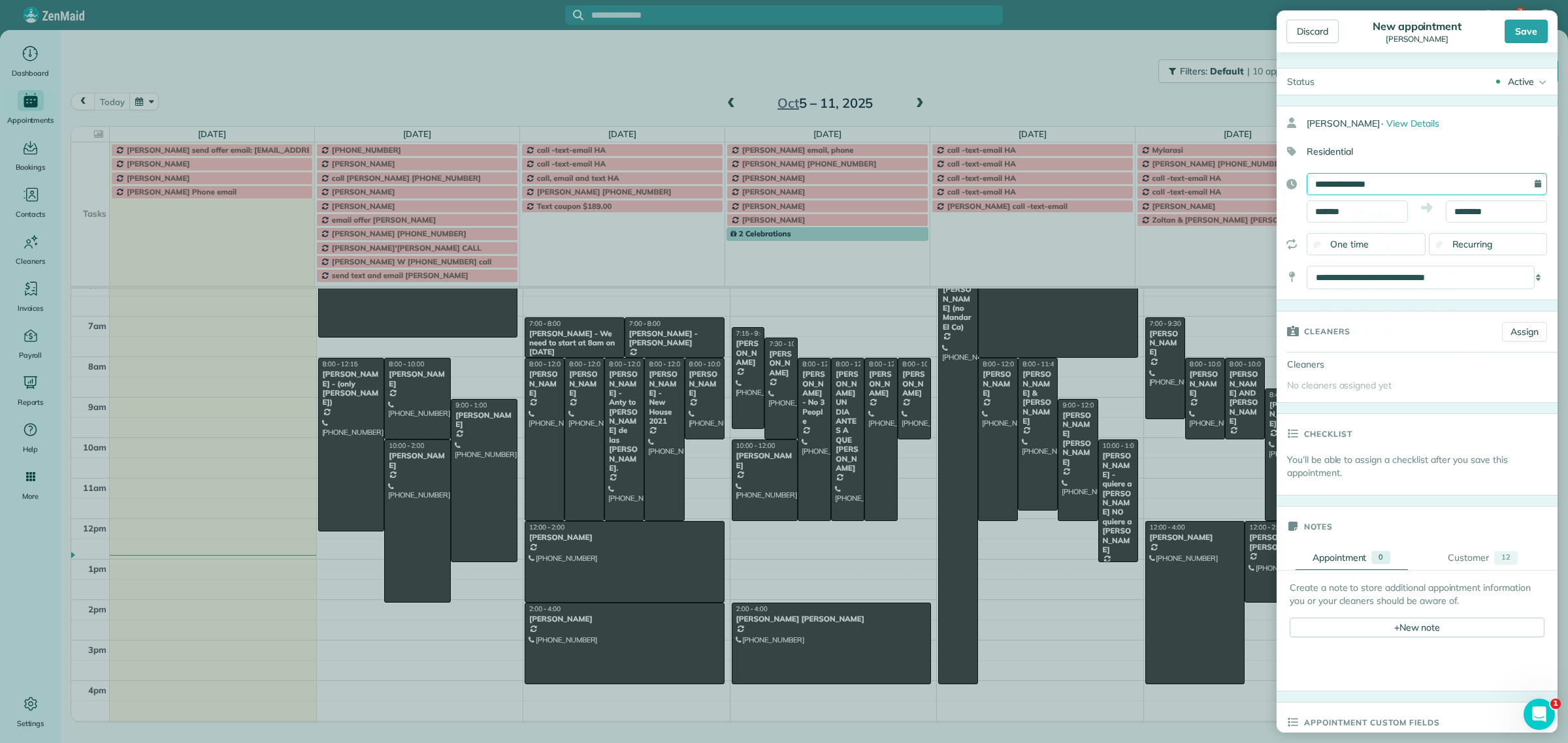
click at [1344, 189] on input "**********" at bounding box center [1426, 185] width 240 height 23
click at [1410, 271] on link "9" at bounding box center [1409, 271] width 21 height 21
type input "**********"
click at [1344, 217] on input "*******" at bounding box center [1357, 212] width 102 height 23
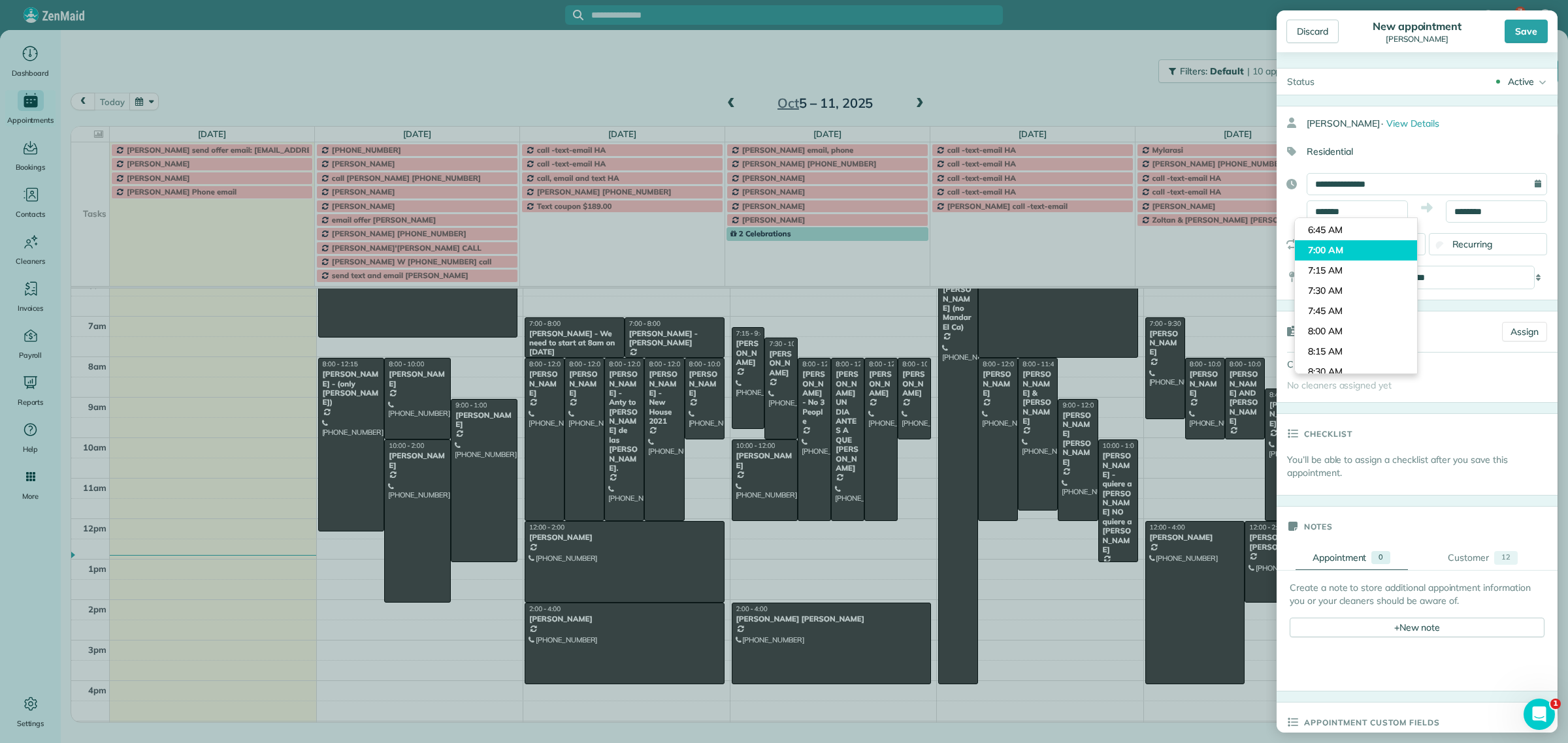
type input "*******"
click at [1327, 258] on body "7 CV Dashboard Appointments Bookings Contacts Cleaners Invoices Payroll Reports…" at bounding box center [784, 371] width 1568 height 743
click at [1474, 219] on body "7 CV Dashboard Appointments Bookings Contacts Cleaners Invoices Payroll Reports…" at bounding box center [784, 371] width 1568 height 743
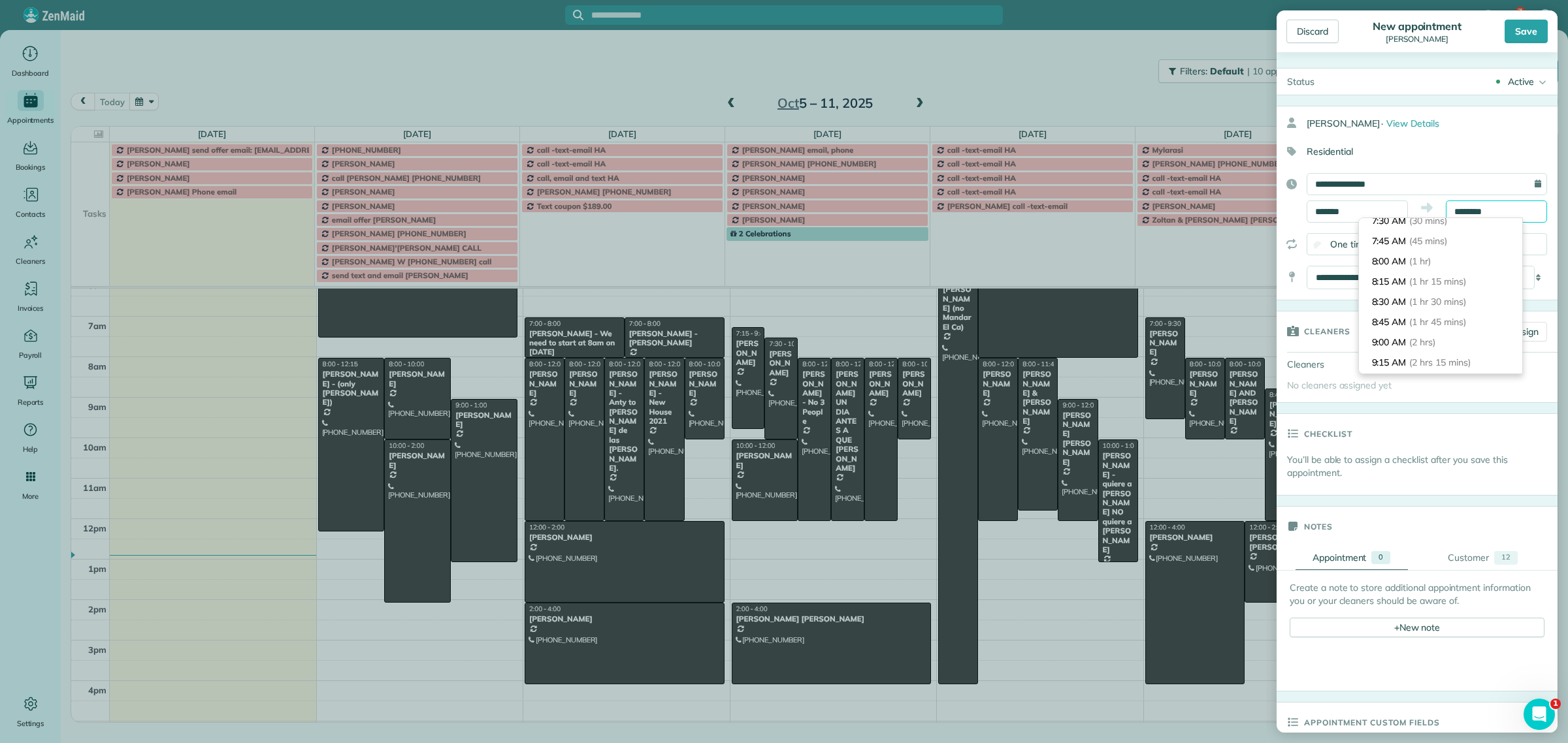
scroll to position [0, 0]
type input "*******"
click at [1405, 307] on li "8:00 AM (1 hr)" at bounding box center [1440, 310] width 163 height 21
click at [1536, 34] on div "Save" at bounding box center [1526, 31] width 43 height 24
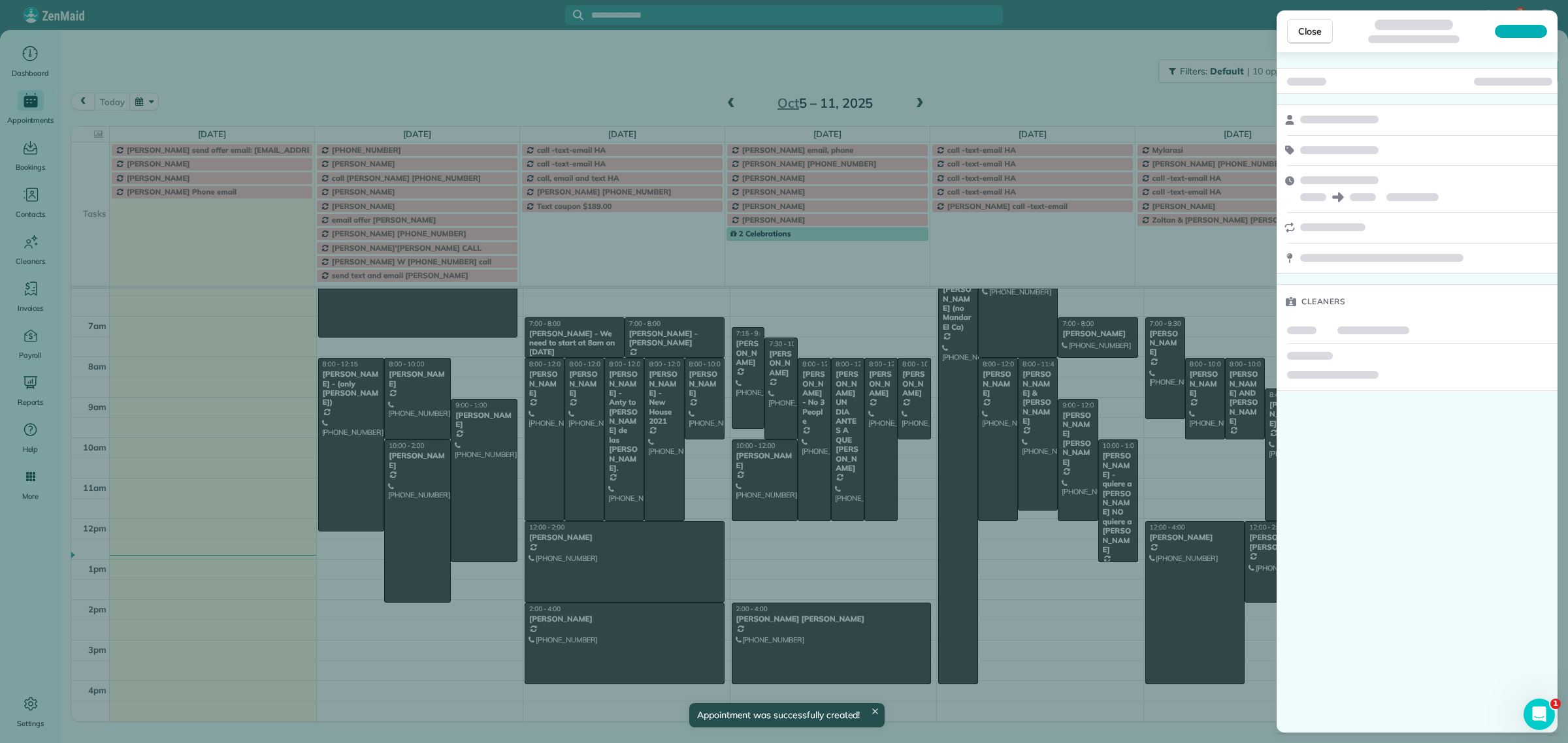
scroll to position [82, 0]
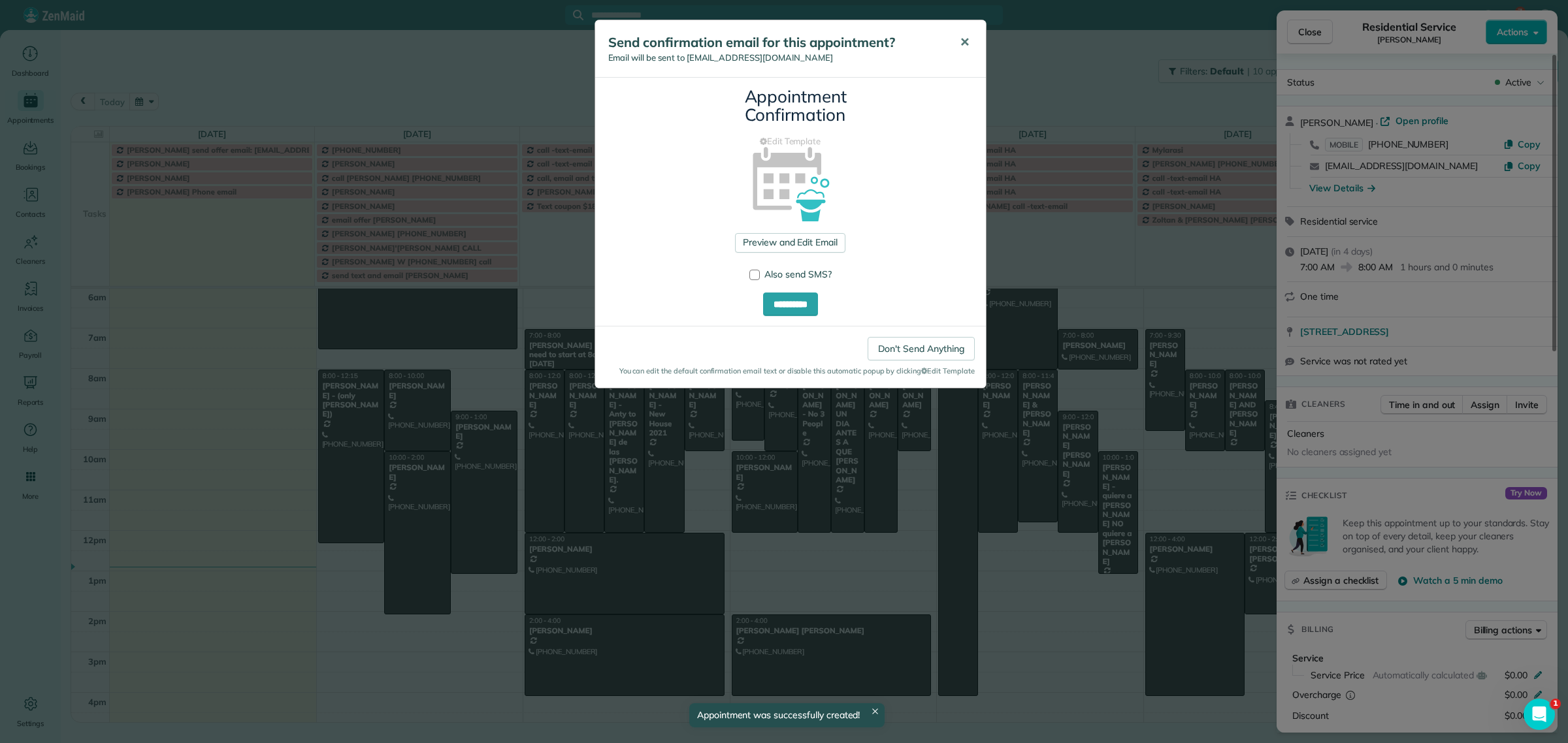
click at [965, 46] on span "✕" at bounding box center [964, 42] width 9 height 15
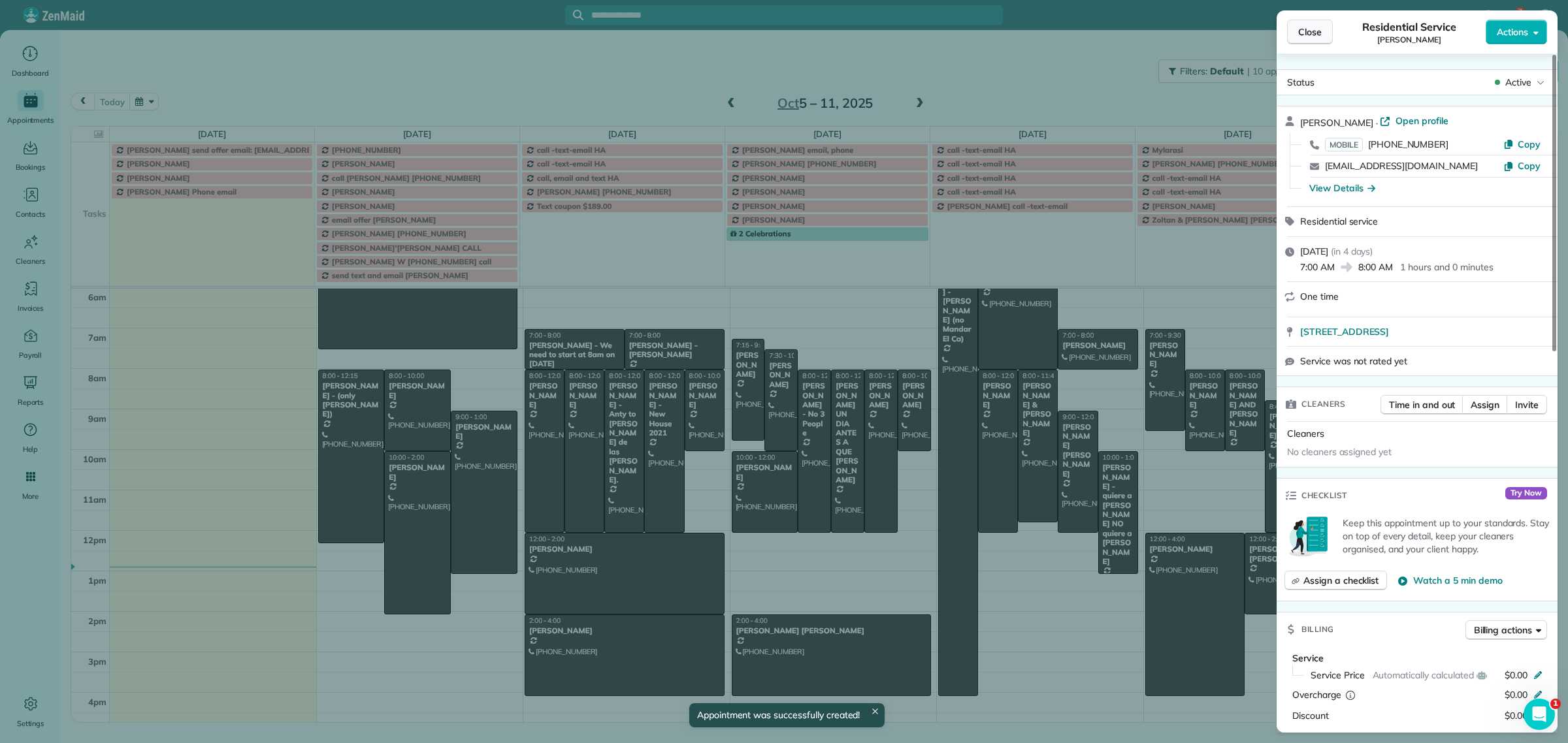
click at [1315, 43] on button "Close" at bounding box center [1309, 32] width 46 height 24
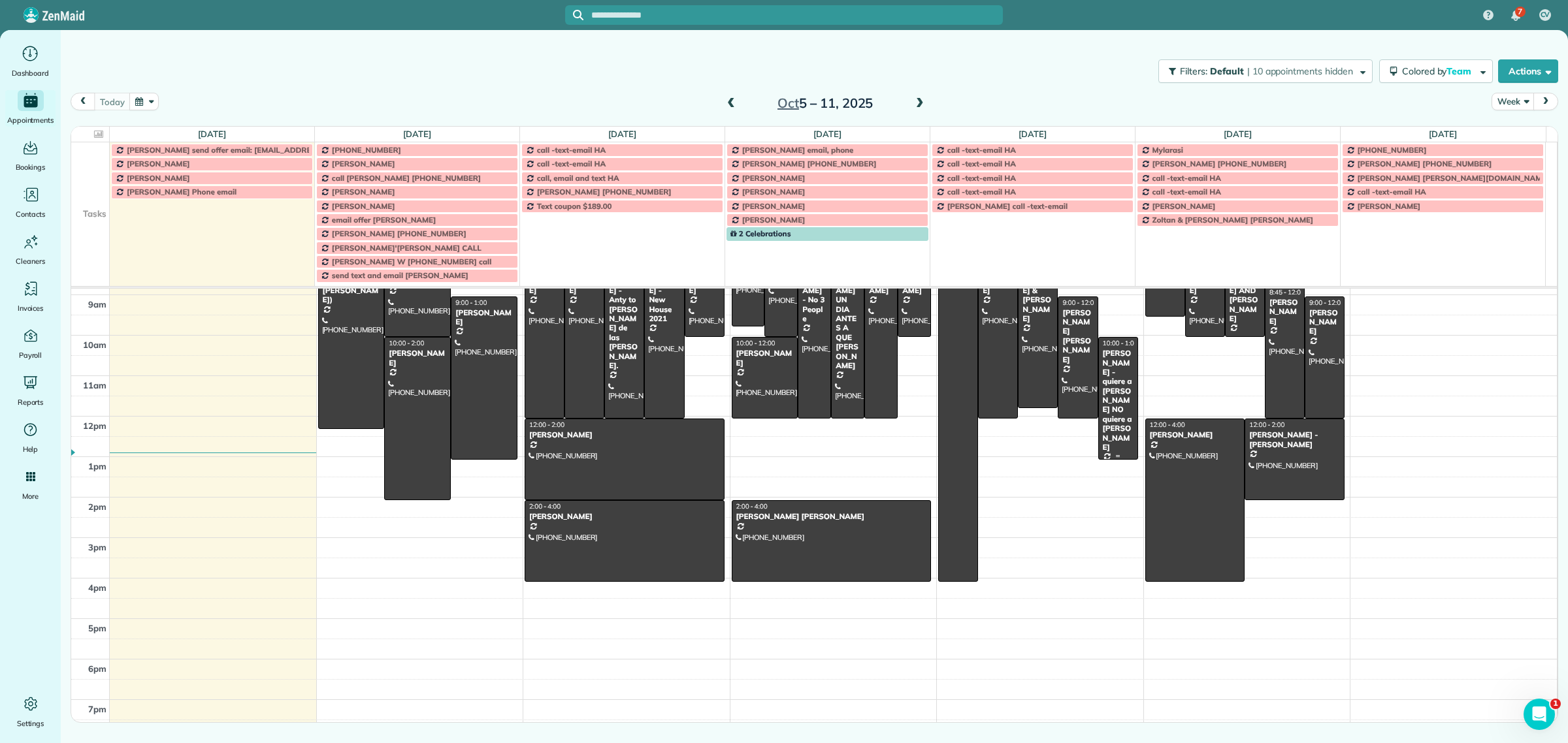
scroll to position [202, 0]
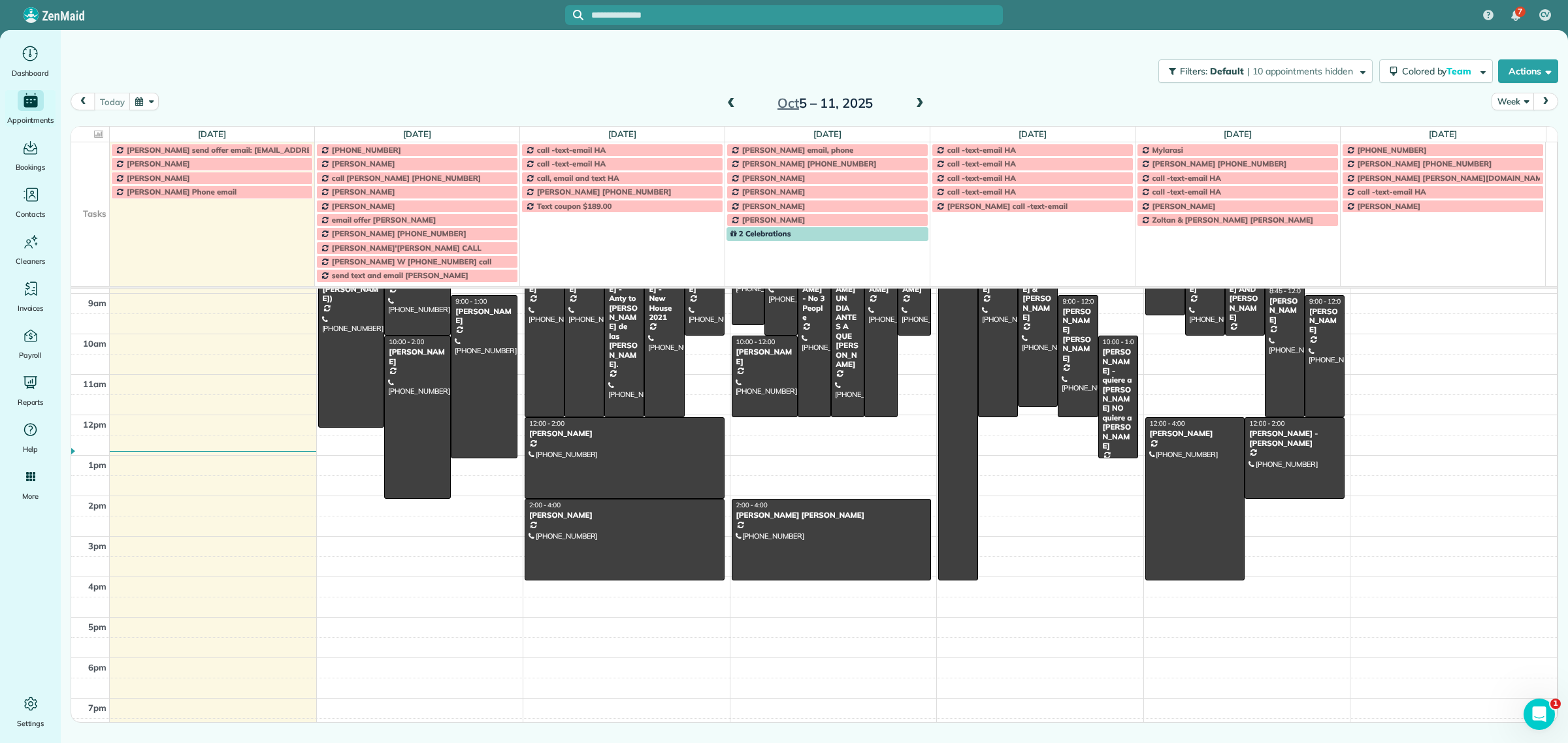
click at [105, 195] on td at bounding box center [90, 191] width 39 height 14
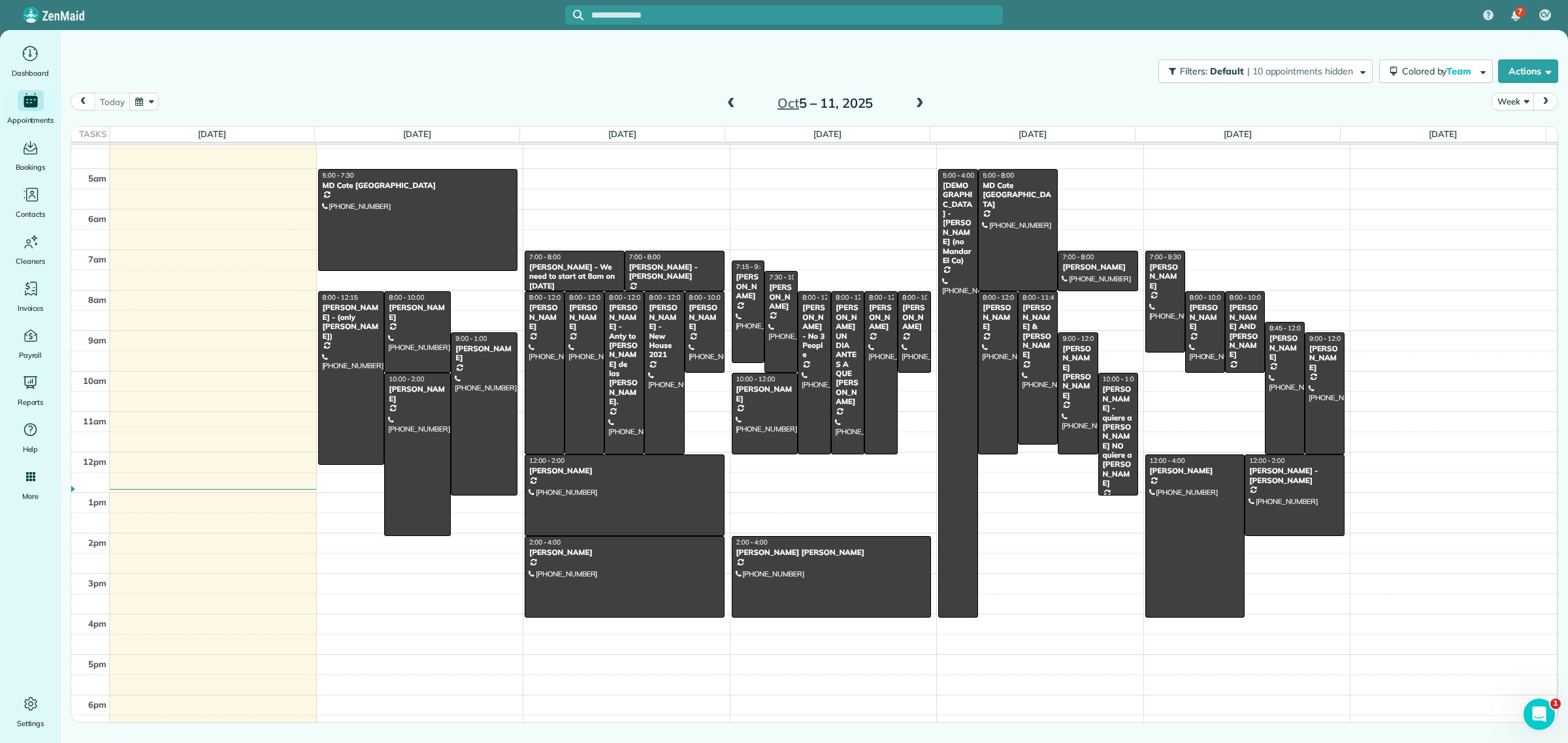
scroll to position [0, 0]
